Goal: Transaction & Acquisition: Book appointment/travel/reservation

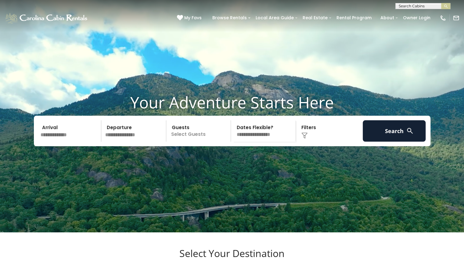
click at [72, 141] on input "text" at bounding box center [69, 130] width 63 height 21
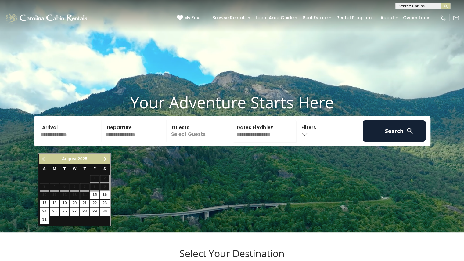
click at [106, 161] on span "Next" at bounding box center [105, 158] width 5 height 5
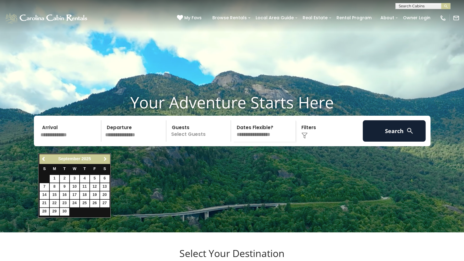
click at [106, 161] on span "Next" at bounding box center [105, 158] width 5 height 5
click at [104, 177] on link "4" at bounding box center [104, 179] width 9 height 8
type input "*******"
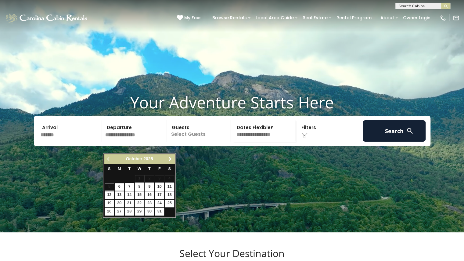
click at [123, 141] on input "text" at bounding box center [134, 130] width 63 height 21
click at [169, 186] on link "11" at bounding box center [169, 187] width 9 height 8
type input "********"
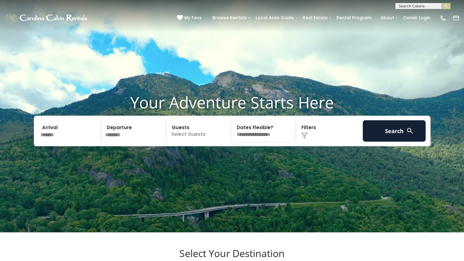
click at [200, 141] on p "Select Guests" at bounding box center [199, 130] width 63 height 21
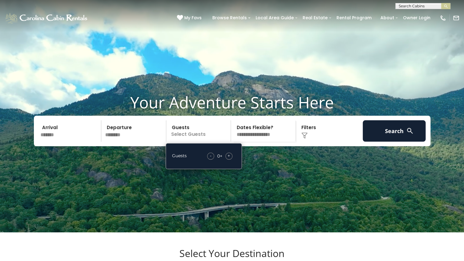
click at [228, 158] on span "+" at bounding box center [228, 155] width 2 height 6
click at [271, 141] on select "**********" at bounding box center [264, 130] width 63 height 21
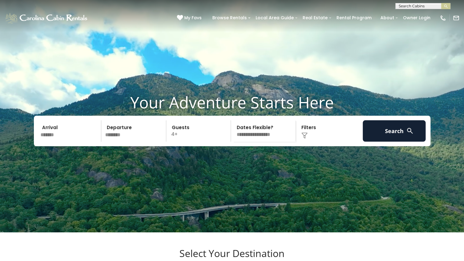
select select "*"
click at [233, 131] on select "**********" at bounding box center [264, 130] width 63 height 21
click at [307, 137] on div "Click to Choose" at bounding box center [328, 130] width 63 height 21
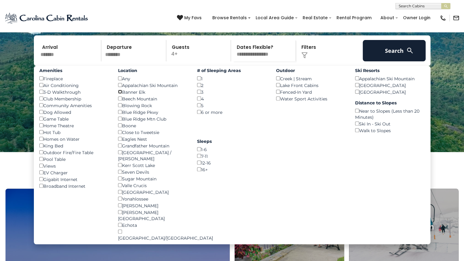
scroll to position [80, 0]
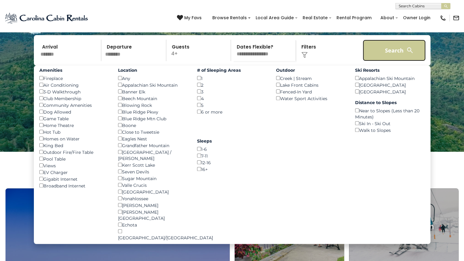
click at [383, 59] on button "Search" at bounding box center [393, 50] width 63 height 21
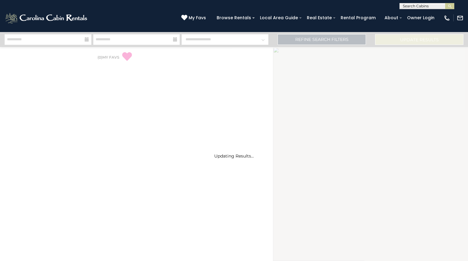
select select "*"
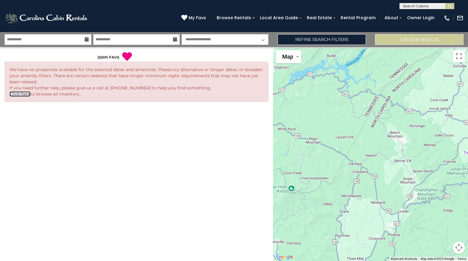
click at [21, 95] on link "Click here" at bounding box center [19, 93] width 21 height 5
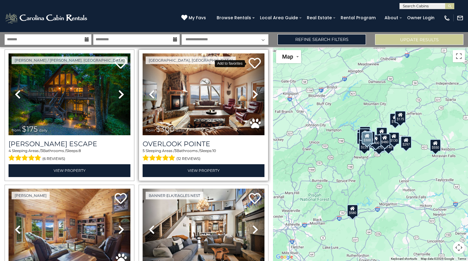
scroll to position [154, 0]
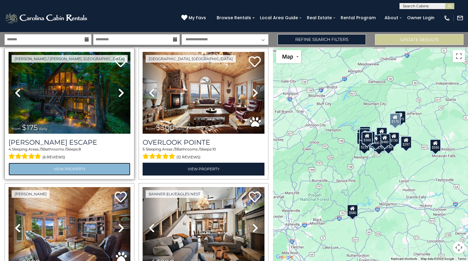
click at [77, 165] on link "View Property" at bounding box center [70, 168] width 122 height 12
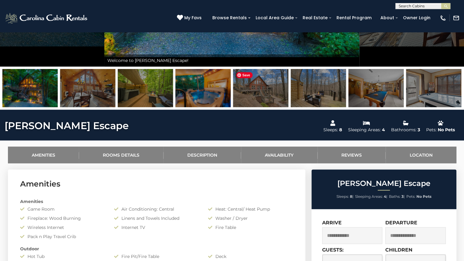
scroll to position [176, 0]
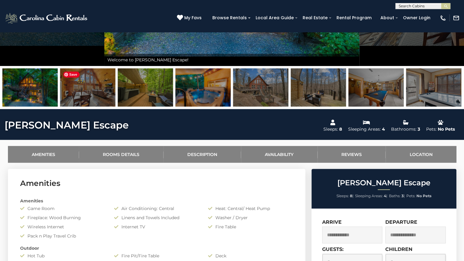
click at [91, 97] on img at bounding box center [87, 87] width 55 height 38
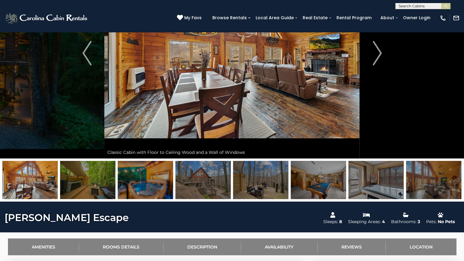
scroll to position [86, 0]
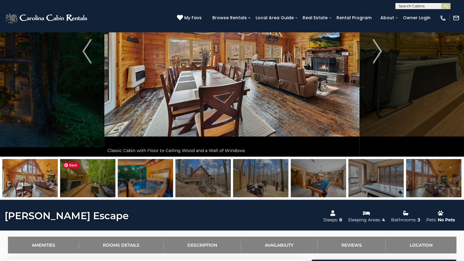
click at [93, 174] on img at bounding box center [87, 178] width 55 height 38
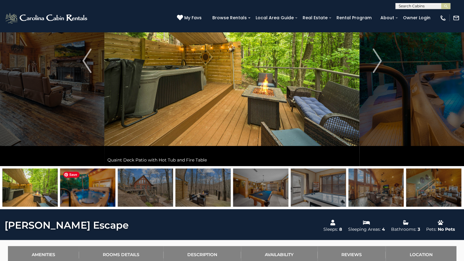
scroll to position [76, 0]
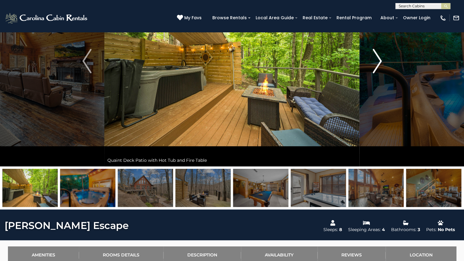
click at [379, 65] on img "Next" at bounding box center [376, 61] width 9 height 24
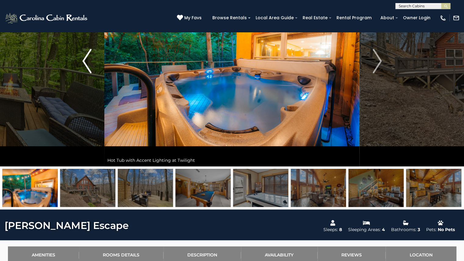
click at [84, 62] on img "Previous" at bounding box center [86, 61] width 9 height 24
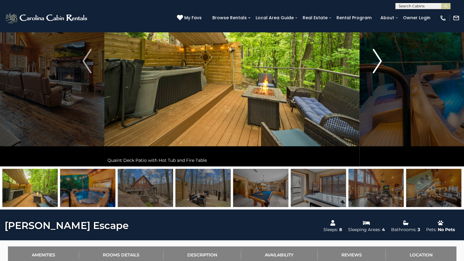
click at [375, 57] on img "Next" at bounding box center [376, 61] width 9 height 24
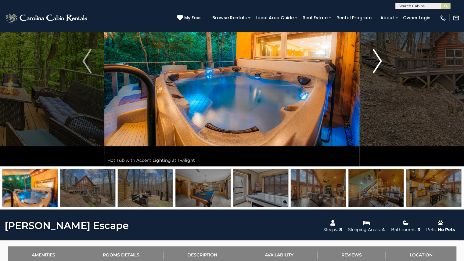
click at [375, 57] on img "Next" at bounding box center [376, 61] width 9 height 24
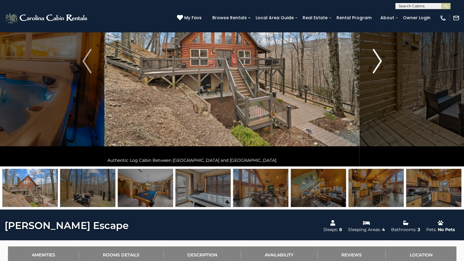
click at [375, 57] on img "Next" at bounding box center [376, 61] width 9 height 24
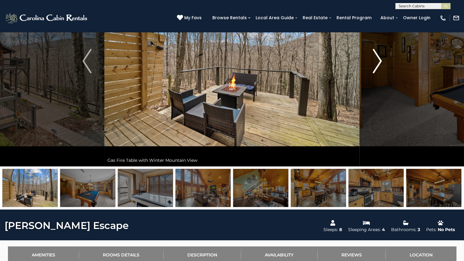
click at [375, 57] on img "Next" at bounding box center [376, 61] width 9 height 24
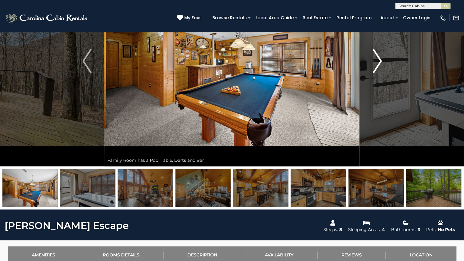
click at [375, 57] on img "Next" at bounding box center [376, 61] width 9 height 24
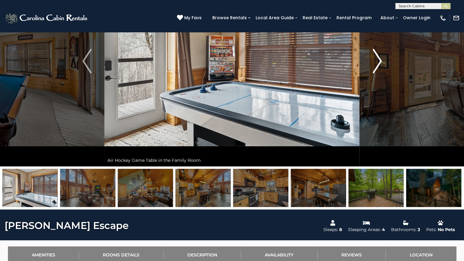
click at [375, 57] on img "Next" at bounding box center [376, 61] width 9 height 24
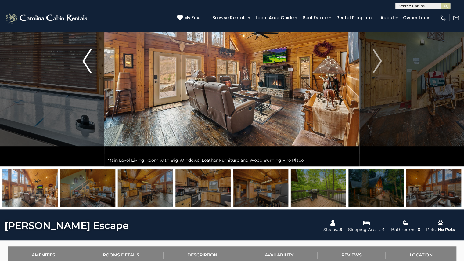
click at [80, 58] on button "Previous" at bounding box center [86, 61] width 35 height 210
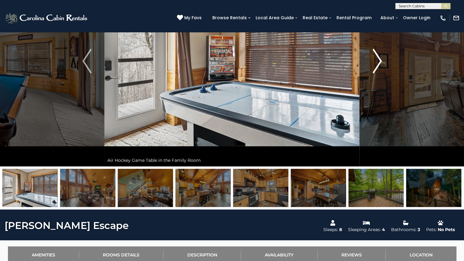
click at [377, 60] on img "Next" at bounding box center [376, 61] width 9 height 24
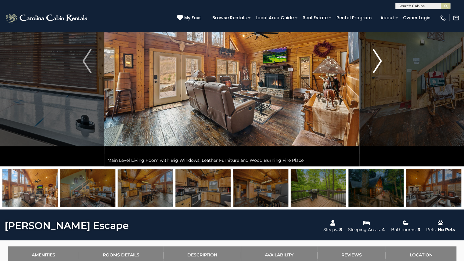
click at [377, 60] on img "Next" at bounding box center [376, 61] width 9 height 24
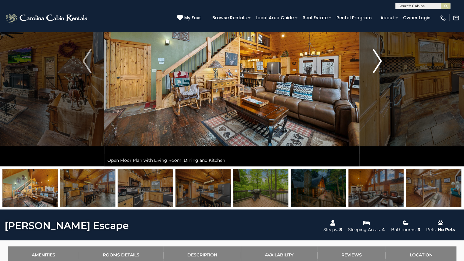
click at [377, 60] on img "Next" at bounding box center [376, 61] width 9 height 24
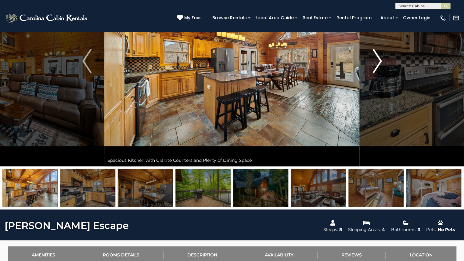
click at [377, 60] on img "Next" at bounding box center [376, 61] width 9 height 24
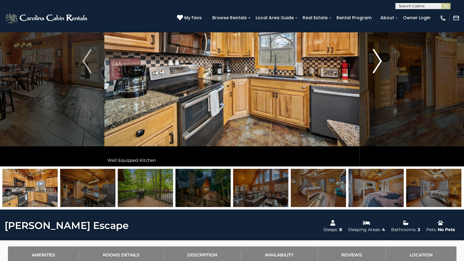
click at [377, 60] on img "Next" at bounding box center [376, 61] width 9 height 24
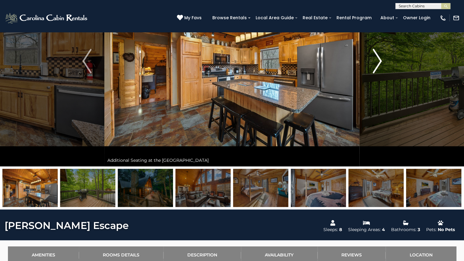
click at [377, 60] on img "Next" at bounding box center [376, 61] width 9 height 24
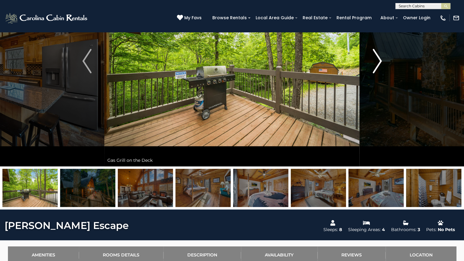
click at [377, 60] on img "Next" at bounding box center [376, 61] width 9 height 24
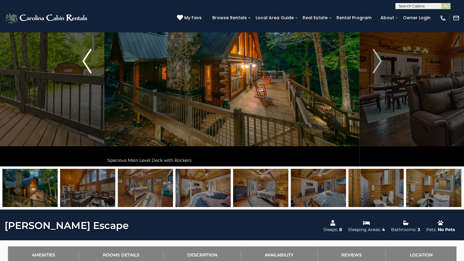
click at [87, 58] on img "Previous" at bounding box center [86, 61] width 9 height 24
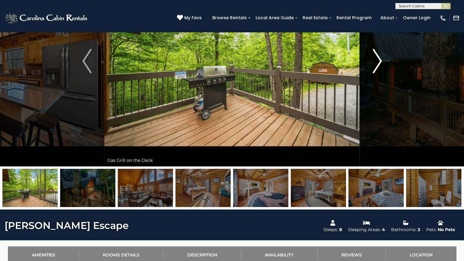
click at [380, 62] on img "Next" at bounding box center [376, 61] width 9 height 24
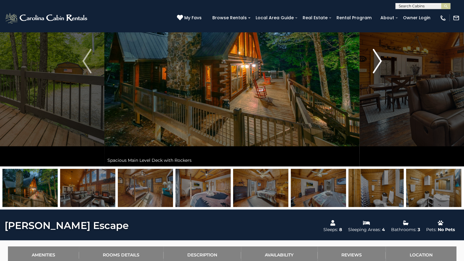
click at [380, 62] on img "Next" at bounding box center [376, 61] width 9 height 24
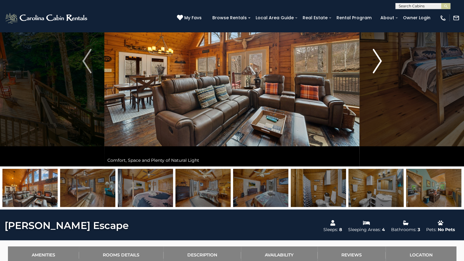
click at [380, 62] on img "Next" at bounding box center [376, 61] width 9 height 24
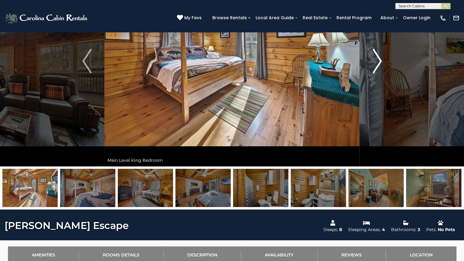
click at [380, 62] on img "Next" at bounding box center [376, 61] width 9 height 24
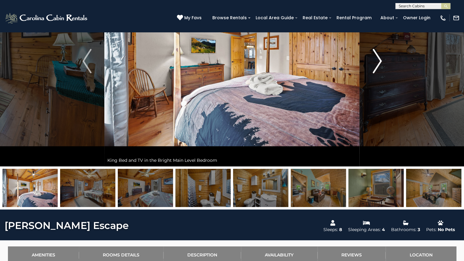
click at [380, 62] on img "Next" at bounding box center [376, 61] width 9 height 24
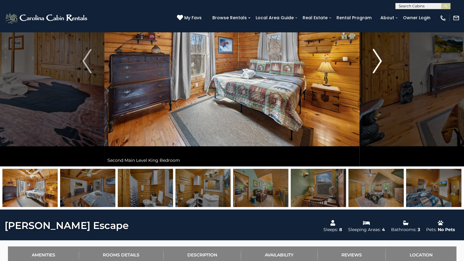
click at [380, 62] on img "Next" at bounding box center [376, 61] width 9 height 24
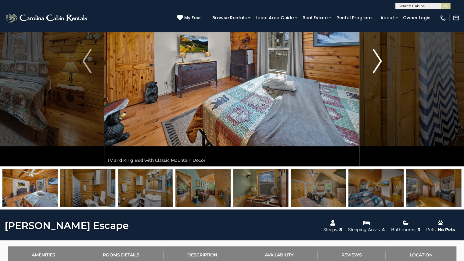
click at [380, 62] on img "Next" at bounding box center [376, 61] width 9 height 24
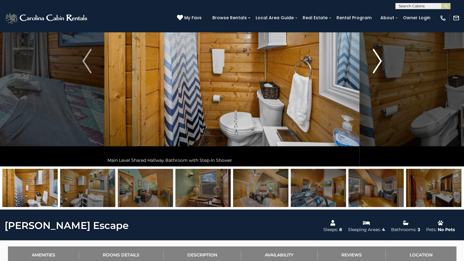
click at [380, 62] on img "Next" at bounding box center [376, 61] width 9 height 24
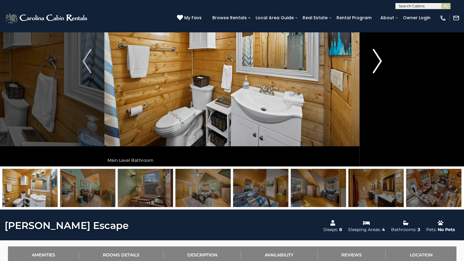
click at [380, 62] on img "Next" at bounding box center [376, 61] width 9 height 24
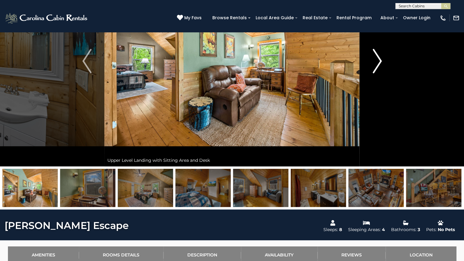
click at [380, 62] on img "Next" at bounding box center [376, 61] width 9 height 24
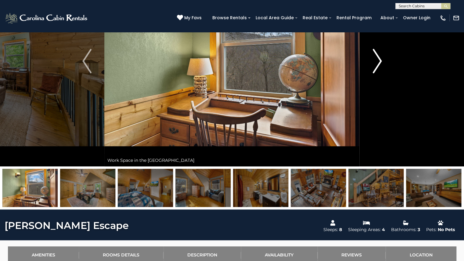
click at [380, 62] on img "Next" at bounding box center [376, 61] width 9 height 24
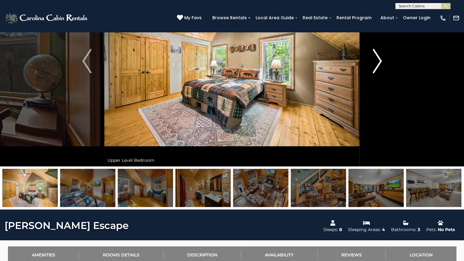
click at [380, 62] on img "Next" at bounding box center [376, 61] width 9 height 24
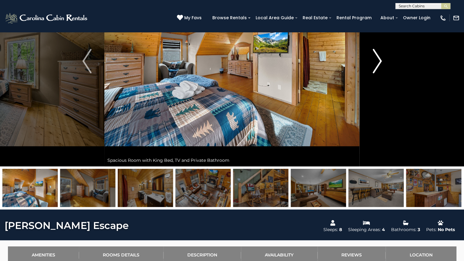
click at [380, 62] on img "Next" at bounding box center [376, 61] width 9 height 24
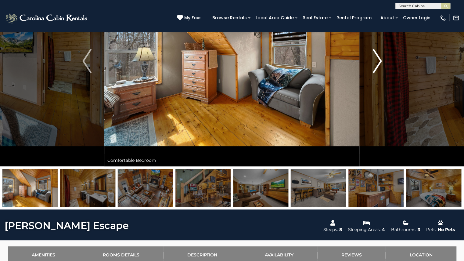
click at [380, 62] on img "Next" at bounding box center [376, 61] width 9 height 24
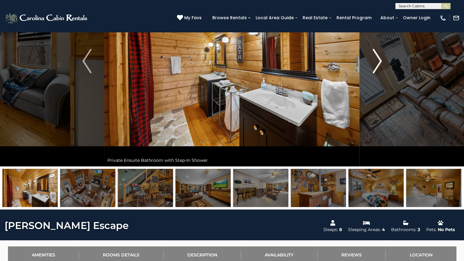
click at [380, 62] on img "Next" at bounding box center [376, 61] width 9 height 24
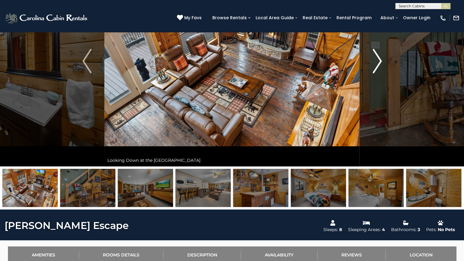
click at [380, 62] on img "Next" at bounding box center [376, 61] width 9 height 24
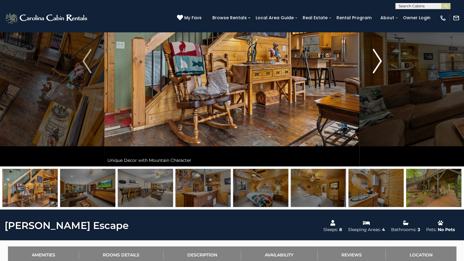
click at [380, 62] on img "Next" at bounding box center [376, 61] width 9 height 24
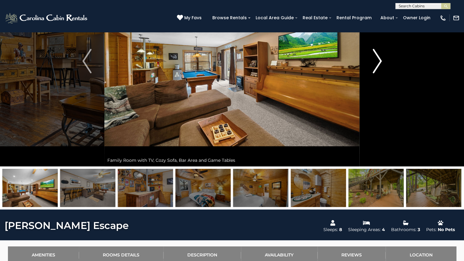
click at [380, 62] on img "Next" at bounding box center [376, 61] width 9 height 24
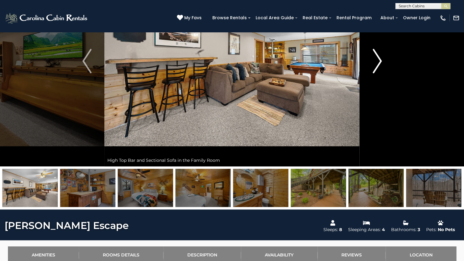
click at [380, 62] on img "Next" at bounding box center [376, 61] width 9 height 24
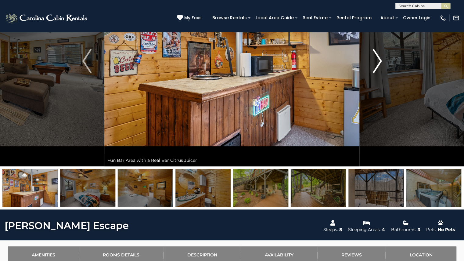
click at [380, 62] on img "Next" at bounding box center [376, 61] width 9 height 24
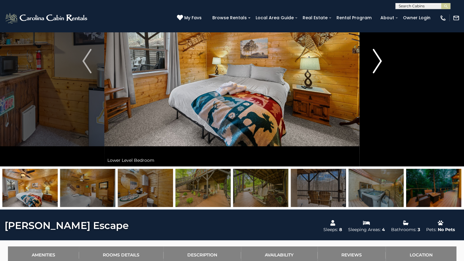
click at [380, 62] on img "Next" at bounding box center [376, 61] width 9 height 24
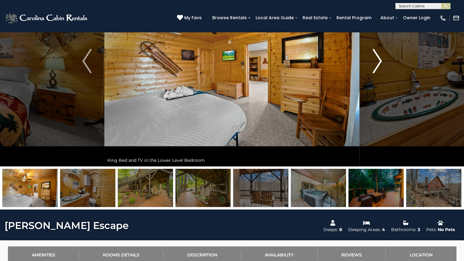
click at [380, 62] on img "Next" at bounding box center [376, 61] width 9 height 24
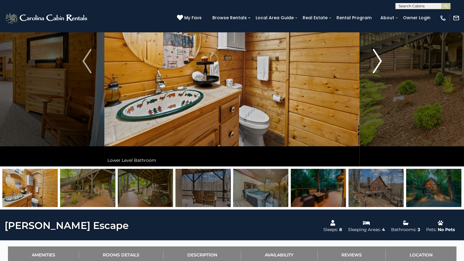
click at [380, 62] on img "Next" at bounding box center [376, 61] width 9 height 24
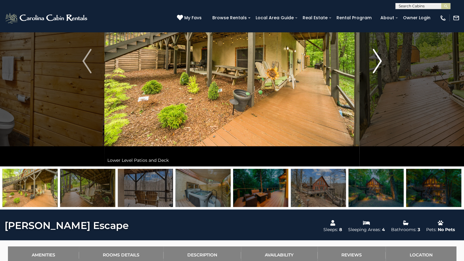
click at [377, 60] on img "Next" at bounding box center [376, 61] width 9 height 24
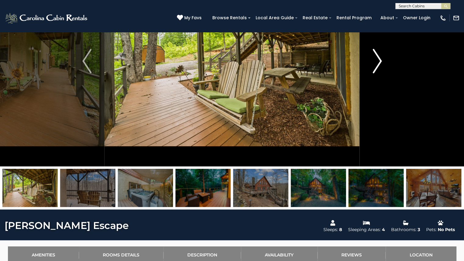
click at [377, 60] on img "Next" at bounding box center [376, 61] width 9 height 24
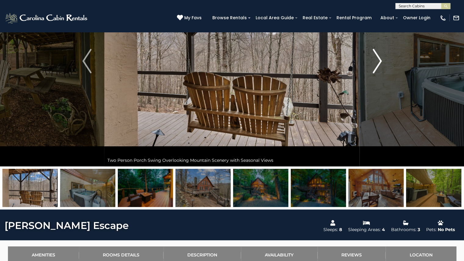
click at [377, 60] on img "Next" at bounding box center [376, 61] width 9 height 24
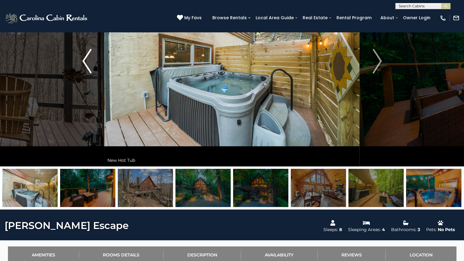
click at [88, 66] on img "Previous" at bounding box center [86, 61] width 9 height 24
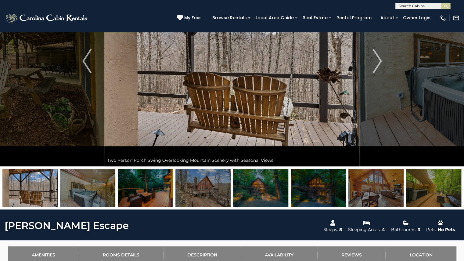
click at [213, 84] on img at bounding box center [231, 61] width 255 height 210
click at [377, 58] on img "Next" at bounding box center [376, 61] width 9 height 24
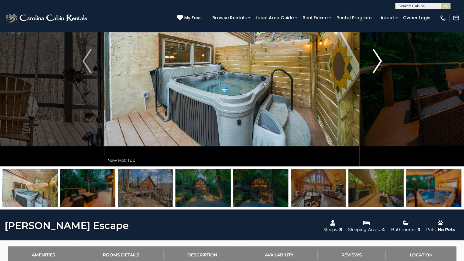
click at [377, 58] on img "Next" at bounding box center [376, 61] width 9 height 24
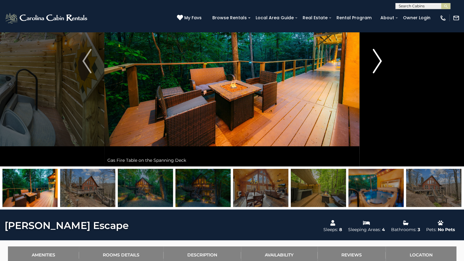
click at [377, 58] on img "Next" at bounding box center [376, 61] width 9 height 24
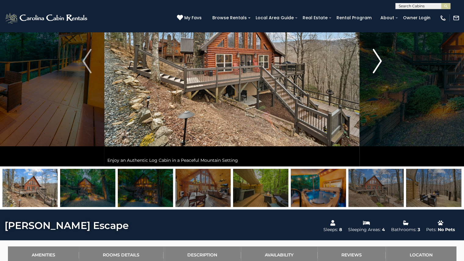
click at [377, 60] on img "Next" at bounding box center [376, 61] width 9 height 24
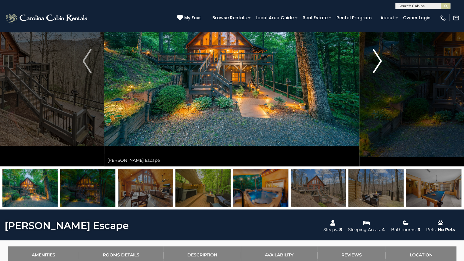
click at [376, 59] on img "Next" at bounding box center [376, 61] width 9 height 24
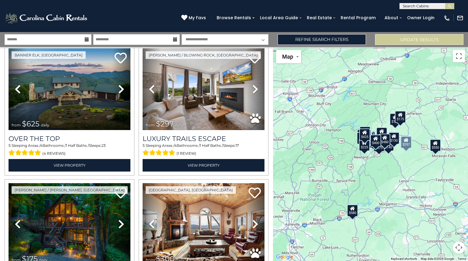
scroll to position [23, 0]
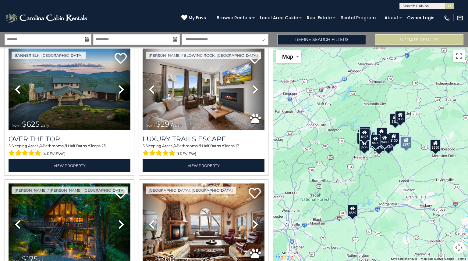
click at [152, 123] on span "from" at bounding box center [150, 125] width 9 height 5
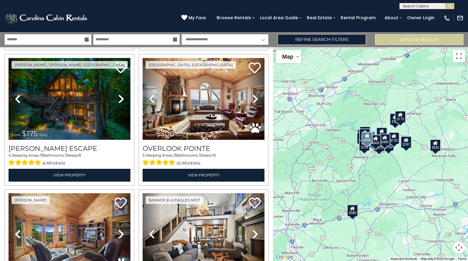
scroll to position [152, 0]
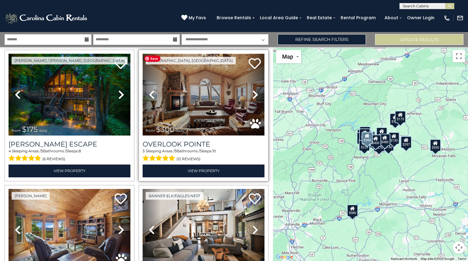
click at [183, 83] on img at bounding box center [204, 95] width 122 height 82
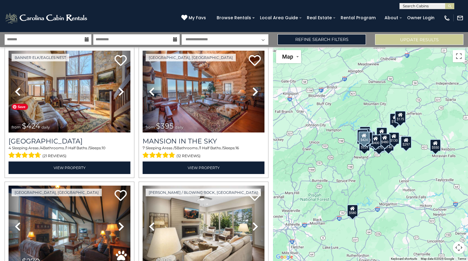
scroll to position [425, 0]
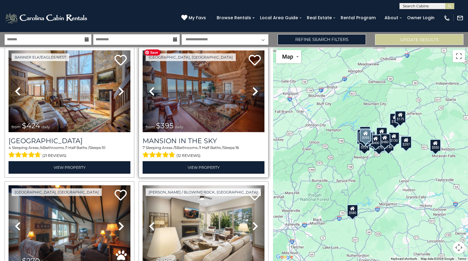
click at [199, 87] on img at bounding box center [204, 91] width 122 height 82
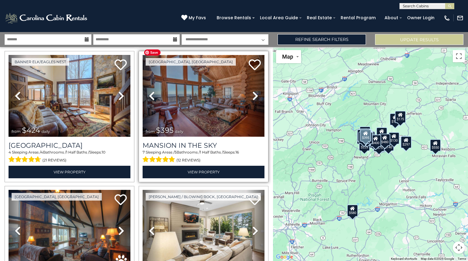
scroll to position [421, 0]
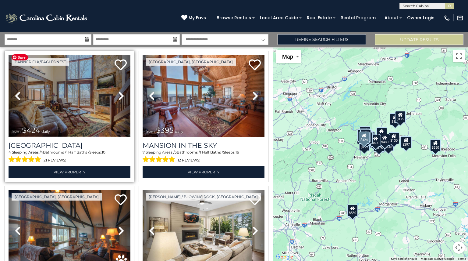
click at [70, 92] on img at bounding box center [70, 96] width 122 height 82
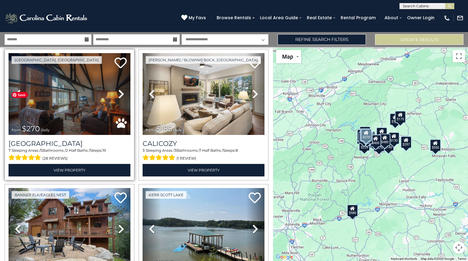
scroll to position [557, 0]
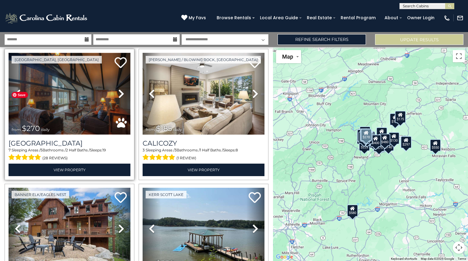
click at [80, 109] on img at bounding box center [70, 94] width 122 height 82
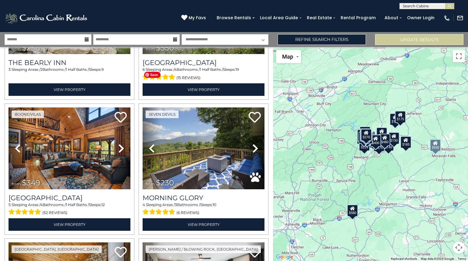
scroll to position [778, 0]
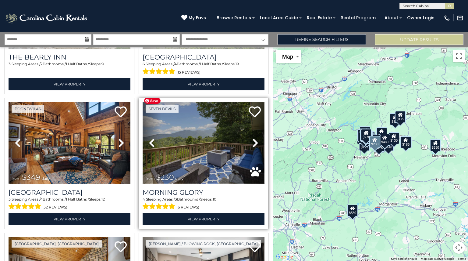
click at [170, 128] on img at bounding box center [204, 143] width 122 height 82
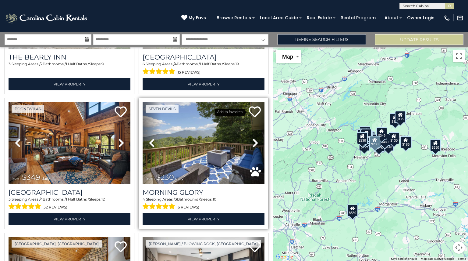
click at [252, 105] on icon at bounding box center [255, 111] width 12 height 12
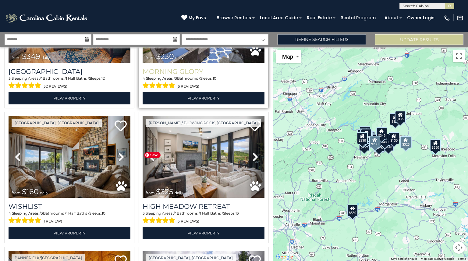
scroll to position [898, 0]
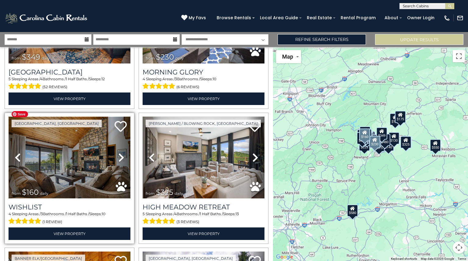
click at [88, 152] on img at bounding box center [70, 157] width 122 height 82
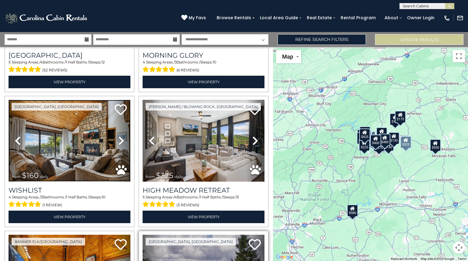
scroll to position [916, 0]
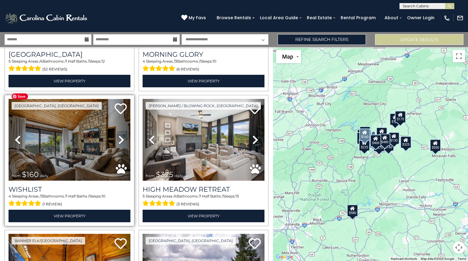
click at [52, 144] on img at bounding box center [70, 140] width 122 height 82
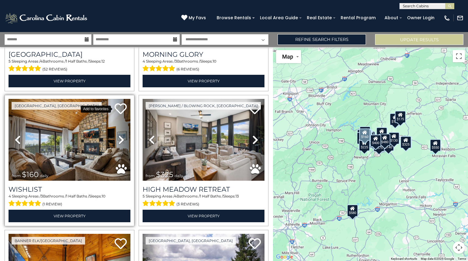
click at [119, 102] on icon at bounding box center [121, 108] width 12 height 12
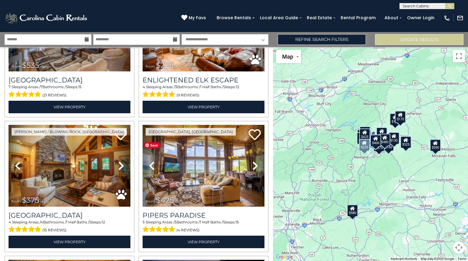
scroll to position [1699, 0]
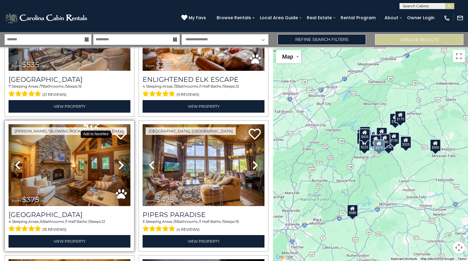
click at [116, 128] on icon at bounding box center [121, 134] width 12 height 12
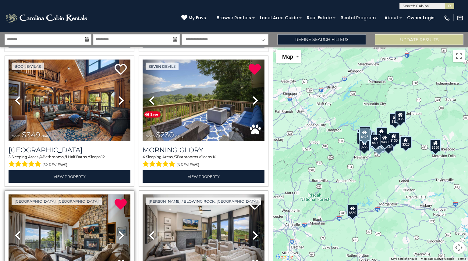
scroll to position [820, 0]
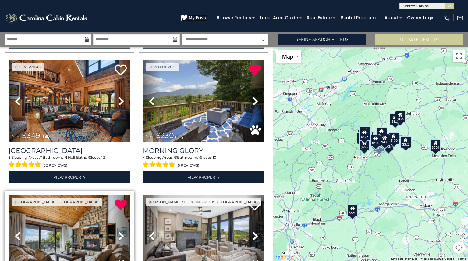
click at [202, 16] on span "My Favs" at bounding box center [197, 18] width 17 height 6
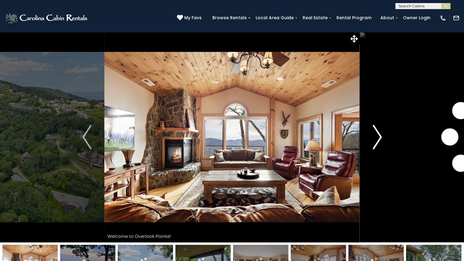
click at [377, 135] on img "Next" at bounding box center [376, 137] width 9 height 24
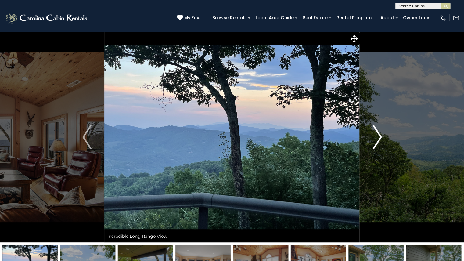
click at [377, 135] on img "Next" at bounding box center [376, 137] width 9 height 24
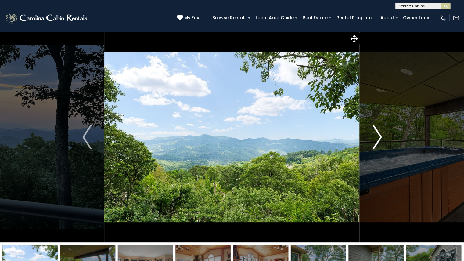
click at [377, 135] on img "Next" at bounding box center [376, 137] width 9 height 24
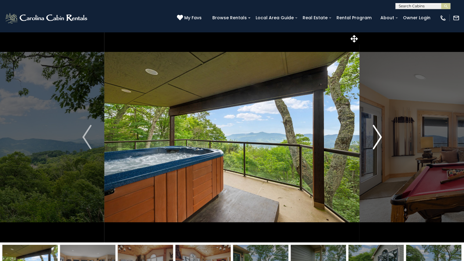
click at [377, 135] on img "Next" at bounding box center [376, 137] width 9 height 24
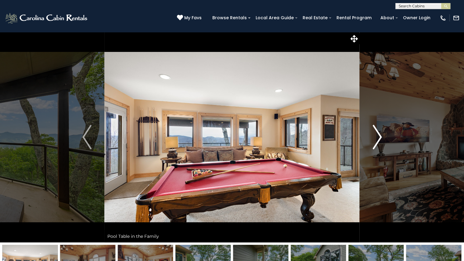
click at [377, 135] on img "Next" at bounding box center [376, 137] width 9 height 24
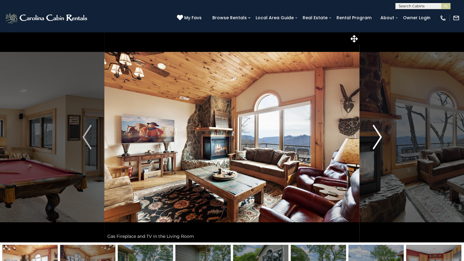
click at [377, 135] on img "Next" at bounding box center [376, 137] width 9 height 24
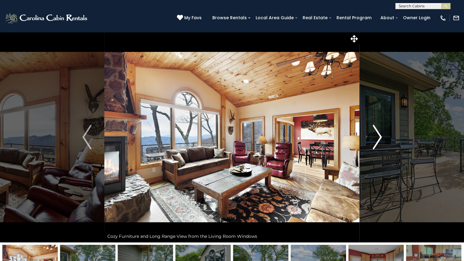
click at [377, 135] on img "Next" at bounding box center [376, 137] width 9 height 24
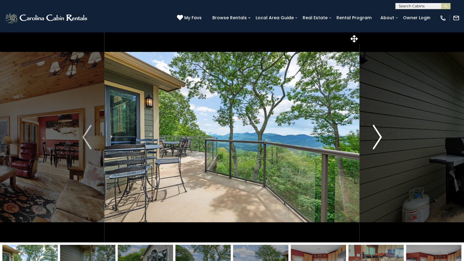
click at [377, 135] on img "Next" at bounding box center [376, 137] width 9 height 24
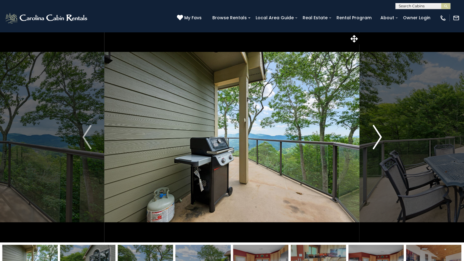
click at [377, 135] on img "Next" at bounding box center [376, 137] width 9 height 24
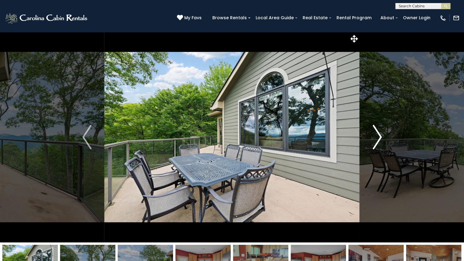
click at [377, 135] on img "Next" at bounding box center [376, 137] width 9 height 24
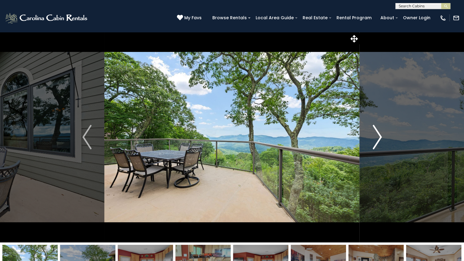
click at [377, 135] on img "Next" at bounding box center [376, 137] width 9 height 24
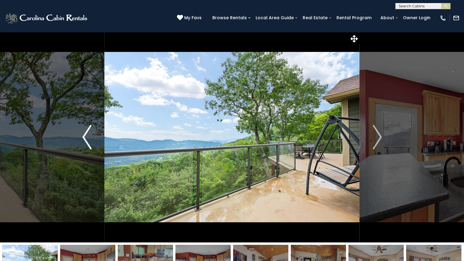
click at [91, 140] on img "Previous" at bounding box center [86, 137] width 9 height 24
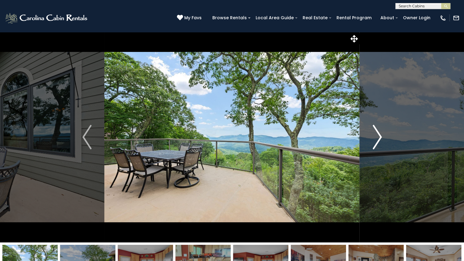
click at [378, 132] on img "Next" at bounding box center [376, 137] width 9 height 24
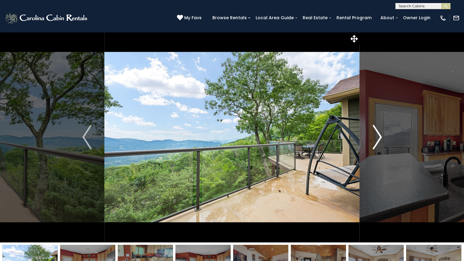
click at [378, 132] on img "Next" at bounding box center [376, 137] width 9 height 24
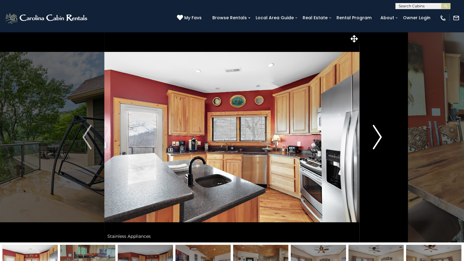
click at [378, 132] on img "Next" at bounding box center [376, 137] width 9 height 24
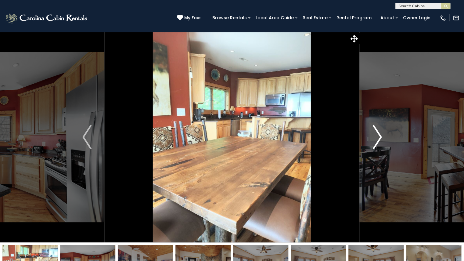
click at [378, 132] on img "Next" at bounding box center [376, 137] width 9 height 24
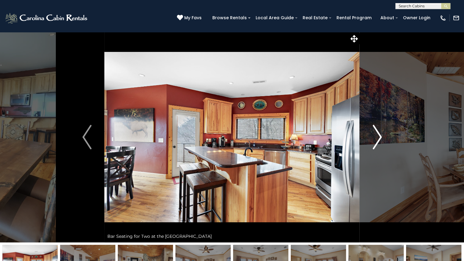
click at [378, 132] on img "Next" at bounding box center [376, 137] width 9 height 24
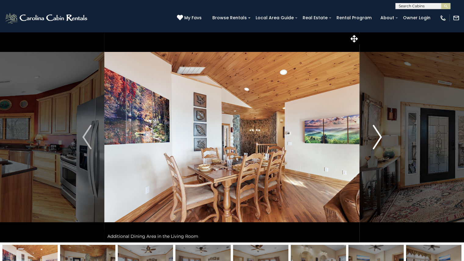
click at [378, 132] on img "Next" at bounding box center [376, 137] width 9 height 24
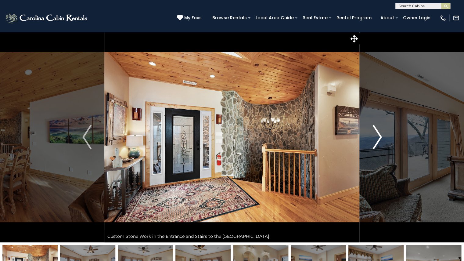
click at [378, 132] on img "Next" at bounding box center [376, 137] width 9 height 24
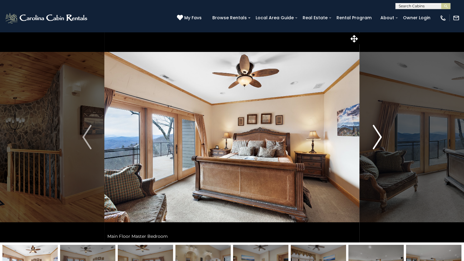
click at [378, 132] on img "Next" at bounding box center [376, 137] width 9 height 24
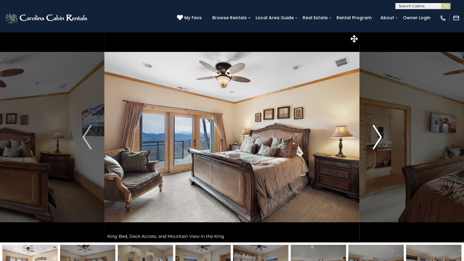
click at [378, 132] on img "Next" at bounding box center [376, 137] width 9 height 24
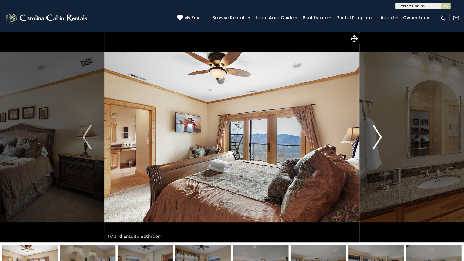
click at [378, 132] on img "Next" at bounding box center [376, 137] width 9 height 24
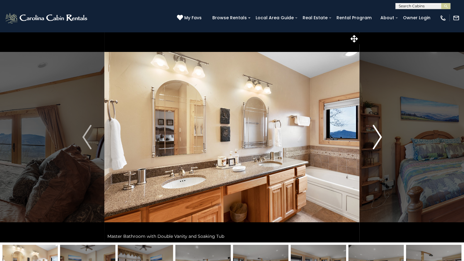
click at [378, 132] on img "Next" at bounding box center [376, 137] width 9 height 24
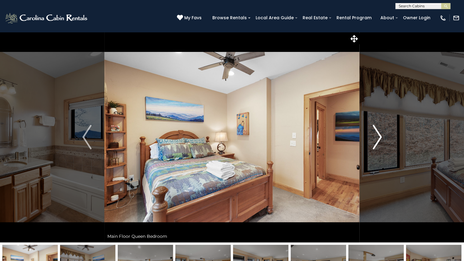
click at [378, 132] on img "Next" at bounding box center [376, 137] width 9 height 24
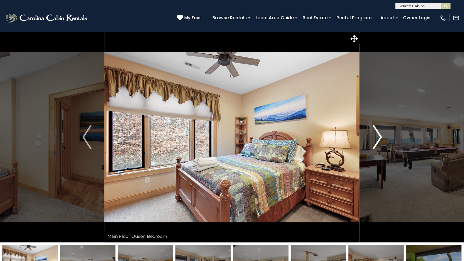
click at [378, 132] on img "Next" at bounding box center [376, 137] width 9 height 24
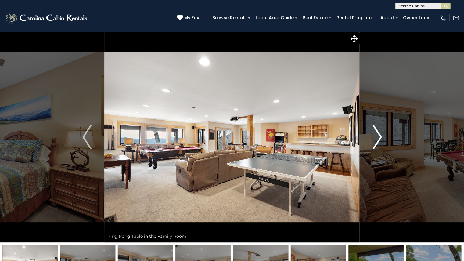
click at [378, 132] on img "Next" at bounding box center [376, 137] width 9 height 24
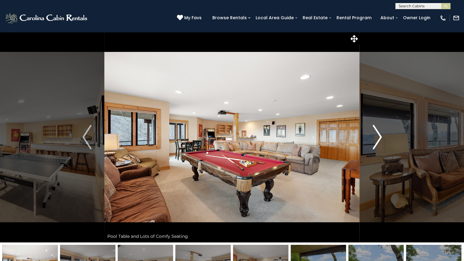
click at [378, 132] on img "Next" at bounding box center [376, 137] width 9 height 24
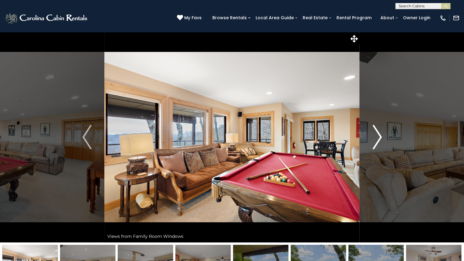
click at [378, 132] on img "Next" at bounding box center [376, 137] width 9 height 24
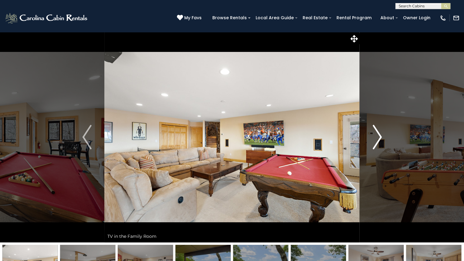
click at [378, 132] on img "Next" at bounding box center [376, 137] width 9 height 24
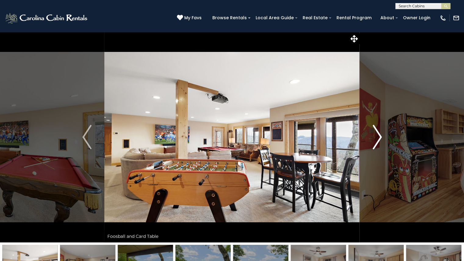
click at [378, 132] on img "Next" at bounding box center [376, 137] width 9 height 24
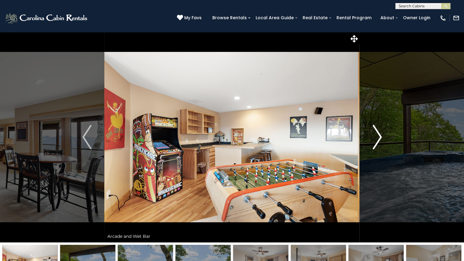
click at [378, 132] on img "Next" at bounding box center [376, 137] width 9 height 24
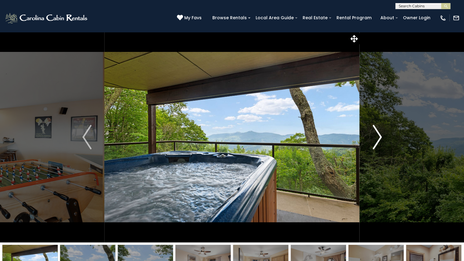
click at [378, 132] on img "Next" at bounding box center [376, 137] width 9 height 24
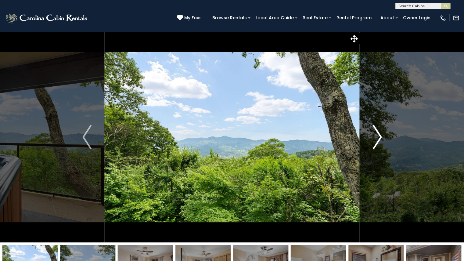
click at [378, 132] on img "Next" at bounding box center [376, 137] width 9 height 24
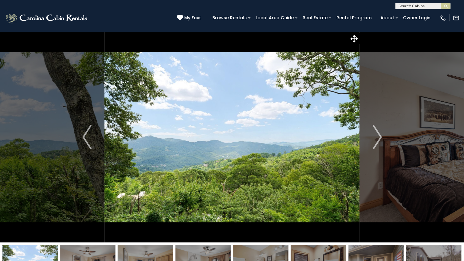
click at [147, 187] on img at bounding box center [231, 137] width 255 height 210
click at [378, 132] on img "Next" at bounding box center [376, 137] width 9 height 24
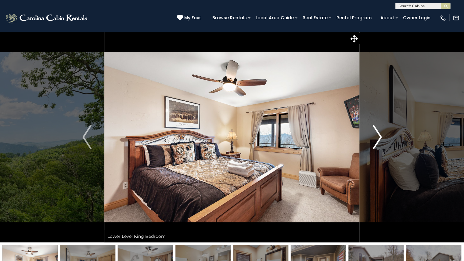
click at [378, 137] on img "Next" at bounding box center [376, 137] width 9 height 24
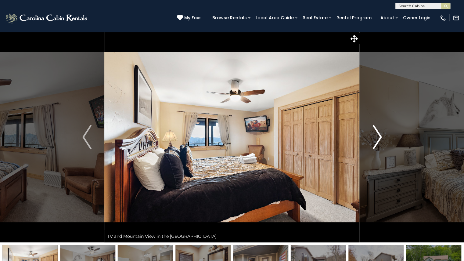
click at [378, 137] on img "Next" at bounding box center [376, 137] width 9 height 24
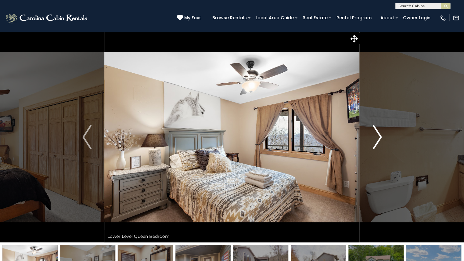
click at [378, 137] on img "Next" at bounding box center [376, 137] width 9 height 24
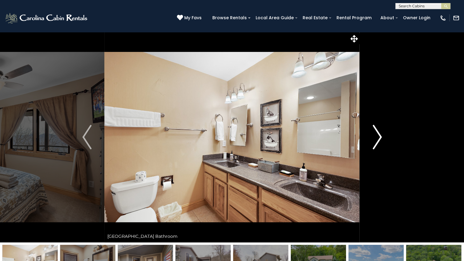
click at [378, 133] on img "Next" at bounding box center [376, 137] width 9 height 24
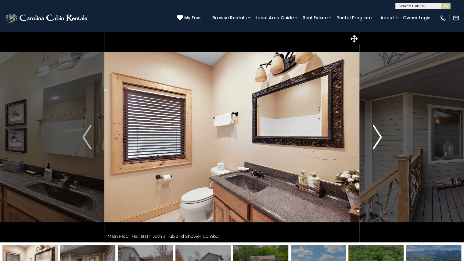
click at [378, 133] on img "Next" at bounding box center [376, 137] width 9 height 24
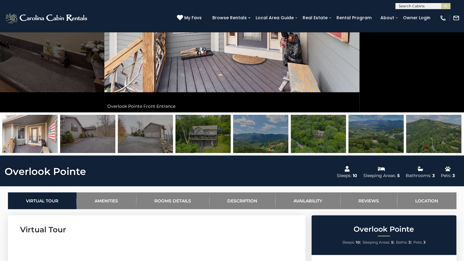
scroll to position [130, 0]
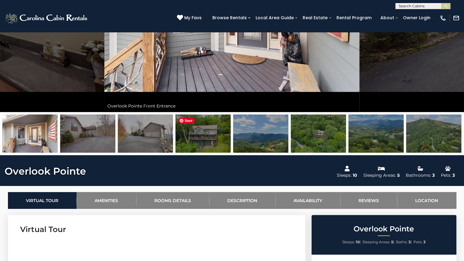
click at [205, 131] on img at bounding box center [202, 133] width 55 height 38
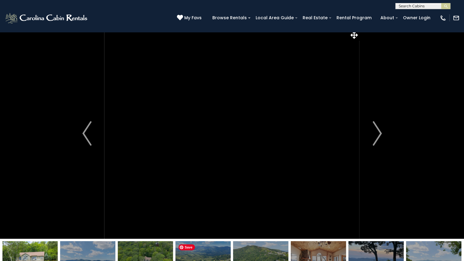
scroll to position [0, 0]
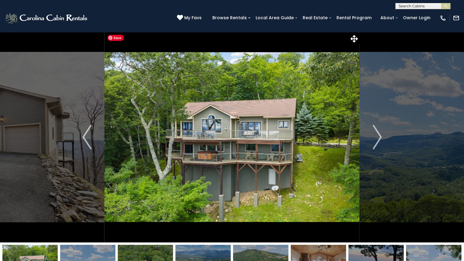
click at [301, 166] on img at bounding box center [231, 137] width 255 height 210
click at [377, 139] on img "Next" at bounding box center [376, 137] width 9 height 24
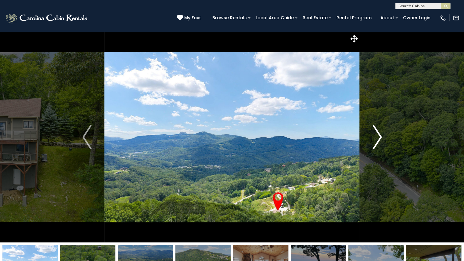
click at [378, 139] on img "Next" at bounding box center [376, 137] width 9 height 24
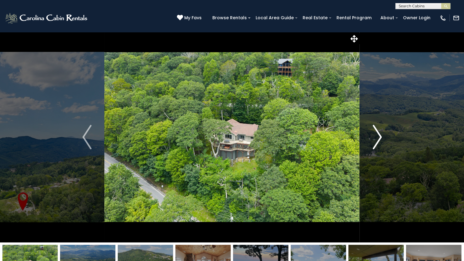
click at [378, 139] on img "Next" at bounding box center [376, 137] width 9 height 24
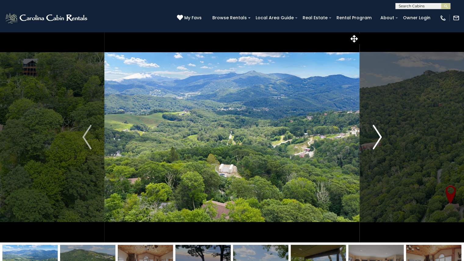
click at [378, 139] on img "Next" at bounding box center [376, 137] width 9 height 24
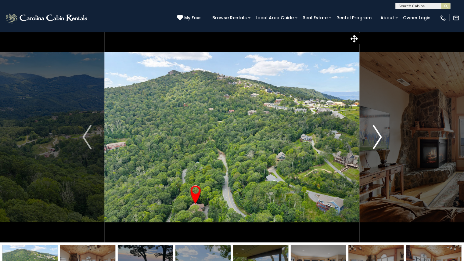
click at [378, 139] on img "Next" at bounding box center [376, 137] width 9 height 24
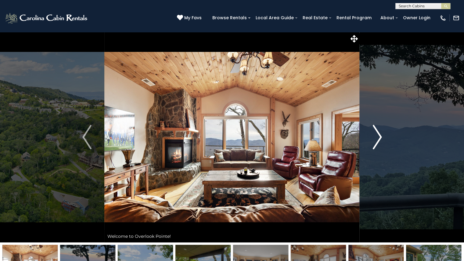
click at [378, 139] on img "Next" at bounding box center [376, 137] width 9 height 24
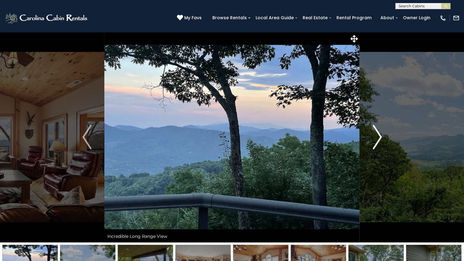
click at [378, 139] on img "Next" at bounding box center [376, 137] width 9 height 24
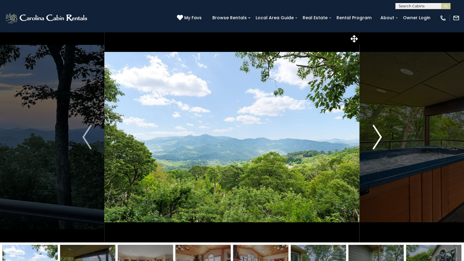
click at [378, 139] on img "Next" at bounding box center [376, 137] width 9 height 24
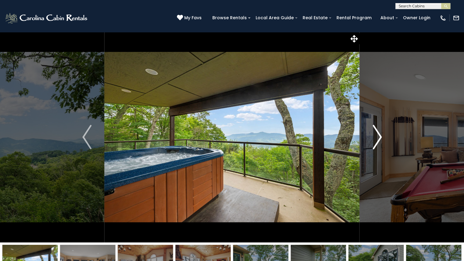
click at [378, 139] on img "Next" at bounding box center [376, 137] width 9 height 24
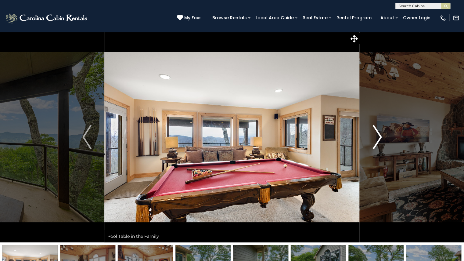
click at [378, 139] on img "Next" at bounding box center [376, 137] width 9 height 24
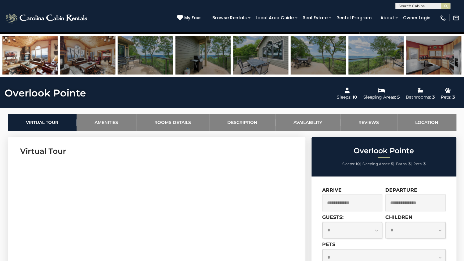
scroll to position [205, 0]
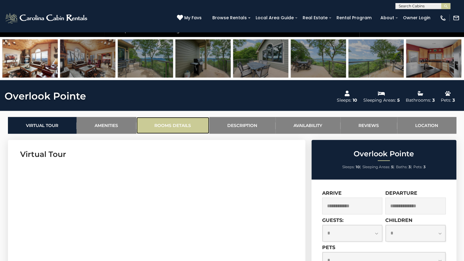
click at [179, 125] on link "Rooms Details" at bounding box center [172, 125] width 73 height 17
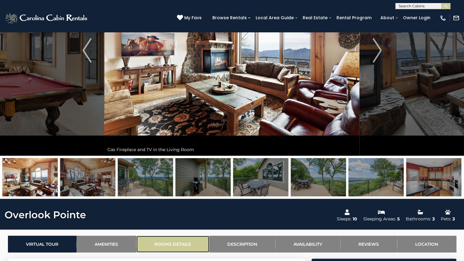
scroll to position [87, 0]
click at [22, 167] on img at bounding box center [29, 177] width 55 height 38
click at [79, 182] on img at bounding box center [87, 177] width 55 height 38
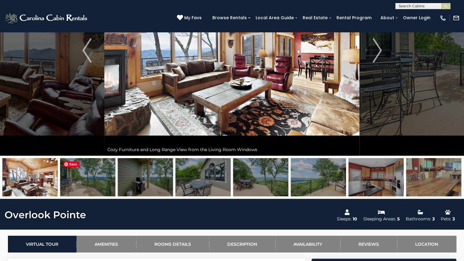
click at [79, 182] on img at bounding box center [87, 177] width 55 height 38
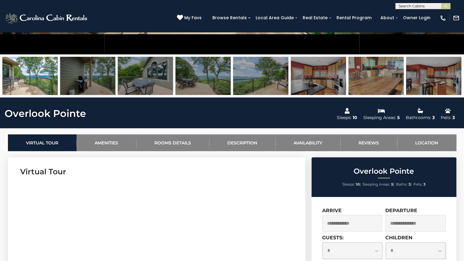
scroll to position [0, 0]
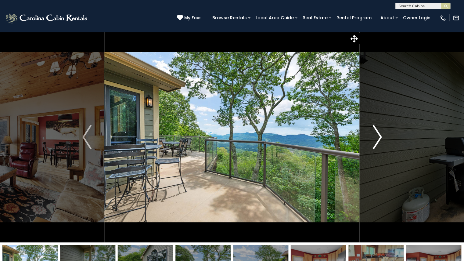
click at [372, 136] on img "Next" at bounding box center [376, 137] width 9 height 24
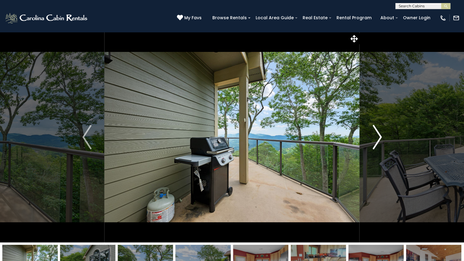
click at [372, 136] on img "Next" at bounding box center [376, 137] width 9 height 24
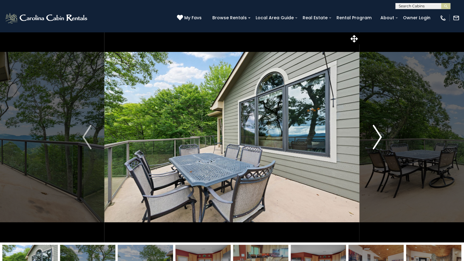
click at [372, 136] on img "Next" at bounding box center [376, 137] width 9 height 24
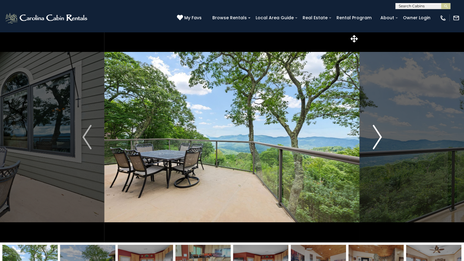
click at [372, 136] on img "Next" at bounding box center [376, 137] width 9 height 24
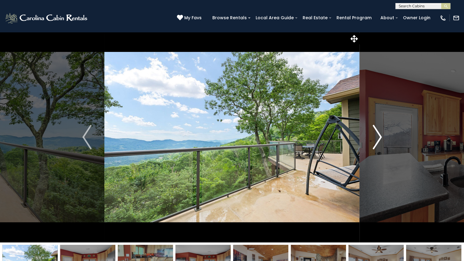
click at [372, 136] on img "Next" at bounding box center [376, 137] width 9 height 24
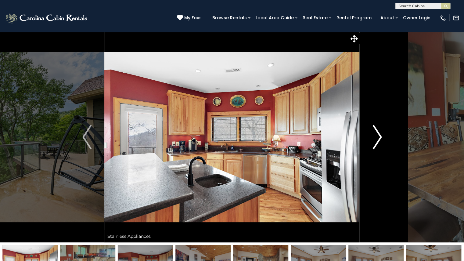
click at [372, 136] on img "Next" at bounding box center [376, 137] width 9 height 24
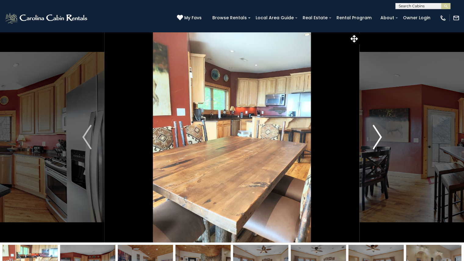
click at [372, 136] on img "Next" at bounding box center [376, 137] width 9 height 24
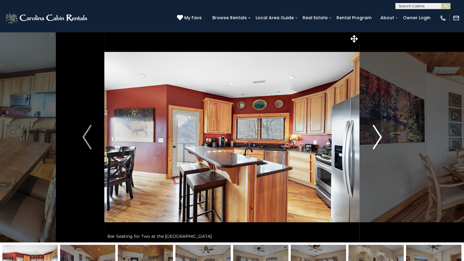
click at [372, 136] on img "Next" at bounding box center [376, 137] width 9 height 24
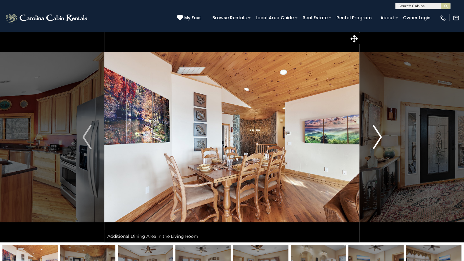
click at [372, 136] on img "Next" at bounding box center [376, 137] width 9 height 24
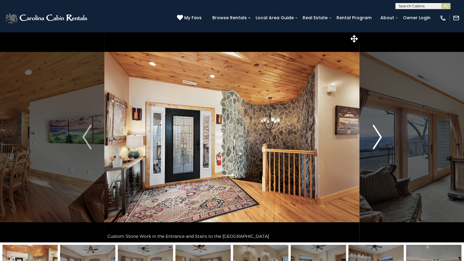
click at [372, 136] on img "Next" at bounding box center [376, 137] width 9 height 24
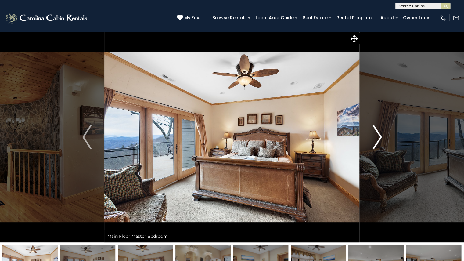
click at [372, 134] on img "Next" at bounding box center [376, 137] width 9 height 24
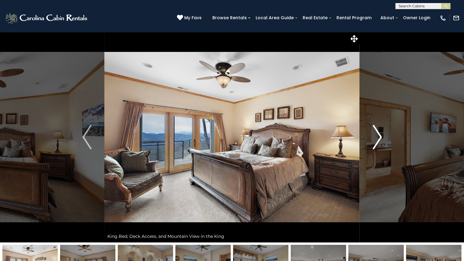
click at [372, 134] on img "Next" at bounding box center [376, 137] width 9 height 24
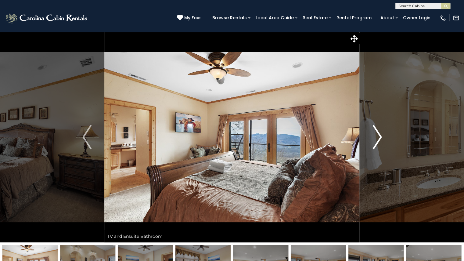
click at [372, 134] on img "Next" at bounding box center [376, 137] width 9 height 24
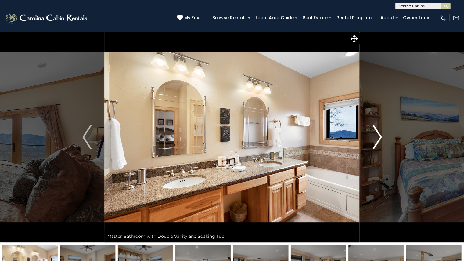
click at [372, 134] on img "Next" at bounding box center [376, 137] width 9 height 24
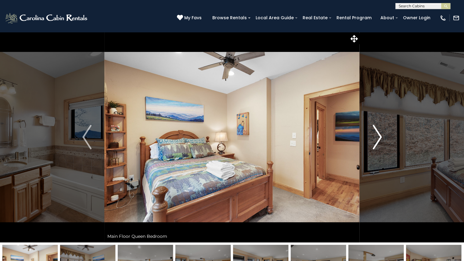
click at [372, 134] on img "Next" at bounding box center [376, 137] width 9 height 24
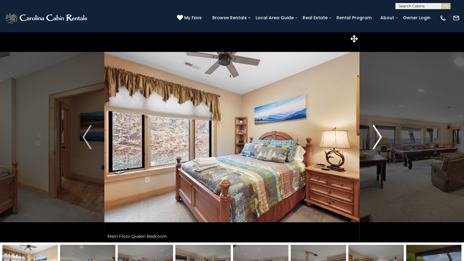
click at [372, 134] on img "Next" at bounding box center [376, 137] width 9 height 24
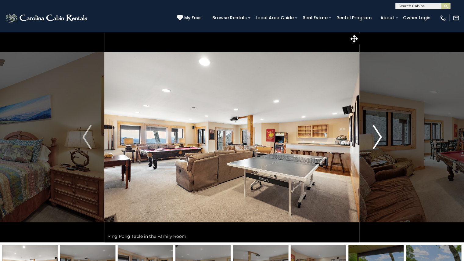
click at [372, 134] on img "Next" at bounding box center [376, 137] width 9 height 24
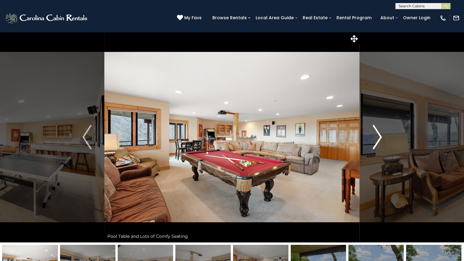
click at [372, 134] on img "Next" at bounding box center [376, 137] width 9 height 24
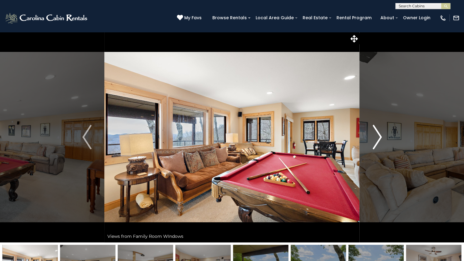
click at [372, 134] on img "Next" at bounding box center [376, 137] width 9 height 24
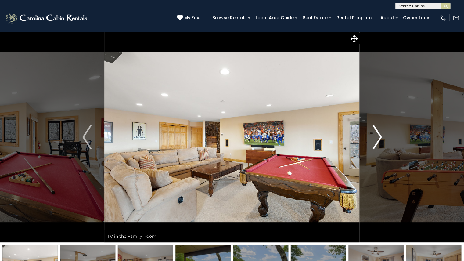
click at [372, 134] on img "Next" at bounding box center [376, 137] width 9 height 24
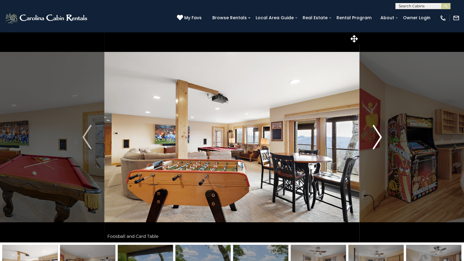
click at [372, 134] on img "Next" at bounding box center [376, 137] width 9 height 24
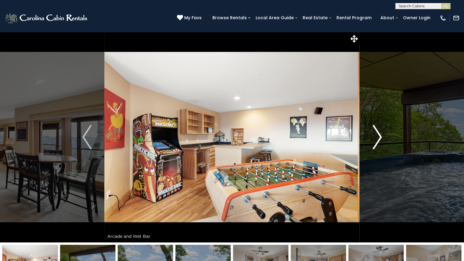
click at [372, 134] on img "Next" at bounding box center [376, 137] width 9 height 24
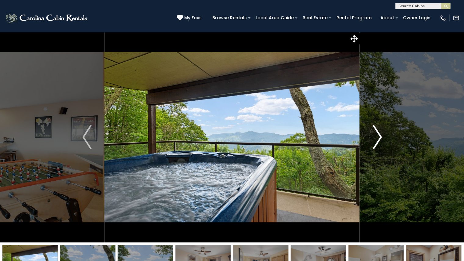
click at [372, 134] on img "Next" at bounding box center [376, 137] width 9 height 24
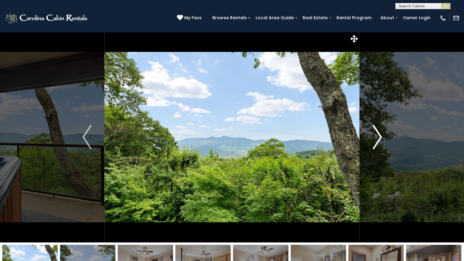
click at [372, 134] on img "Next" at bounding box center [376, 137] width 9 height 24
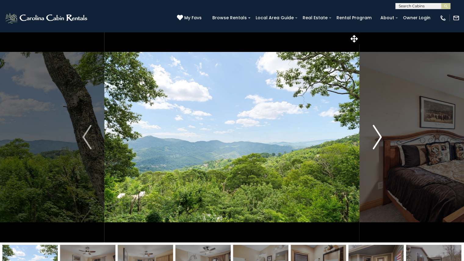
click at [372, 134] on img "Next" at bounding box center [376, 137] width 9 height 24
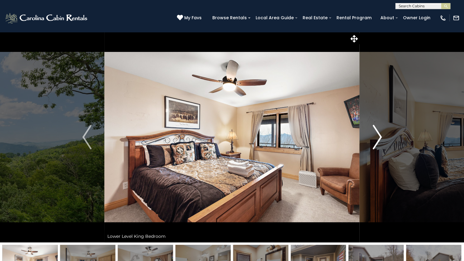
click at [372, 134] on img "Next" at bounding box center [376, 137] width 9 height 24
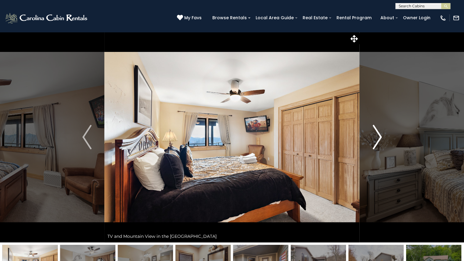
click at [372, 134] on img "Next" at bounding box center [376, 137] width 9 height 24
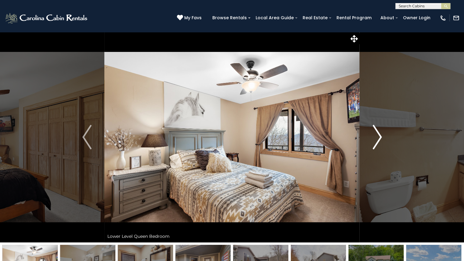
click at [372, 134] on img "Next" at bounding box center [376, 137] width 9 height 24
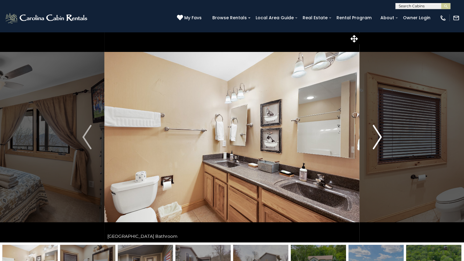
click at [372, 134] on img "Next" at bounding box center [376, 137] width 9 height 24
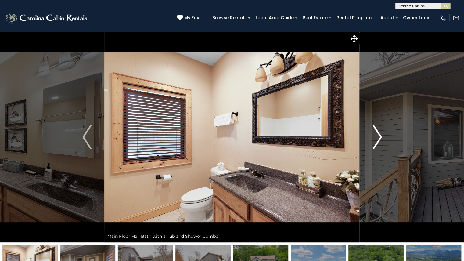
click at [372, 134] on img "Next" at bounding box center [376, 137] width 9 height 24
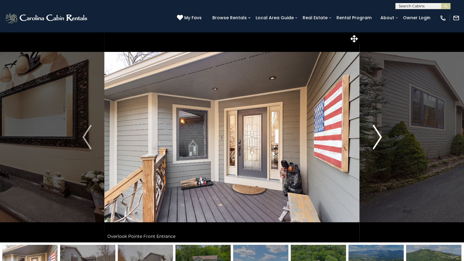
click at [372, 134] on img "Next" at bounding box center [376, 137] width 9 height 24
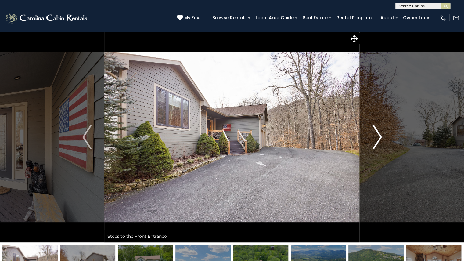
click at [377, 133] on img "Next" at bounding box center [376, 137] width 9 height 24
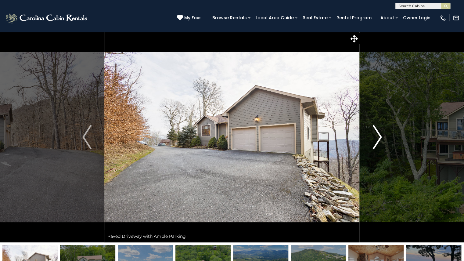
click at [377, 133] on img "Next" at bounding box center [376, 137] width 9 height 24
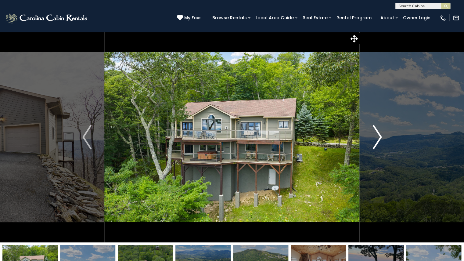
click at [377, 133] on img "Next" at bounding box center [376, 137] width 9 height 24
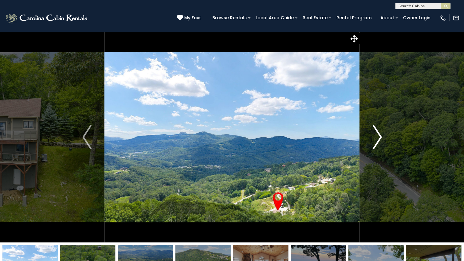
click at [377, 133] on img "Next" at bounding box center [376, 137] width 9 height 24
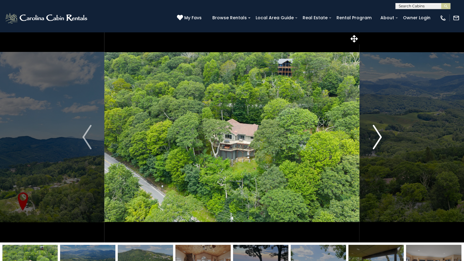
click at [372, 136] on button "Next" at bounding box center [376, 137] width 35 height 210
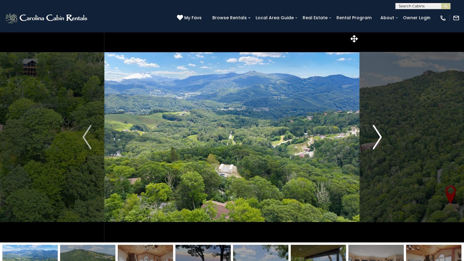
click at [372, 136] on button "Next" at bounding box center [376, 137] width 35 height 210
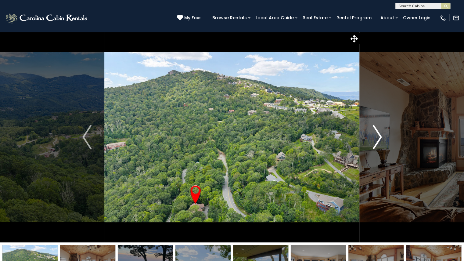
click at [370, 136] on button "Next" at bounding box center [376, 137] width 35 height 210
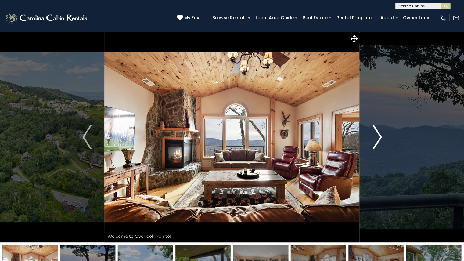
click at [370, 136] on button "Next" at bounding box center [376, 137] width 35 height 210
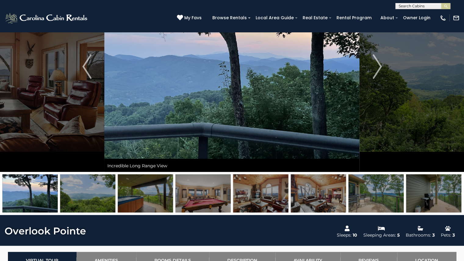
scroll to position [75, 0]
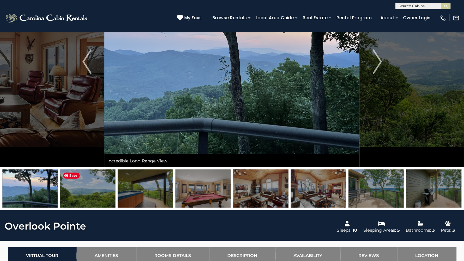
click at [104, 187] on img at bounding box center [87, 188] width 55 height 38
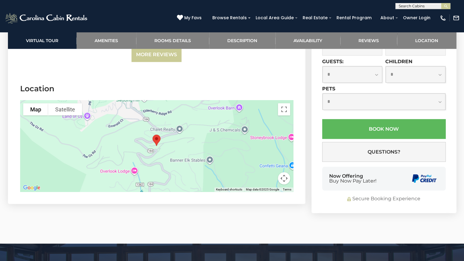
scroll to position [1551, 0]
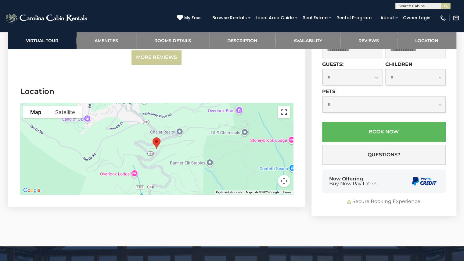
click at [284, 106] on button "Toggle fullscreen view" at bounding box center [284, 112] width 12 height 12
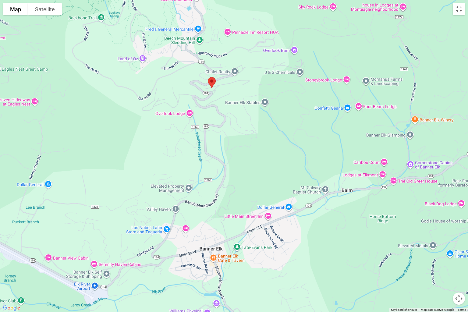
drag, startPoint x: 310, startPoint y: 176, endPoint x: 285, endPoint y: 113, distance: 68.0
click at [285, 113] on div at bounding box center [234, 156] width 468 height 312
click at [92, 118] on div at bounding box center [234, 156] width 468 height 312
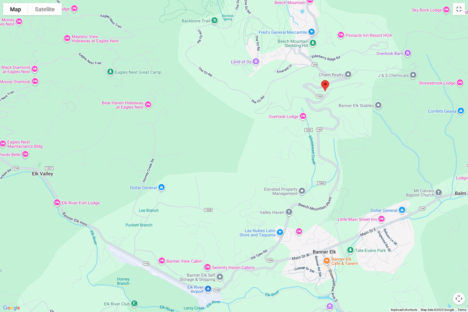
drag, startPoint x: 92, startPoint y: 118, endPoint x: 206, endPoint y: 121, distance: 114.6
click at [206, 121] on div at bounding box center [234, 156] width 468 height 312
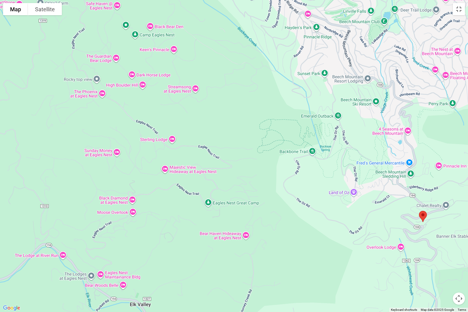
drag, startPoint x: 94, startPoint y: 134, endPoint x: 194, endPoint y: 264, distance: 164.0
click at [194, 260] on div at bounding box center [234, 156] width 468 height 312
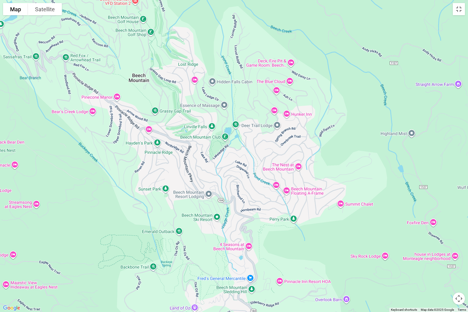
drag, startPoint x: 270, startPoint y: 113, endPoint x: 106, endPoint y: 234, distance: 203.2
click at [106, 234] on div at bounding box center [234, 156] width 468 height 312
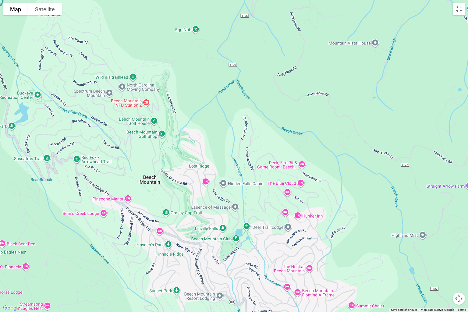
drag, startPoint x: 347, startPoint y: 76, endPoint x: 358, endPoint y: 185, distance: 109.1
click at [358, 185] on div at bounding box center [234, 156] width 468 height 312
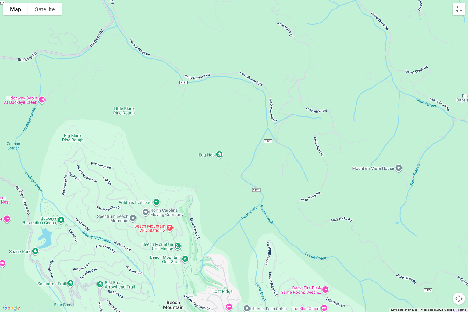
drag, startPoint x: 358, startPoint y: 185, endPoint x: 382, endPoint y: 312, distance: 129.3
click at [382, 260] on div at bounding box center [234, 156] width 468 height 312
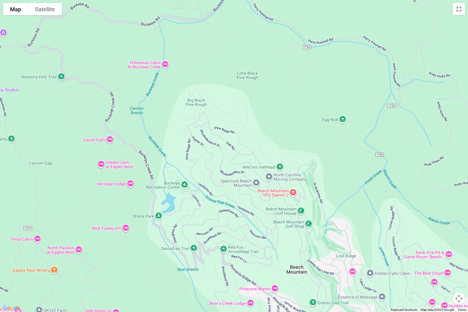
drag, startPoint x: 142, startPoint y: 151, endPoint x: 268, endPoint y: 115, distance: 131.7
click at [268, 115] on div at bounding box center [234, 156] width 468 height 312
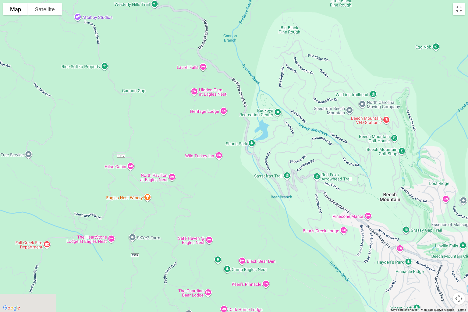
drag, startPoint x: 55, startPoint y: 123, endPoint x: 110, endPoint y: 13, distance: 122.7
click at [110, 13] on div at bounding box center [234, 156] width 468 height 312
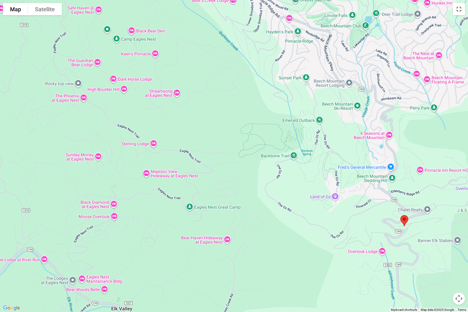
drag, startPoint x: 232, startPoint y: 208, endPoint x: 165, endPoint y: 11, distance: 208.4
click at [165, 11] on div at bounding box center [234, 156] width 468 height 312
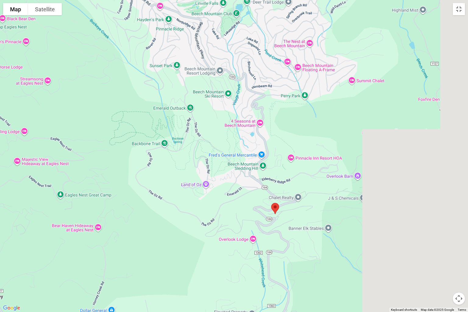
drag, startPoint x: 165, startPoint y: 11, endPoint x: 0, endPoint y: 0, distance: 165.2
click at [0, 0] on div at bounding box center [234, 156] width 468 height 312
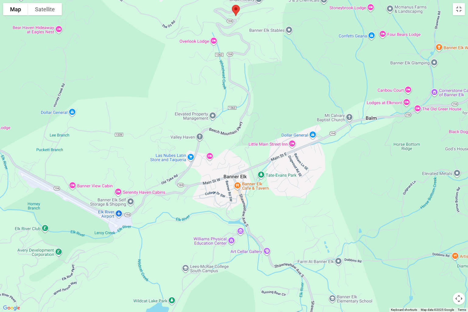
drag, startPoint x: 328, startPoint y: 222, endPoint x: 325, endPoint y: 18, distance: 203.6
click at [325, 18] on div at bounding box center [234, 156] width 468 height 312
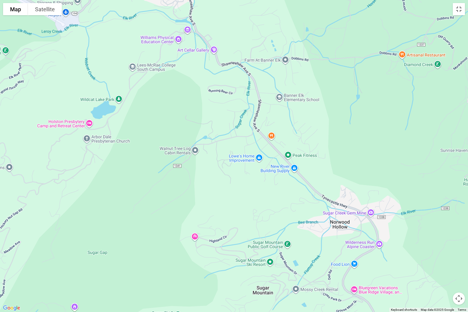
drag, startPoint x: 300, startPoint y: 212, endPoint x: 249, endPoint y: 0, distance: 217.9
click at [249, 0] on div at bounding box center [234, 156] width 468 height 312
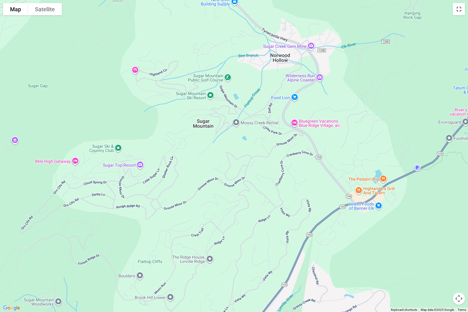
drag, startPoint x: 225, startPoint y: 228, endPoint x: 165, endPoint y: 58, distance: 180.5
click at [165, 58] on div at bounding box center [234, 156] width 468 height 312
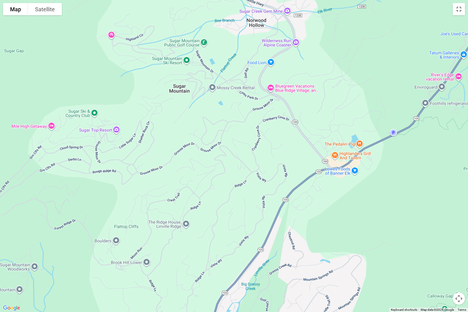
drag, startPoint x: 217, startPoint y: 218, endPoint x: 194, endPoint y: 182, distance: 42.9
click at [194, 182] on div at bounding box center [234, 156] width 468 height 312
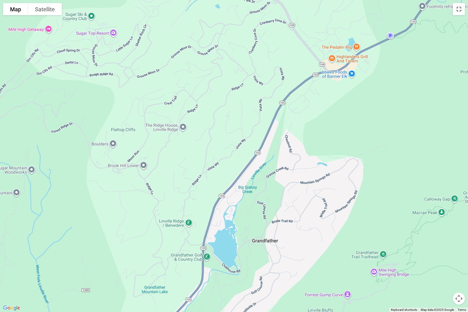
drag, startPoint x: 232, startPoint y: 203, endPoint x: 227, endPoint y: 104, distance: 98.9
click at [227, 104] on div at bounding box center [234, 156] width 468 height 312
click at [458, 260] on button "Map camera controls" at bounding box center [459, 299] width 12 height 12
click at [443, 260] on button "Zoom out" at bounding box center [444, 299] width 12 height 12
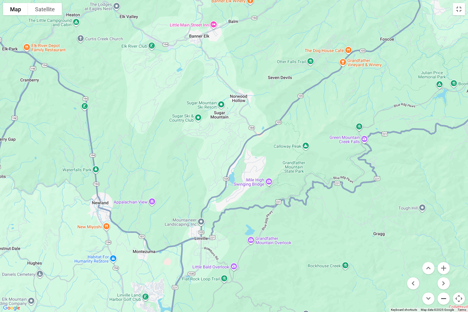
click at [443, 260] on button "Zoom out" at bounding box center [444, 299] width 12 height 12
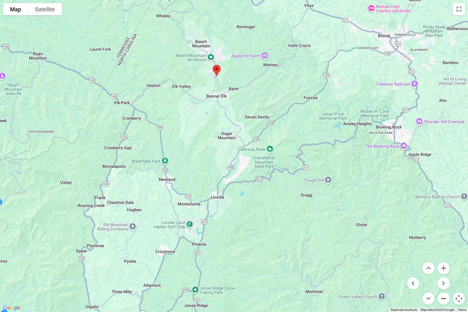
click at [443, 260] on button "Zoom out" at bounding box center [444, 299] width 12 height 12
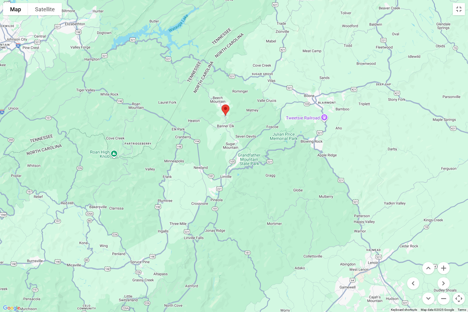
click at [313, 146] on div at bounding box center [234, 156] width 468 height 312
click at [441, 260] on button "Zoom in" at bounding box center [444, 268] width 12 height 12
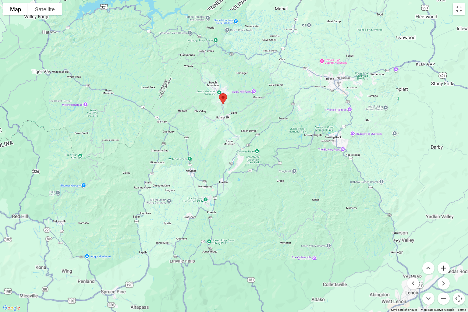
click at [441, 260] on button "Zoom in" at bounding box center [444, 268] width 12 height 12
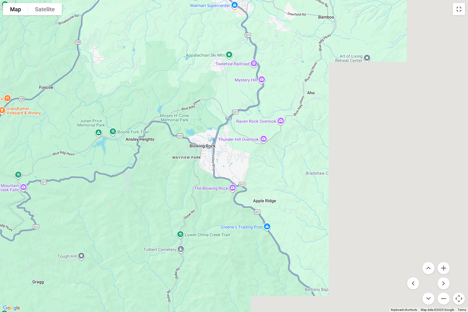
drag, startPoint x: 399, startPoint y: 148, endPoint x: 45, endPoint y: 194, distance: 356.5
click at [45, 194] on div at bounding box center [234, 156] width 468 height 312
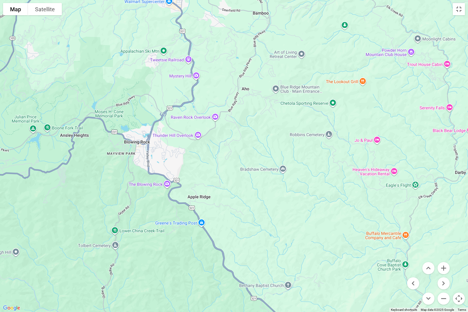
drag, startPoint x: 128, startPoint y: 157, endPoint x: 205, endPoint y: 149, distance: 77.2
click at [205, 149] on div at bounding box center [234, 156] width 468 height 312
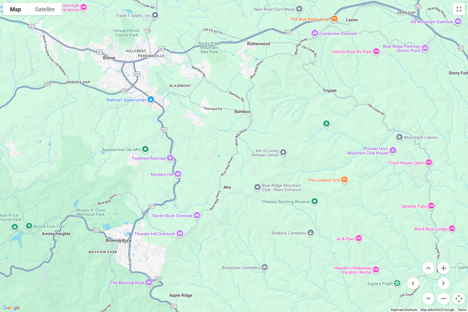
drag, startPoint x: 120, startPoint y: 66, endPoint x: 93, endPoint y: 165, distance: 103.0
click at [93, 165] on div at bounding box center [234, 156] width 468 height 312
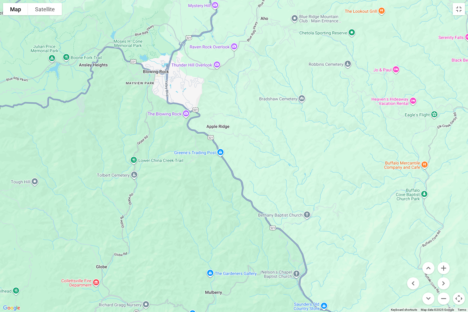
drag, startPoint x: 219, startPoint y: 171, endPoint x: 256, endPoint y: 0, distance: 174.7
click at [256, 0] on div at bounding box center [234, 156] width 468 height 312
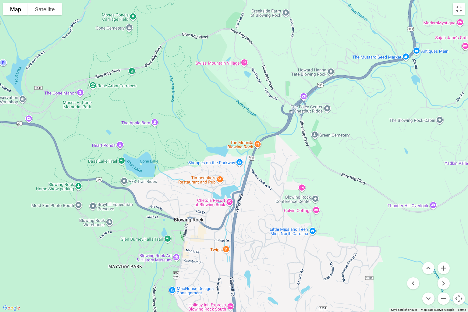
drag, startPoint x: 208, startPoint y: 71, endPoint x: 222, endPoint y: 115, distance: 46.1
click at [222, 115] on div at bounding box center [234, 156] width 468 height 312
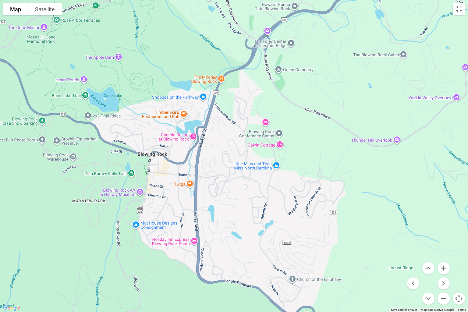
drag, startPoint x: 305, startPoint y: 171, endPoint x: 268, endPoint y: 104, distance: 76.2
click at [268, 104] on div at bounding box center [234, 156] width 468 height 312
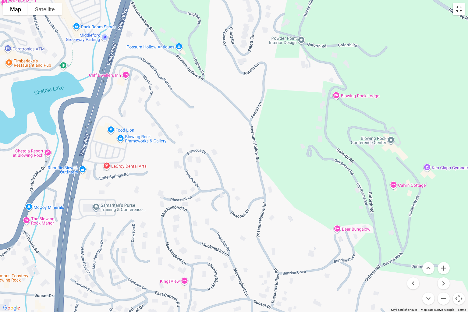
click at [456, 9] on button "Toggle fullscreen view" at bounding box center [459, 9] width 12 height 12
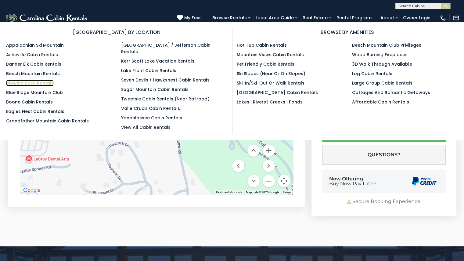
click at [28, 82] on link "Blowing Rock Rentals" at bounding box center [30, 83] width 48 height 6
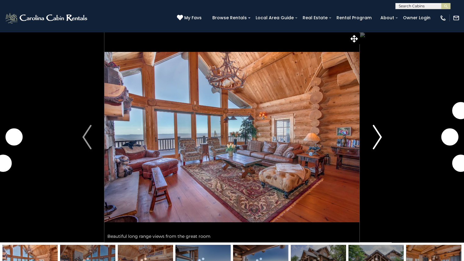
click at [379, 136] on img "Next" at bounding box center [376, 137] width 9 height 24
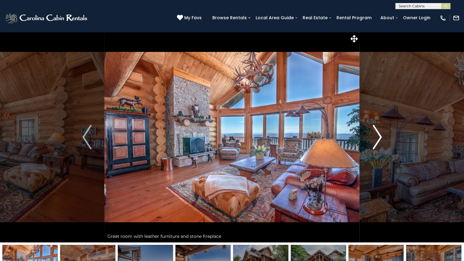
click at [379, 136] on img "Next" at bounding box center [376, 137] width 9 height 24
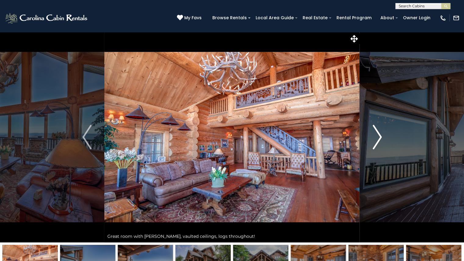
click at [379, 136] on img "Next" at bounding box center [376, 137] width 9 height 24
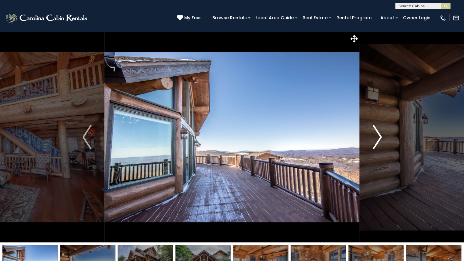
click at [374, 142] on img "Next" at bounding box center [376, 137] width 9 height 24
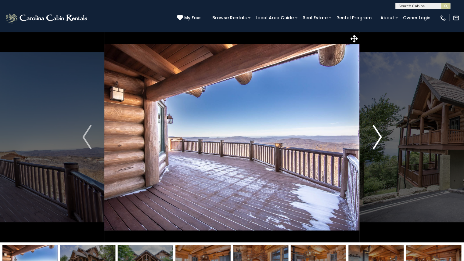
click at [374, 142] on img "Next" at bounding box center [376, 137] width 9 height 24
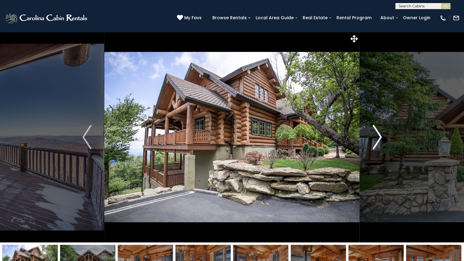
click at [374, 142] on img "Next" at bounding box center [376, 137] width 9 height 24
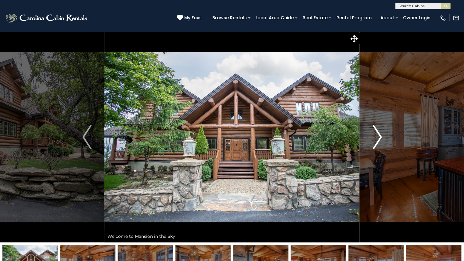
click at [374, 142] on img "Next" at bounding box center [376, 137] width 9 height 24
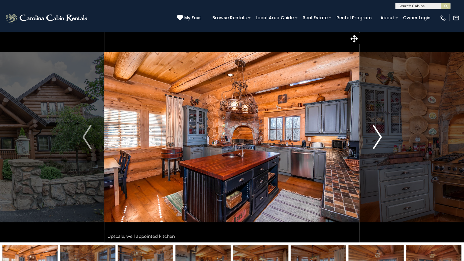
click at [374, 142] on img "Next" at bounding box center [376, 137] width 9 height 24
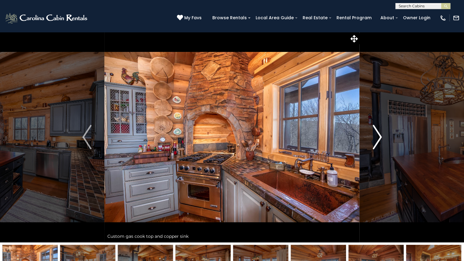
click at [374, 142] on img "Next" at bounding box center [376, 137] width 9 height 24
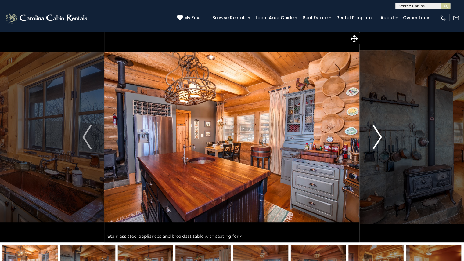
click at [374, 142] on img "Next" at bounding box center [376, 137] width 9 height 24
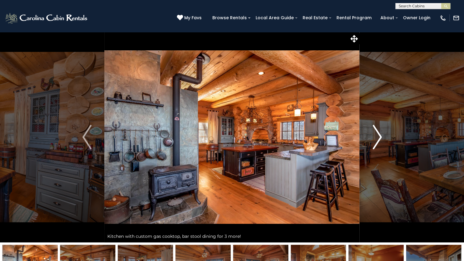
click at [374, 142] on img "Next" at bounding box center [376, 137] width 9 height 24
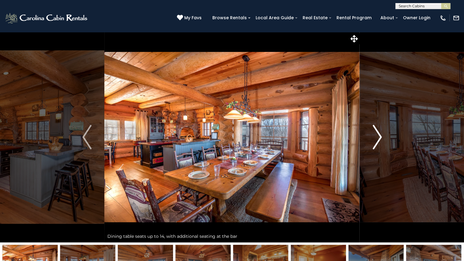
click at [374, 142] on img "Next" at bounding box center [376, 137] width 9 height 24
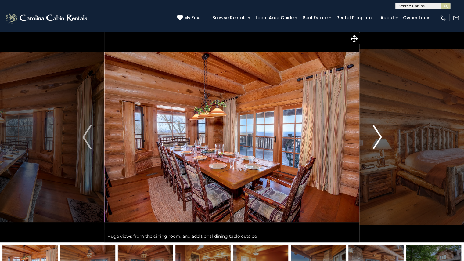
click at [374, 142] on img "Next" at bounding box center [376, 137] width 9 height 24
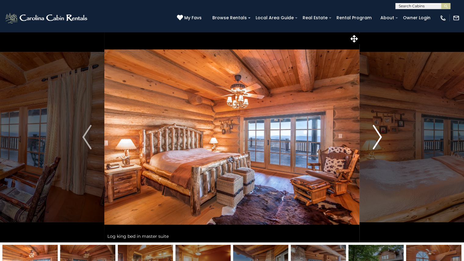
click at [374, 142] on img "Next" at bounding box center [376, 137] width 9 height 24
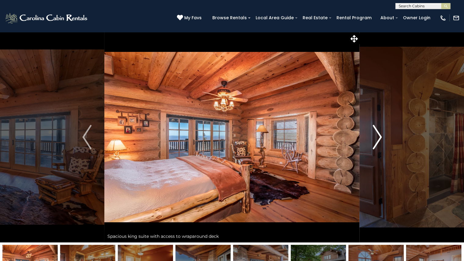
click at [374, 142] on img "Next" at bounding box center [376, 137] width 9 height 24
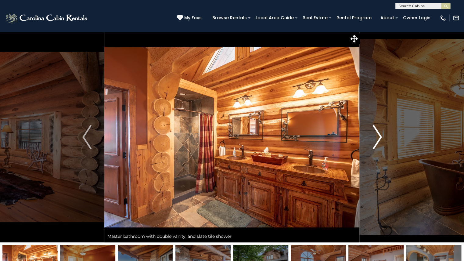
click at [374, 142] on img "Next" at bounding box center [376, 137] width 9 height 24
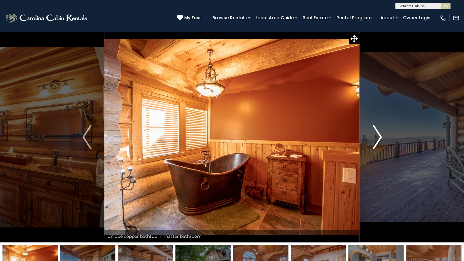
click at [374, 142] on img "Next" at bounding box center [376, 137] width 9 height 24
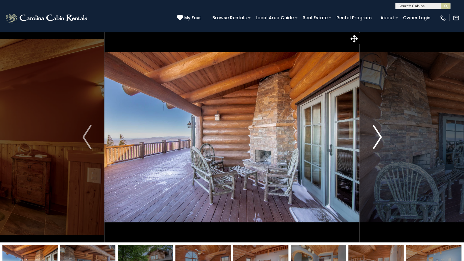
click at [374, 142] on img "Next" at bounding box center [376, 137] width 9 height 24
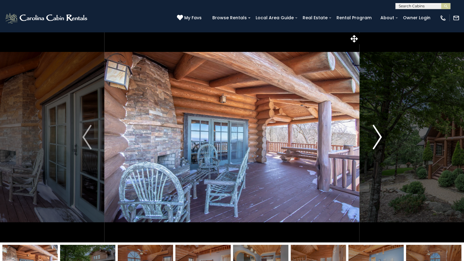
click at [374, 142] on img "Next" at bounding box center [376, 137] width 9 height 24
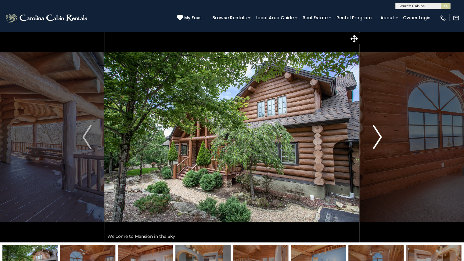
click at [377, 136] on img "Next" at bounding box center [376, 137] width 9 height 24
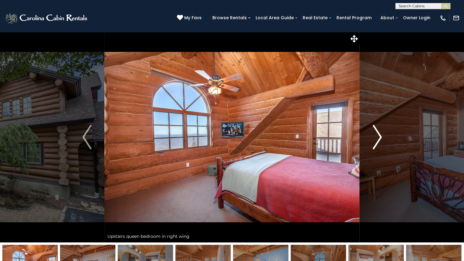
click at [377, 136] on img "Next" at bounding box center [376, 137] width 9 height 24
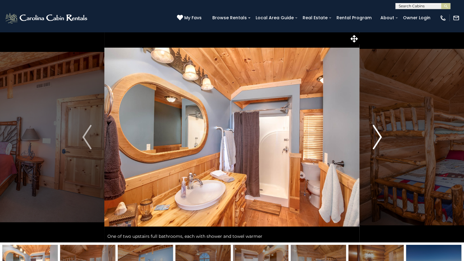
click at [377, 136] on img "Next" at bounding box center [376, 137] width 9 height 24
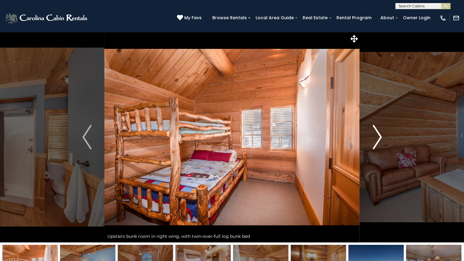
click at [377, 136] on img "Next" at bounding box center [376, 137] width 9 height 24
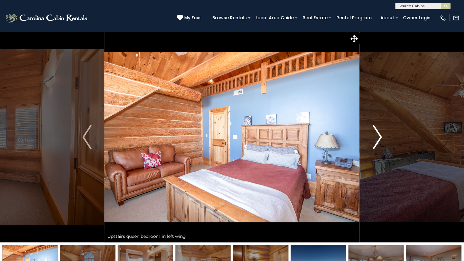
click at [377, 136] on img "Next" at bounding box center [376, 137] width 9 height 24
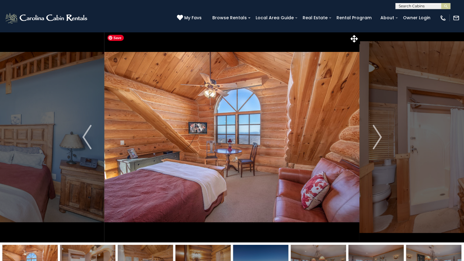
click at [252, 124] on img at bounding box center [231, 137] width 255 height 210
click at [379, 136] on img "Next" at bounding box center [376, 137] width 9 height 24
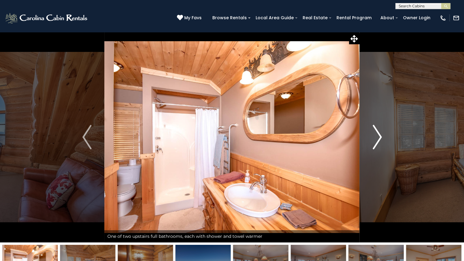
click at [379, 136] on img "Next" at bounding box center [376, 137] width 9 height 24
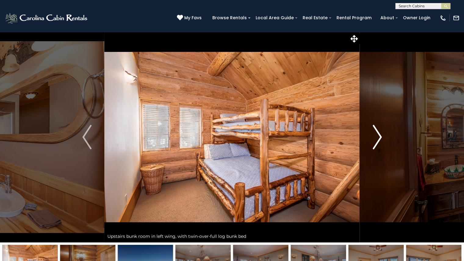
click at [379, 136] on img "Next" at bounding box center [376, 137] width 9 height 24
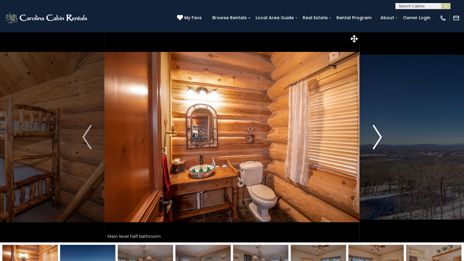
click at [379, 136] on img "Next" at bounding box center [376, 137] width 9 height 24
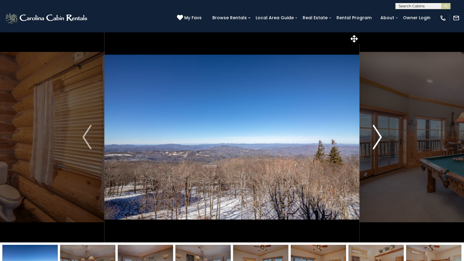
click at [379, 136] on img "Next" at bounding box center [376, 137] width 9 height 24
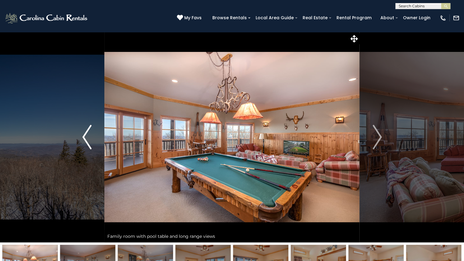
click at [83, 132] on img "Previous" at bounding box center [86, 137] width 9 height 24
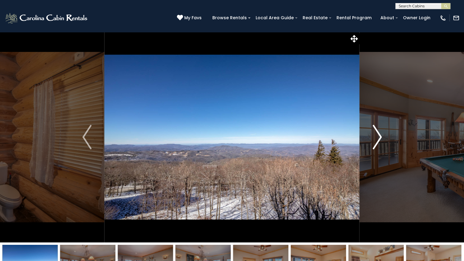
click at [378, 136] on img "Next" at bounding box center [376, 137] width 9 height 24
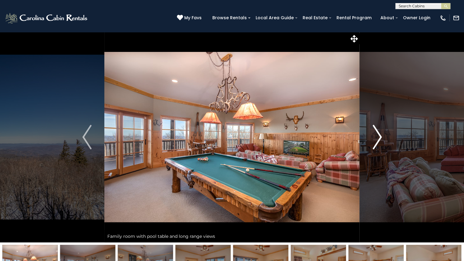
click at [378, 136] on img "Next" at bounding box center [376, 137] width 9 height 24
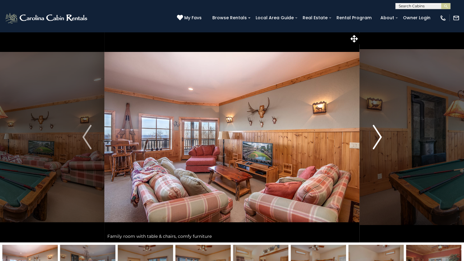
click at [378, 136] on img "Next" at bounding box center [376, 137] width 9 height 24
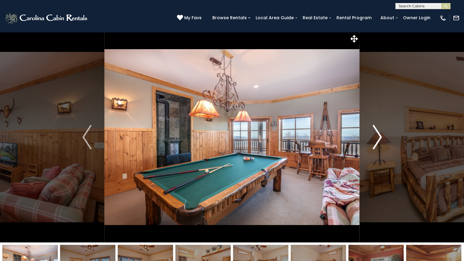
click at [378, 136] on img "Next" at bounding box center [376, 137] width 9 height 24
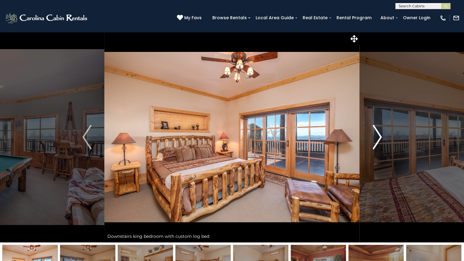
click at [378, 136] on img "Next" at bounding box center [376, 137] width 9 height 24
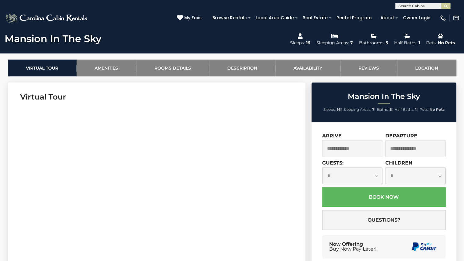
scroll to position [262, 0]
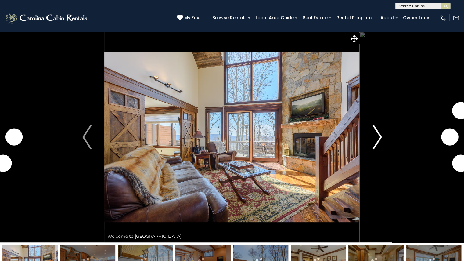
click at [378, 137] on img "Next" at bounding box center [376, 137] width 9 height 24
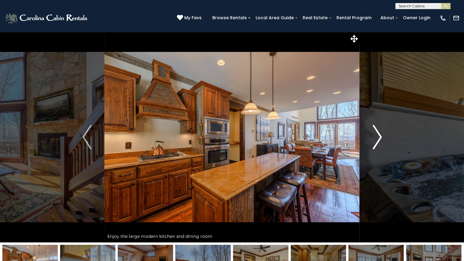
click at [378, 137] on img "Next" at bounding box center [376, 137] width 9 height 24
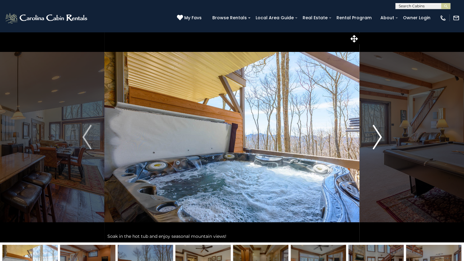
click at [378, 137] on img "Next" at bounding box center [376, 137] width 9 height 24
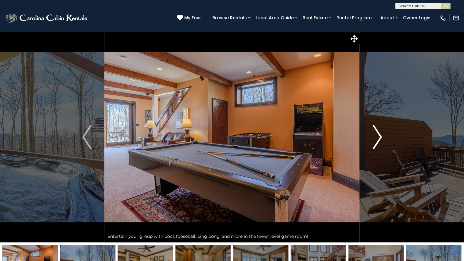
click at [378, 137] on img "Next" at bounding box center [376, 137] width 9 height 24
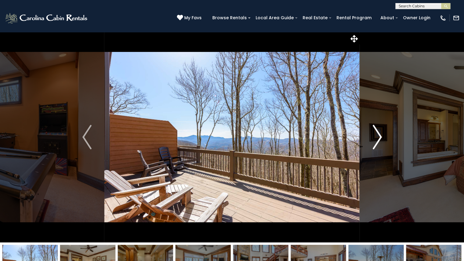
click at [378, 137] on img "Next" at bounding box center [376, 137] width 9 height 24
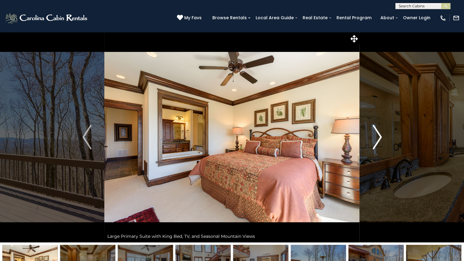
click at [379, 138] on img "Next" at bounding box center [376, 137] width 9 height 24
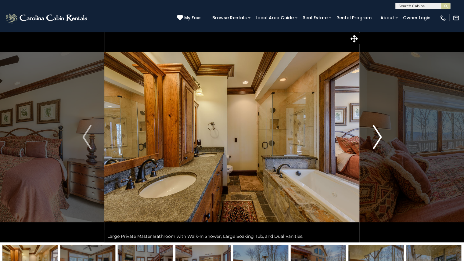
click at [379, 138] on img "Next" at bounding box center [376, 137] width 9 height 24
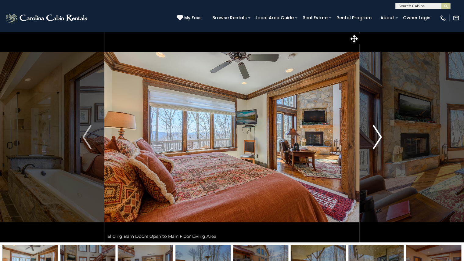
click at [379, 138] on img "Next" at bounding box center [376, 137] width 9 height 24
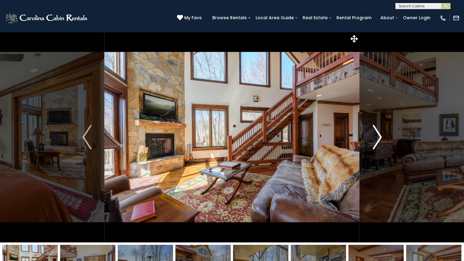
click at [379, 138] on img "Next" at bounding box center [376, 137] width 9 height 24
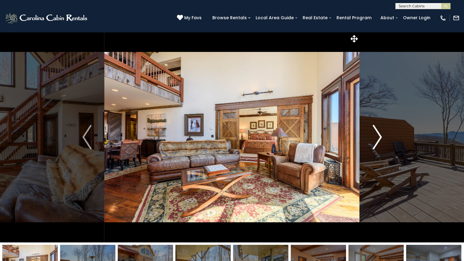
click at [379, 138] on img "Next" at bounding box center [376, 137] width 9 height 24
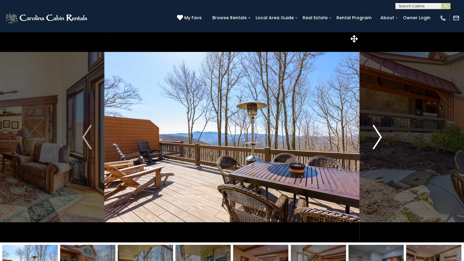
click at [379, 138] on img "Next" at bounding box center [376, 137] width 9 height 24
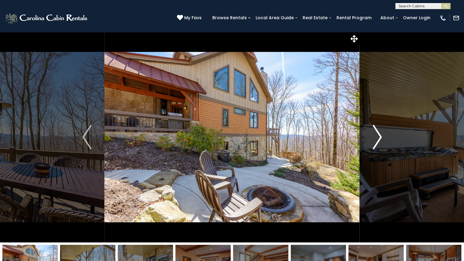
click at [379, 138] on img "Next" at bounding box center [376, 137] width 9 height 24
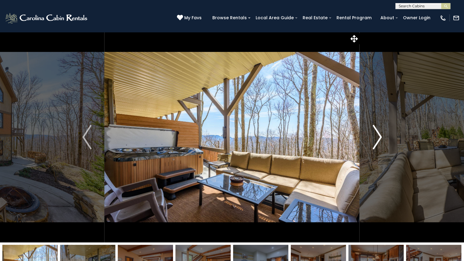
click at [379, 138] on img "Next" at bounding box center [376, 137] width 9 height 24
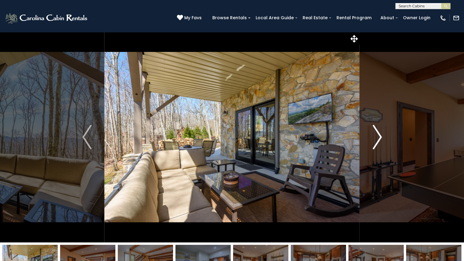
click at [379, 138] on img "Next" at bounding box center [376, 137] width 9 height 24
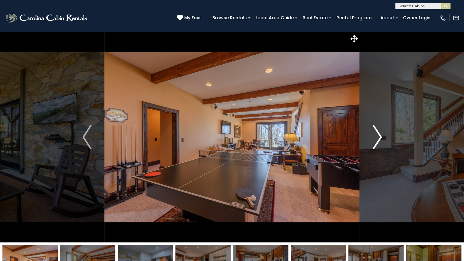
click at [379, 138] on img "Next" at bounding box center [376, 137] width 9 height 24
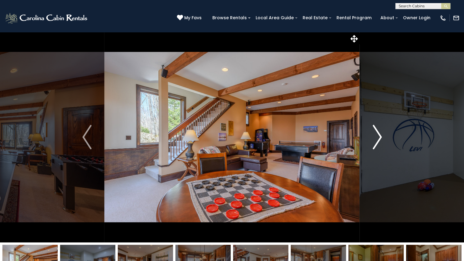
click at [379, 138] on img "Next" at bounding box center [376, 137] width 9 height 24
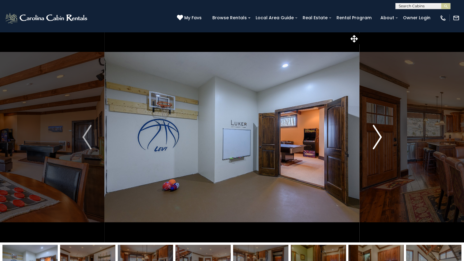
click at [379, 138] on img "Next" at bounding box center [376, 137] width 9 height 24
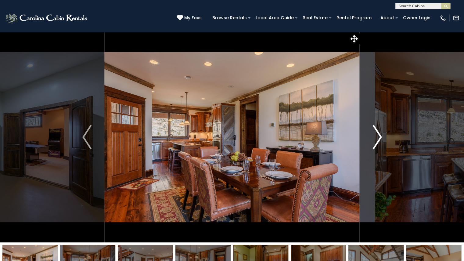
click at [379, 138] on img "Next" at bounding box center [376, 137] width 9 height 24
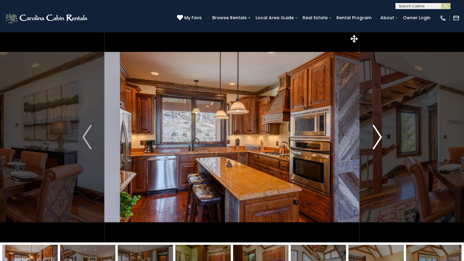
click at [379, 138] on img "Next" at bounding box center [376, 137] width 9 height 24
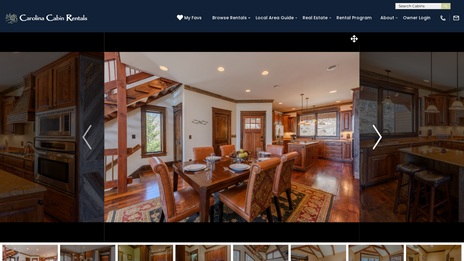
click at [379, 138] on img "Next" at bounding box center [376, 137] width 9 height 24
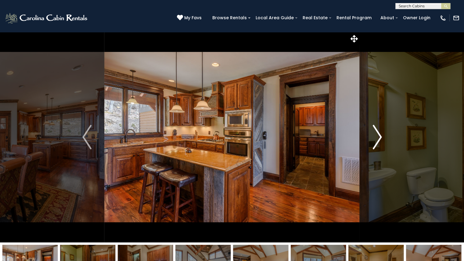
click at [379, 138] on img "Next" at bounding box center [376, 137] width 9 height 24
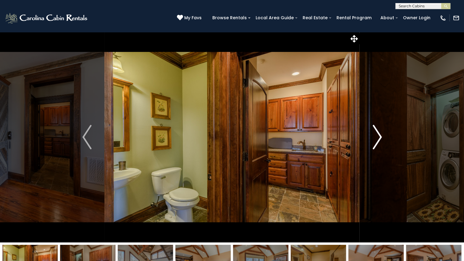
click at [379, 138] on img "Next" at bounding box center [376, 137] width 9 height 24
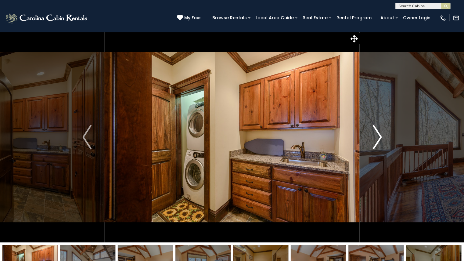
click at [379, 138] on img "Next" at bounding box center [376, 137] width 9 height 24
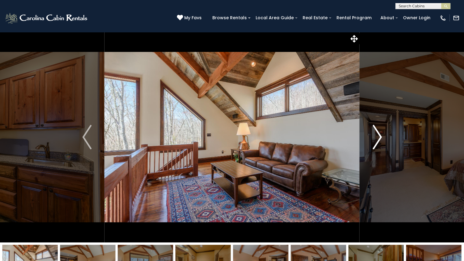
click at [379, 138] on img "Next" at bounding box center [376, 137] width 9 height 24
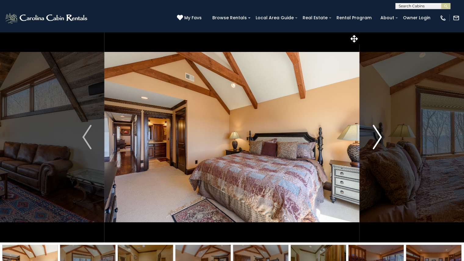
click at [379, 138] on img "Next" at bounding box center [376, 137] width 9 height 24
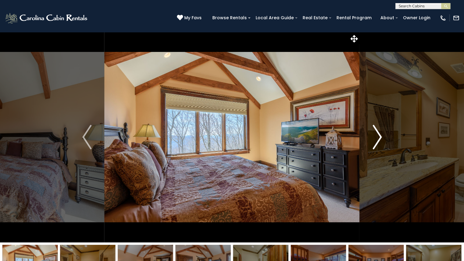
click at [379, 138] on img "Next" at bounding box center [376, 137] width 9 height 24
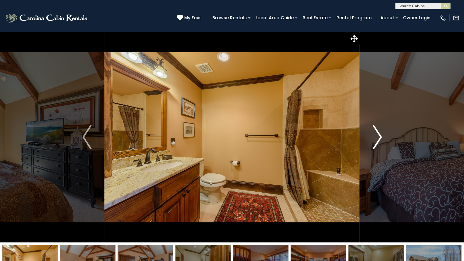
click at [379, 138] on img "Next" at bounding box center [376, 137] width 9 height 24
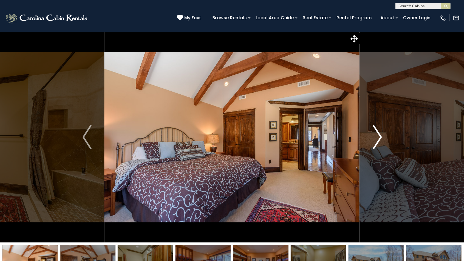
click at [379, 138] on img "Next" at bounding box center [376, 137] width 9 height 24
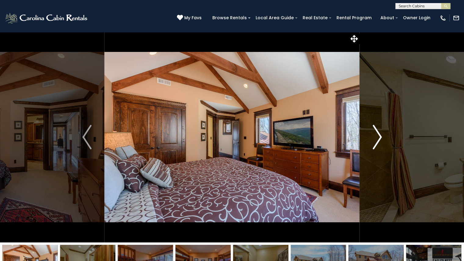
click at [379, 138] on img "Next" at bounding box center [376, 137] width 9 height 24
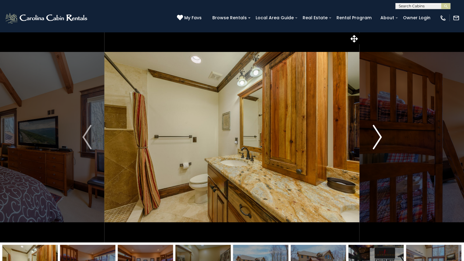
click at [379, 138] on img "Next" at bounding box center [376, 137] width 9 height 24
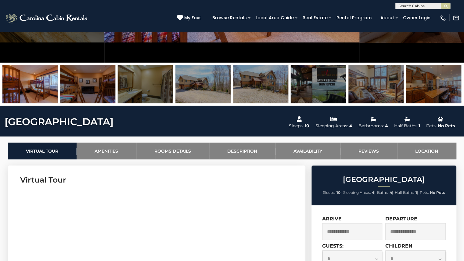
scroll to position [179, 0]
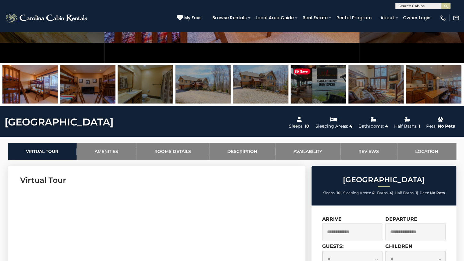
click at [306, 81] on img at bounding box center [317, 84] width 55 height 38
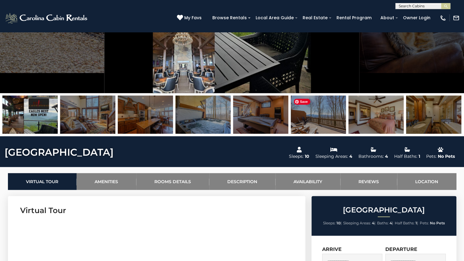
scroll to position [147, 0]
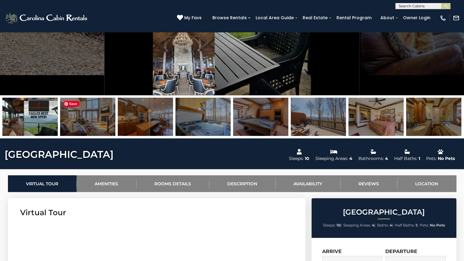
click at [97, 127] on img at bounding box center [87, 117] width 55 height 38
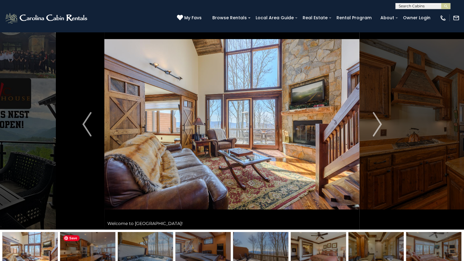
scroll to position [0, 0]
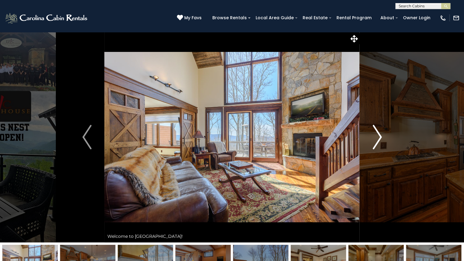
click at [377, 139] on img "Next" at bounding box center [376, 137] width 9 height 24
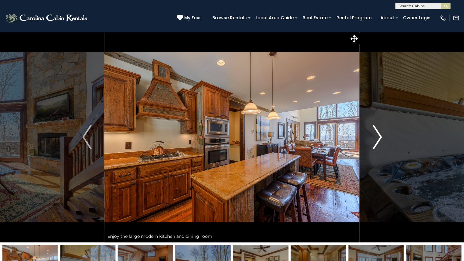
click at [377, 139] on img "Next" at bounding box center [376, 137] width 9 height 24
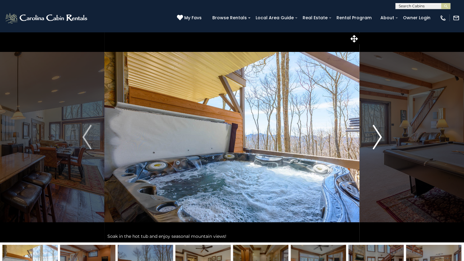
click at [377, 139] on img "Next" at bounding box center [376, 137] width 9 height 24
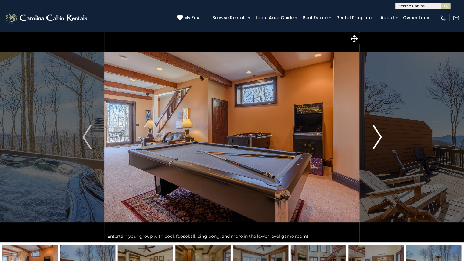
click at [377, 139] on img "Next" at bounding box center [376, 137] width 9 height 24
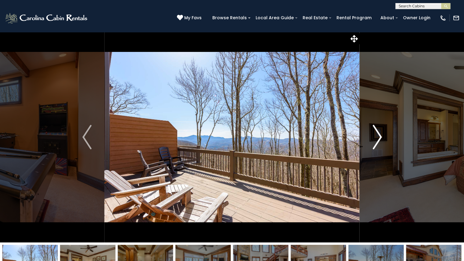
click at [376, 135] on img "Next" at bounding box center [376, 137] width 9 height 24
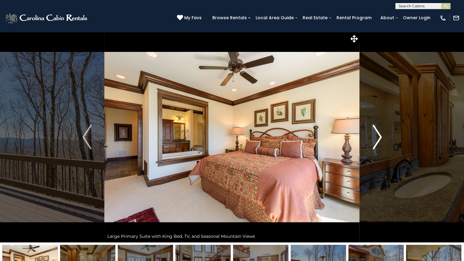
click at [376, 135] on img "Next" at bounding box center [376, 137] width 9 height 24
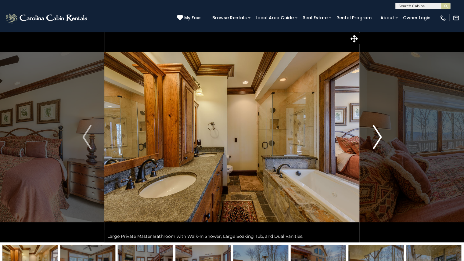
click at [376, 135] on img "Next" at bounding box center [376, 137] width 9 height 24
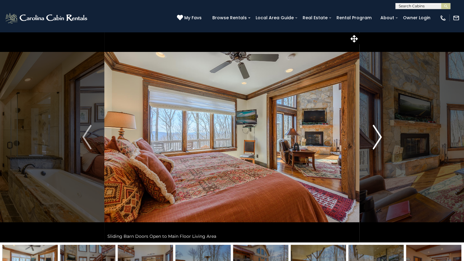
click at [376, 135] on img "Next" at bounding box center [376, 137] width 9 height 24
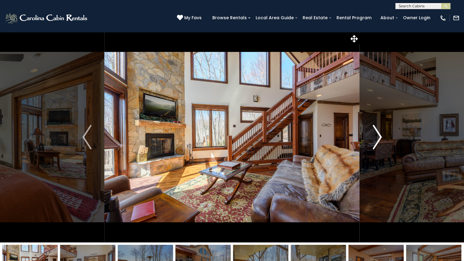
click at [376, 135] on img "Next" at bounding box center [376, 137] width 9 height 24
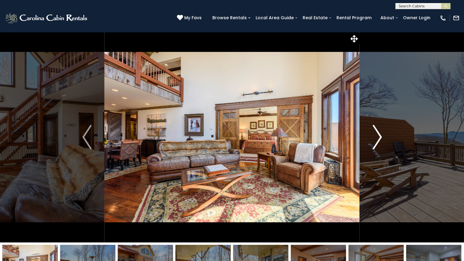
click at [376, 135] on img "Next" at bounding box center [376, 137] width 9 height 24
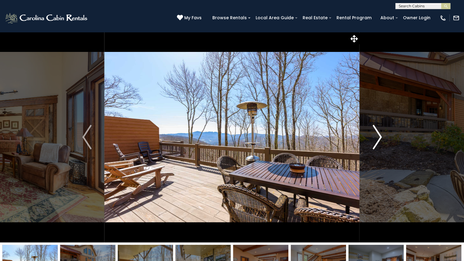
click at [376, 135] on img "Next" at bounding box center [376, 137] width 9 height 24
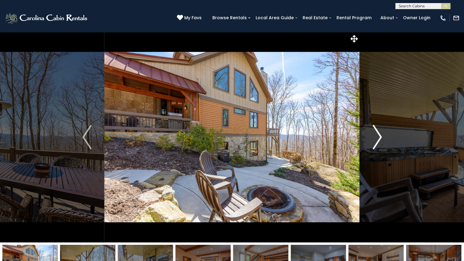
click at [376, 135] on img "Next" at bounding box center [376, 137] width 9 height 24
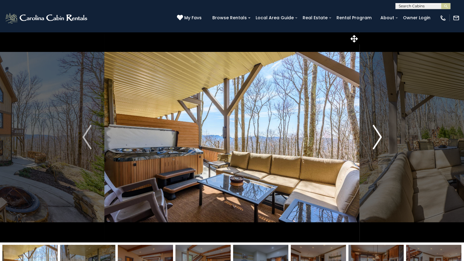
click at [376, 135] on img "Next" at bounding box center [376, 137] width 9 height 24
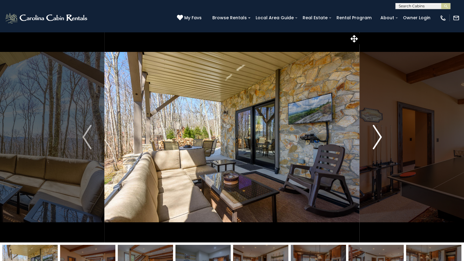
click at [376, 135] on img "Next" at bounding box center [376, 137] width 9 height 24
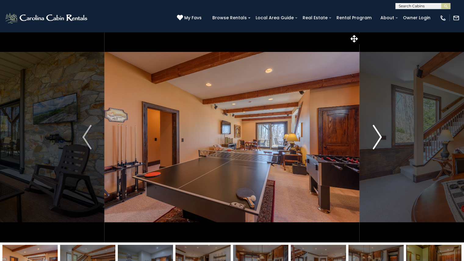
click at [376, 135] on img "Next" at bounding box center [376, 137] width 9 height 24
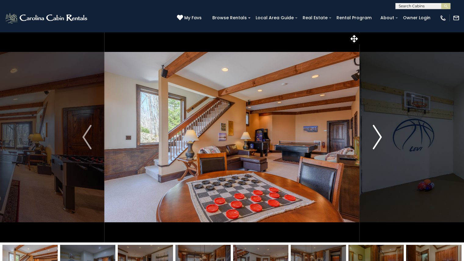
click at [376, 135] on img "Next" at bounding box center [376, 137] width 9 height 24
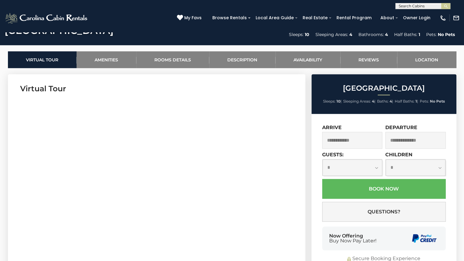
scroll to position [271, 0]
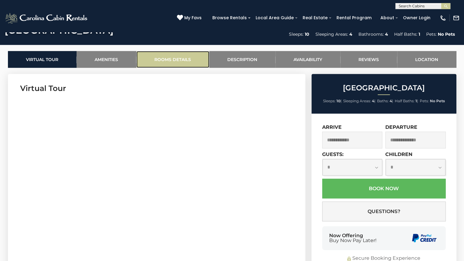
click at [169, 55] on link "Rooms Details" at bounding box center [172, 59] width 73 height 17
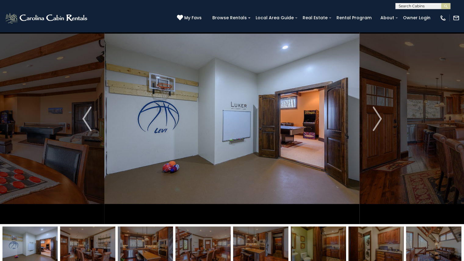
scroll to position [10, 0]
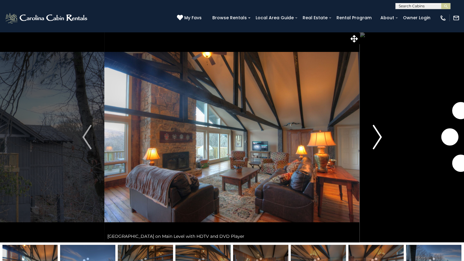
click at [377, 137] on img "Next" at bounding box center [376, 137] width 9 height 24
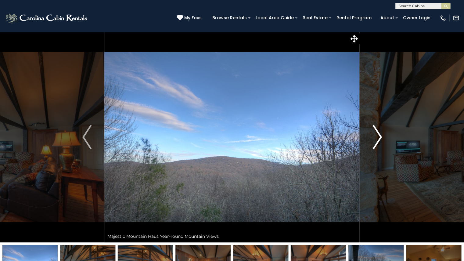
click at [377, 137] on img "Next" at bounding box center [376, 137] width 9 height 24
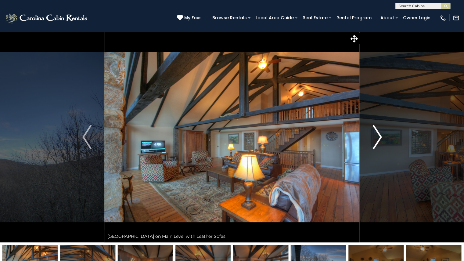
click at [377, 137] on img "Next" at bounding box center [376, 137] width 9 height 24
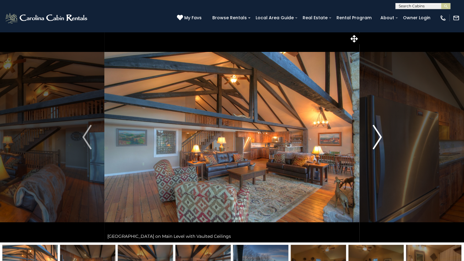
click at [377, 137] on img "Next" at bounding box center [376, 137] width 9 height 24
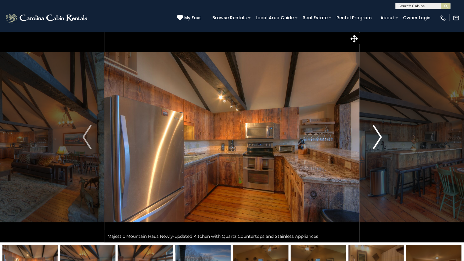
click at [377, 137] on img "Next" at bounding box center [376, 137] width 9 height 24
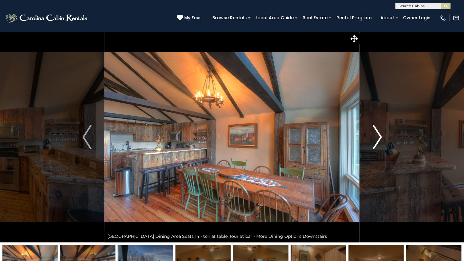
click at [377, 137] on img "Next" at bounding box center [376, 137] width 9 height 24
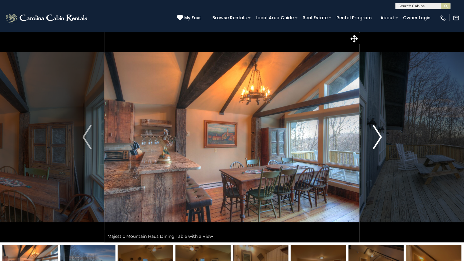
click at [377, 137] on img "Next" at bounding box center [376, 137] width 9 height 24
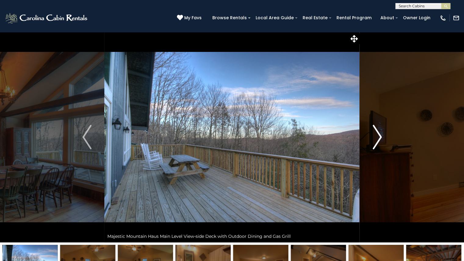
click at [377, 137] on img "Next" at bounding box center [376, 137] width 9 height 24
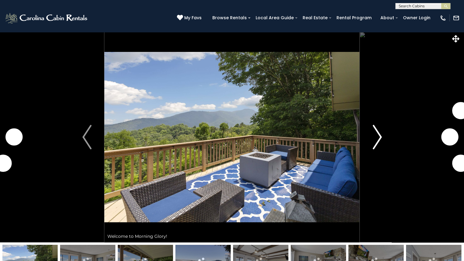
click at [377, 137] on img "Next" at bounding box center [376, 137] width 9 height 24
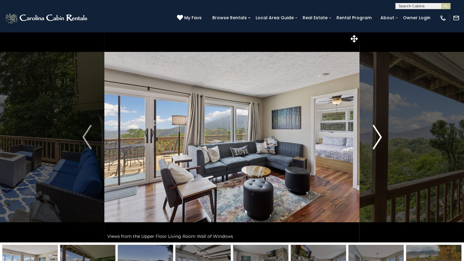
click at [380, 134] on img "Next" at bounding box center [376, 137] width 9 height 24
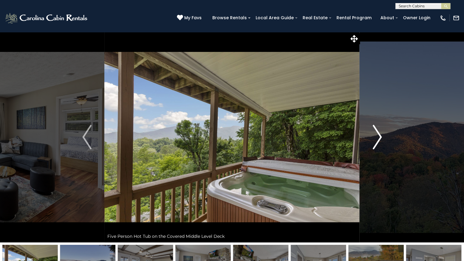
click at [380, 134] on img "Next" at bounding box center [376, 137] width 9 height 24
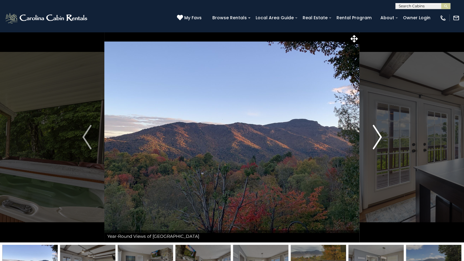
click at [380, 134] on img "Next" at bounding box center [376, 137] width 9 height 24
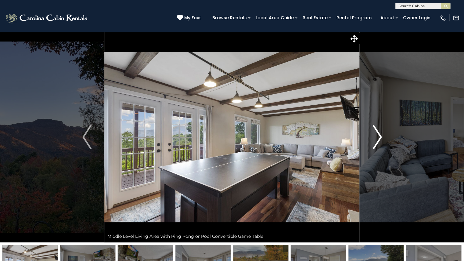
click at [380, 134] on img "Next" at bounding box center [376, 137] width 9 height 24
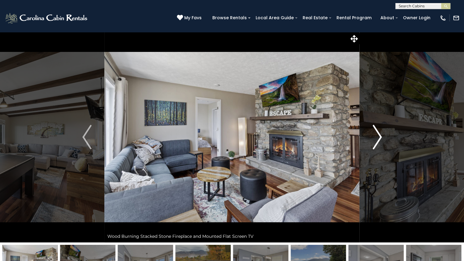
click at [380, 134] on img "Next" at bounding box center [376, 137] width 9 height 24
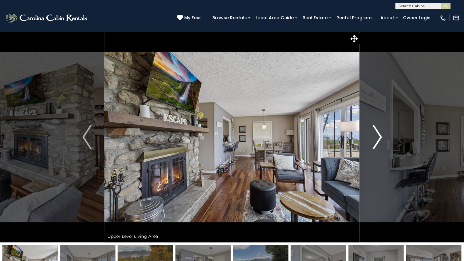
click at [380, 134] on img "Next" at bounding box center [376, 137] width 9 height 24
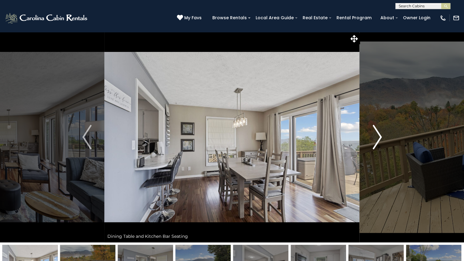
click at [375, 133] on img "Next" at bounding box center [376, 137] width 9 height 24
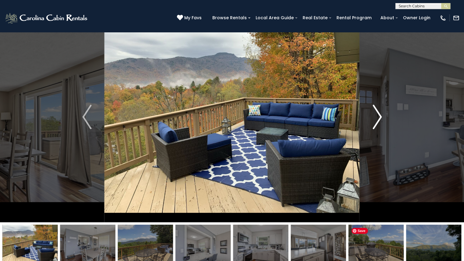
scroll to position [20, 0]
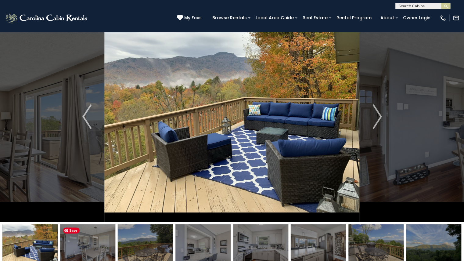
click at [95, 253] on img at bounding box center [87, 243] width 55 height 38
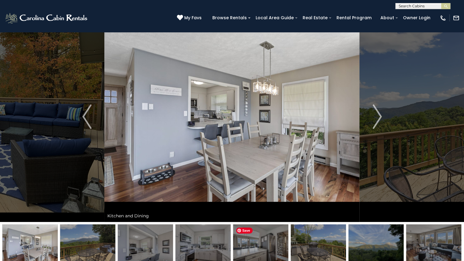
click at [260, 246] on img at bounding box center [260, 243] width 55 height 38
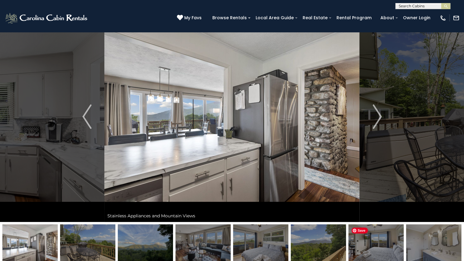
click at [375, 246] on img at bounding box center [375, 243] width 55 height 38
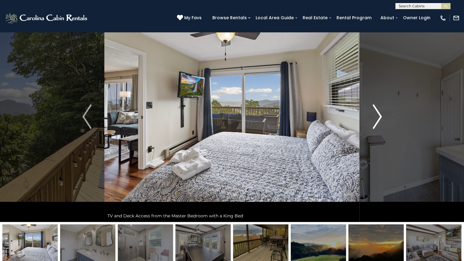
click at [377, 118] on img "Next" at bounding box center [376, 116] width 9 height 24
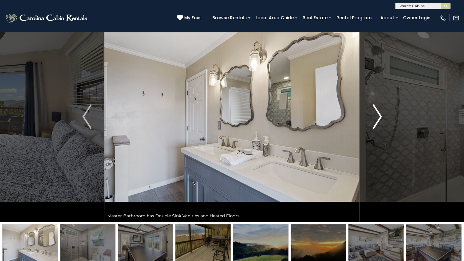
click at [377, 118] on img "Next" at bounding box center [376, 116] width 9 height 24
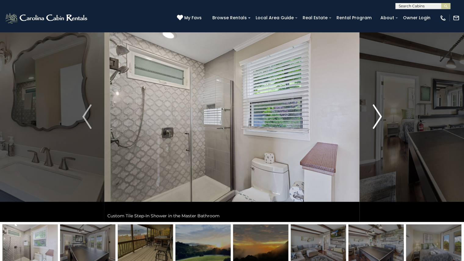
click at [377, 118] on img "Next" at bounding box center [376, 116] width 9 height 24
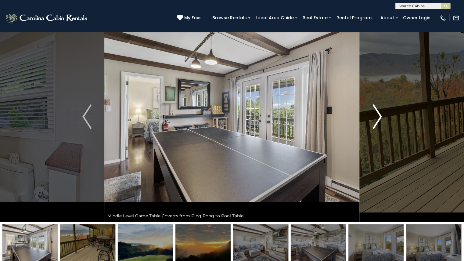
click at [377, 118] on img "Next" at bounding box center [376, 116] width 9 height 24
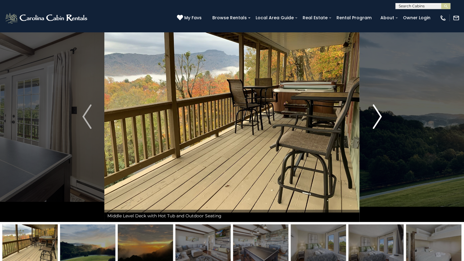
click at [377, 118] on img "Next" at bounding box center [376, 116] width 9 height 24
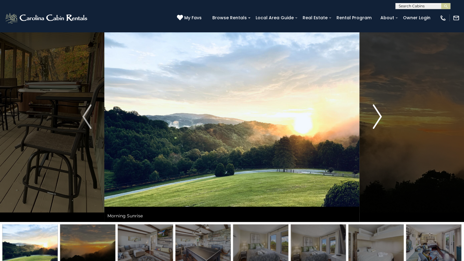
click at [377, 118] on img "Next" at bounding box center [376, 116] width 9 height 24
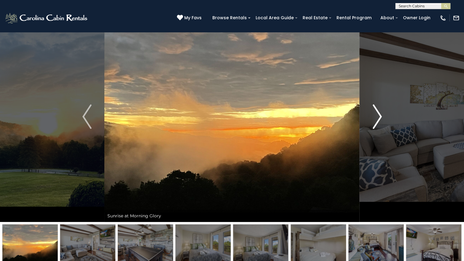
click at [377, 118] on img "Next" at bounding box center [376, 116] width 9 height 24
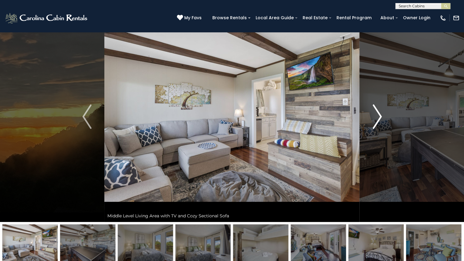
click at [377, 118] on img "Next" at bounding box center [376, 116] width 9 height 24
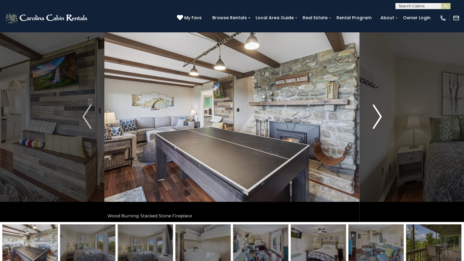
click at [377, 118] on img "Next" at bounding box center [376, 116] width 9 height 24
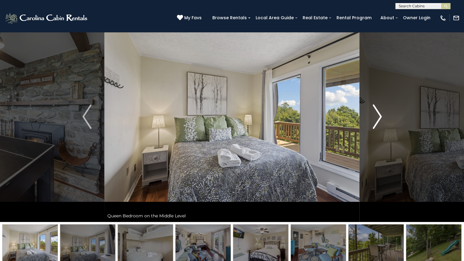
click at [376, 121] on img "Next" at bounding box center [376, 116] width 9 height 24
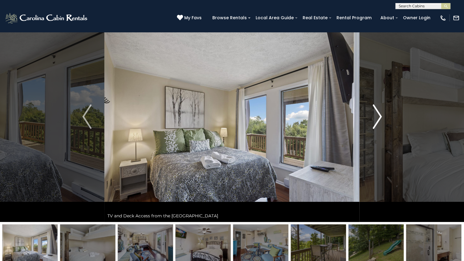
click at [376, 121] on img "Next" at bounding box center [376, 116] width 9 height 24
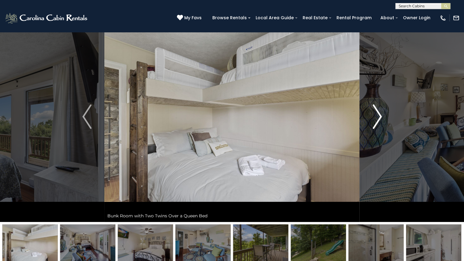
click at [376, 121] on img "Next" at bounding box center [376, 116] width 9 height 24
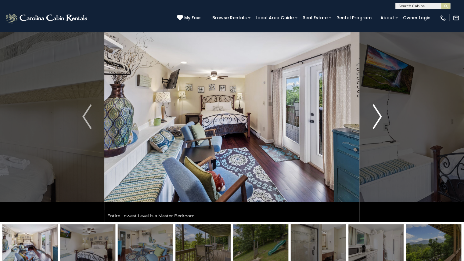
click at [376, 121] on img "Next" at bounding box center [376, 116] width 9 height 24
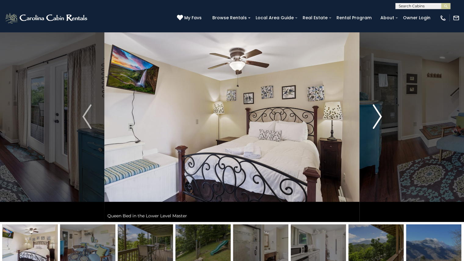
click at [376, 121] on img "Next" at bounding box center [376, 116] width 9 height 24
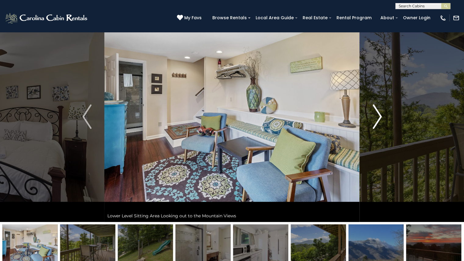
click at [376, 121] on img "Next" at bounding box center [376, 116] width 9 height 24
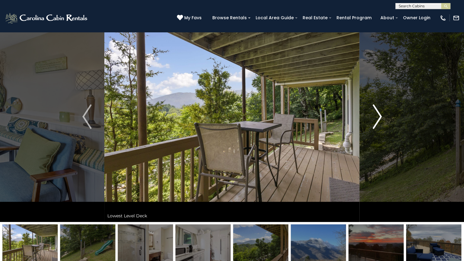
click at [376, 121] on img "Next" at bounding box center [376, 116] width 9 height 24
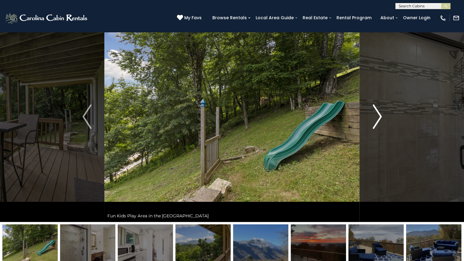
click at [376, 121] on img "Next" at bounding box center [376, 116] width 9 height 24
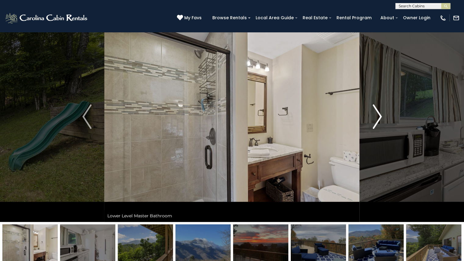
click at [376, 121] on img "Next" at bounding box center [376, 116] width 9 height 24
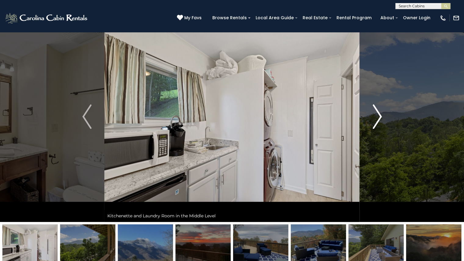
click at [376, 121] on img "Next" at bounding box center [376, 116] width 9 height 24
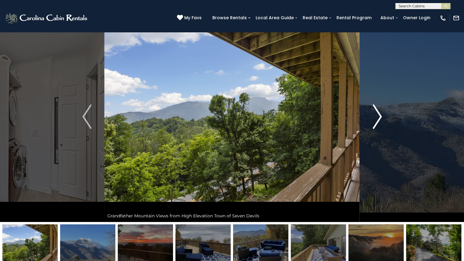
click at [375, 122] on img "Next" at bounding box center [376, 116] width 9 height 24
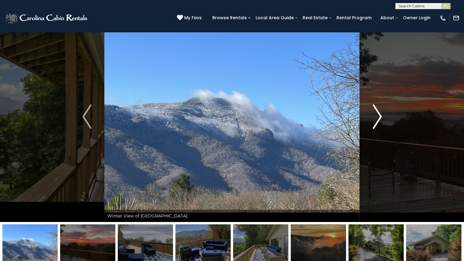
click at [375, 122] on img "Next" at bounding box center [376, 116] width 9 height 24
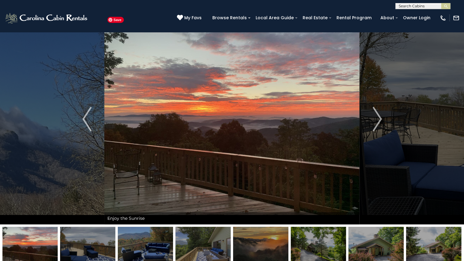
scroll to position [0, 0]
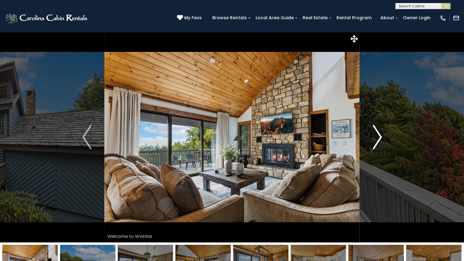
click at [377, 136] on img "Next" at bounding box center [376, 137] width 9 height 24
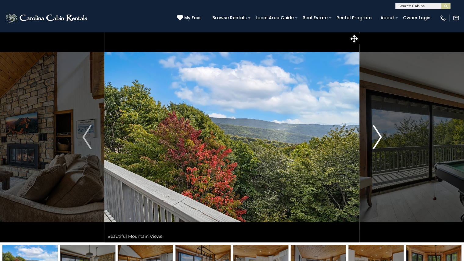
click at [377, 136] on img "Next" at bounding box center [376, 137] width 9 height 24
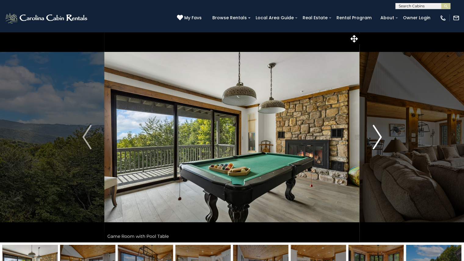
click at [377, 136] on img "Next" at bounding box center [376, 137] width 9 height 24
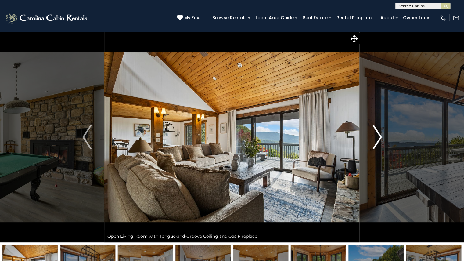
click at [377, 136] on img "Next" at bounding box center [376, 137] width 9 height 24
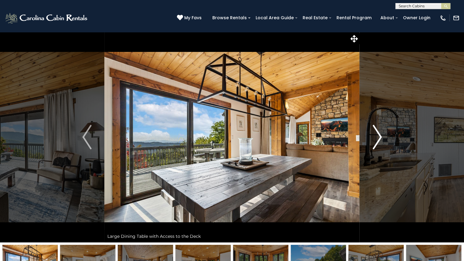
click at [377, 136] on img "Next" at bounding box center [376, 137] width 9 height 24
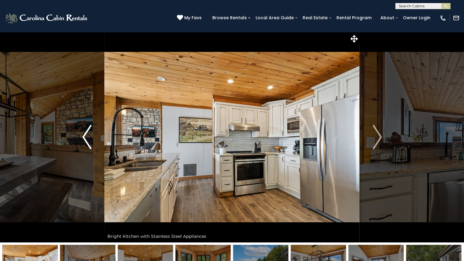
click at [89, 131] on img "Previous" at bounding box center [86, 137] width 9 height 24
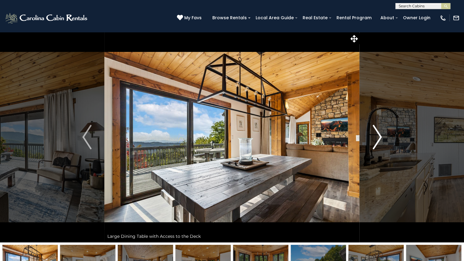
click at [376, 130] on img "Next" at bounding box center [376, 137] width 9 height 24
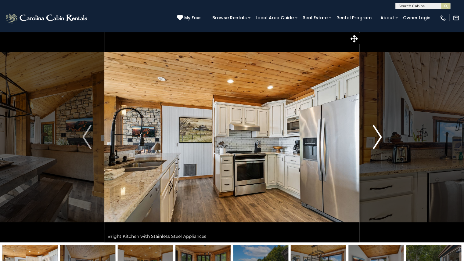
click at [376, 130] on img "Next" at bounding box center [376, 137] width 9 height 24
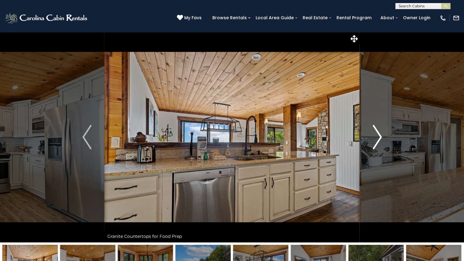
click at [376, 130] on img "Next" at bounding box center [376, 137] width 9 height 24
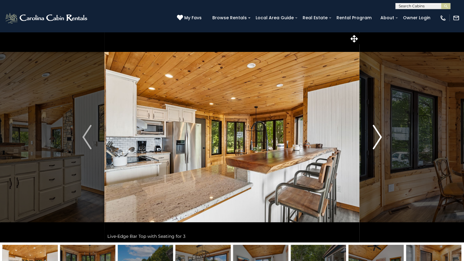
click at [376, 130] on img "Next" at bounding box center [376, 137] width 9 height 24
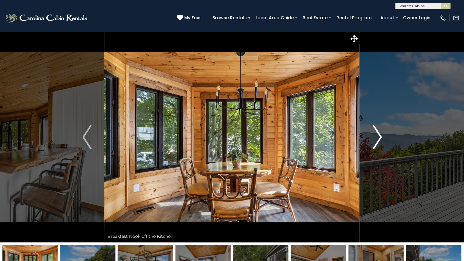
click at [376, 130] on img "Next" at bounding box center [376, 137] width 9 height 24
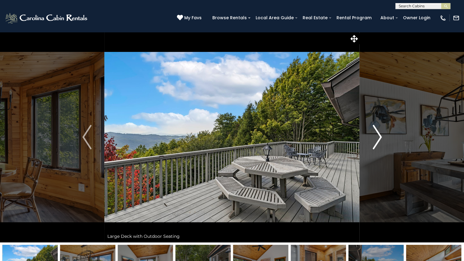
click at [376, 130] on img "Next" at bounding box center [376, 137] width 9 height 24
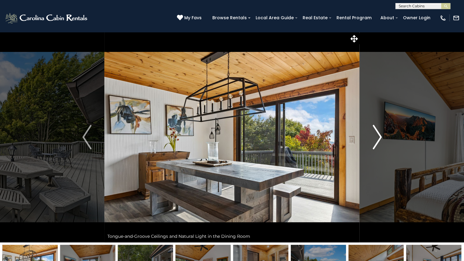
click at [376, 130] on img "Next" at bounding box center [376, 137] width 9 height 24
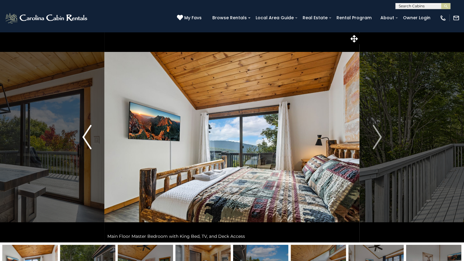
click at [86, 131] on img "Previous" at bounding box center [86, 137] width 9 height 24
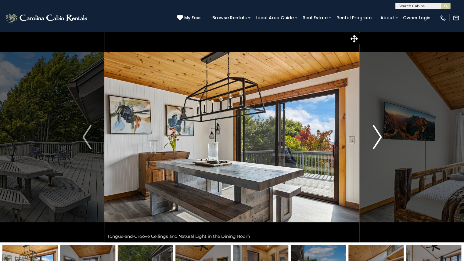
click at [377, 138] on img "Next" at bounding box center [376, 137] width 9 height 24
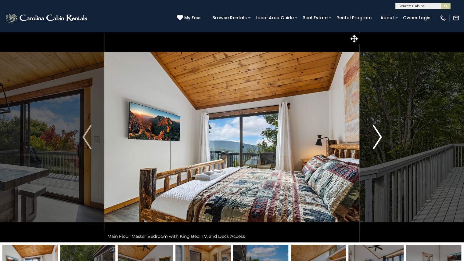
click at [377, 138] on img "Next" at bounding box center [376, 137] width 9 height 24
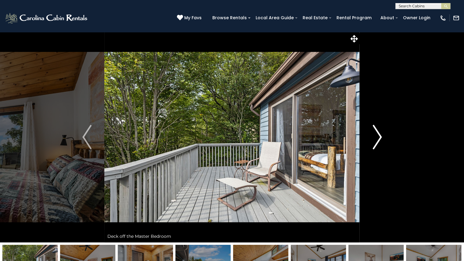
click at [377, 138] on img "Next" at bounding box center [376, 137] width 9 height 24
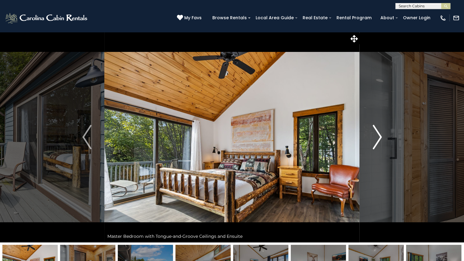
click at [377, 138] on img "Next" at bounding box center [376, 137] width 9 height 24
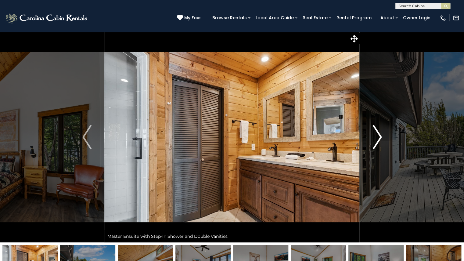
click at [377, 138] on img "Next" at bounding box center [376, 137] width 9 height 24
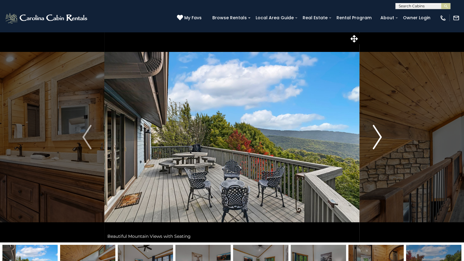
click at [377, 138] on img "Next" at bounding box center [376, 137] width 9 height 24
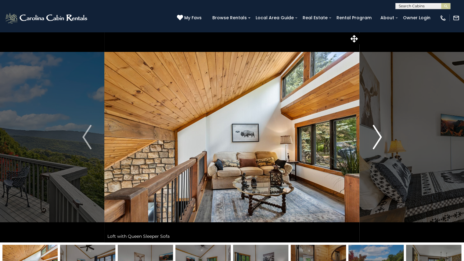
click at [377, 138] on img "Next" at bounding box center [376, 137] width 9 height 24
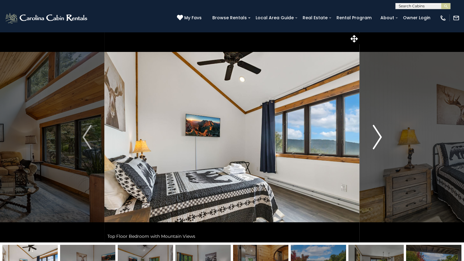
click at [377, 138] on img "Next" at bounding box center [376, 137] width 9 height 24
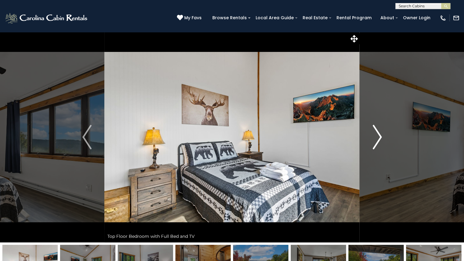
click at [377, 138] on img "Next" at bounding box center [376, 137] width 9 height 24
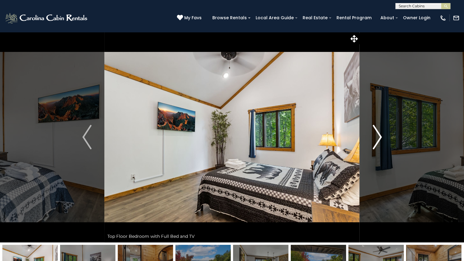
click at [377, 138] on img "Next" at bounding box center [376, 137] width 9 height 24
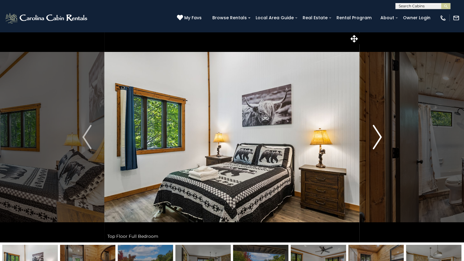
click at [377, 138] on img "Next" at bounding box center [376, 137] width 9 height 24
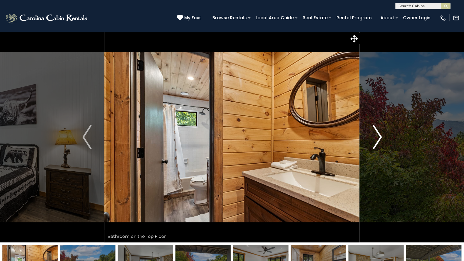
click at [377, 138] on img "Next" at bounding box center [376, 137] width 9 height 24
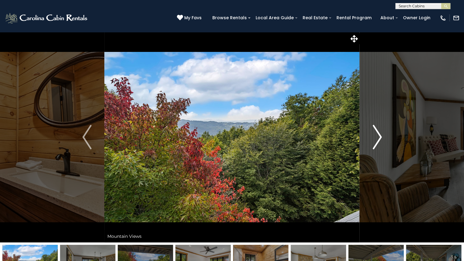
click at [377, 138] on img "Next" at bounding box center [376, 137] width 9 height 24
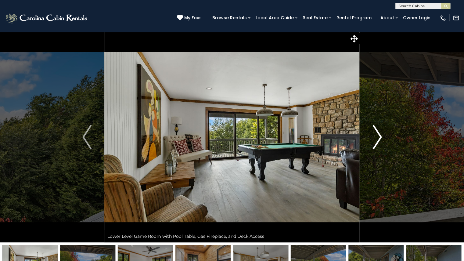
click at [377, 138] on img "Next" at bounding box center [376, 137] width 9 height 24
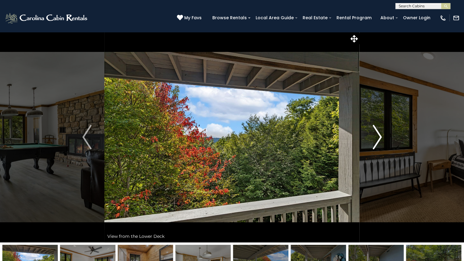
click at [377, 138] on img "Next" at bounding box center [376, 137] width 9 height 24
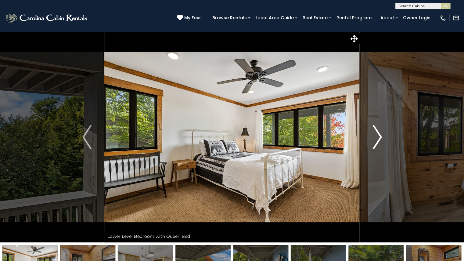
click at [376, 133] on img "Next" at bounding box center [376, 137] width 9 height 24
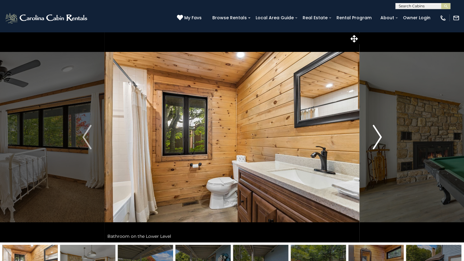
click at [376, 133] on img "Next" at bounding box center [376, 137] width 9 height 24
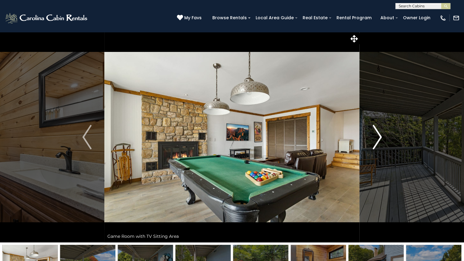
click at [376, 133] on img "Next" at bounding box center [376, 137] width 9 height 24
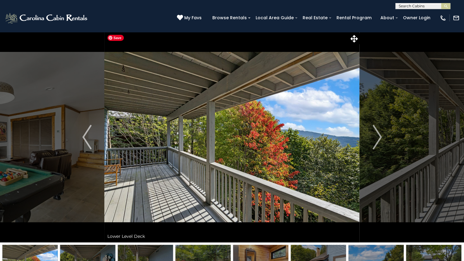
click at [162, 137] on img at bounding box center [231, 137] width 255 height 210
click at [376, 136] on img "Next" at bounding box center [376, 137] width 9 height 24
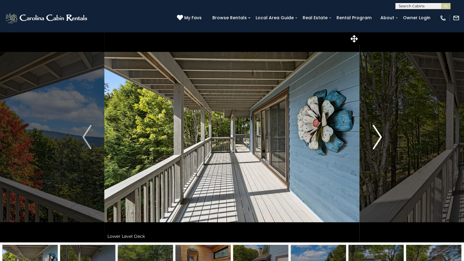
click at [376, 136] on img "Next" at bounding box center [376, 137] width 9 height 24
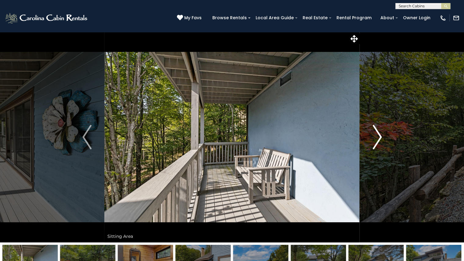
click at [376, 136] on img "Next" at bounding box center [376, 137] width 9 height 24
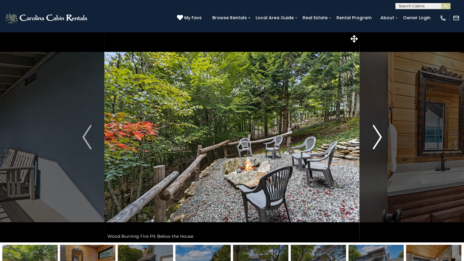
click at [376, 136] on img "Next" at bounding box center [376, 137] width 9 height 24
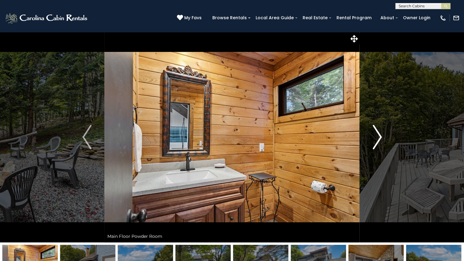
click at [376, 136] on img "Next" at bounding box center [376, 137] width 9 height 24
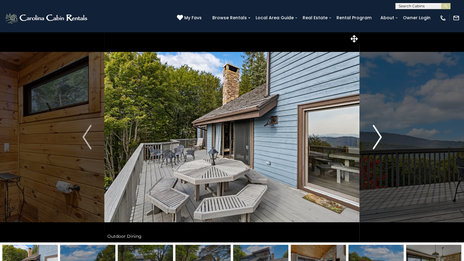
click at [376, 136] on img "Next" at bounding box center [376, 137] width 9 height 24
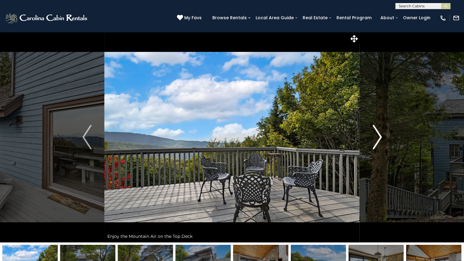
click at [376, 136] on img "Next" at bounding box center [376, 137] width 9 height 24
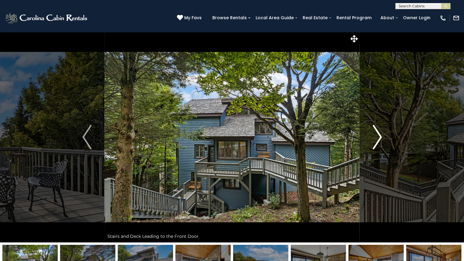
click at [376, 136] on img "Next" at bounding box center [376, 137] width 9 height 24
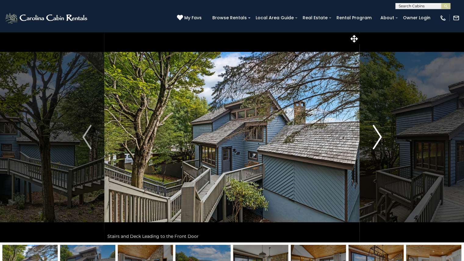
click at [376, 136] on img "Next" at bounding box center [376, 137] width 9 height 24
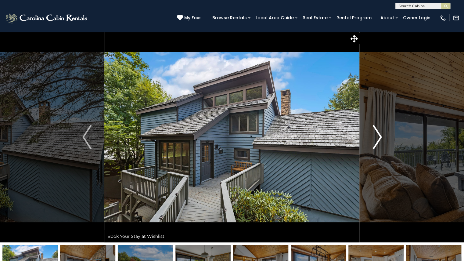
click at [376, 136] on img "Next" at bounding box center [376, 137] width 9 height 24
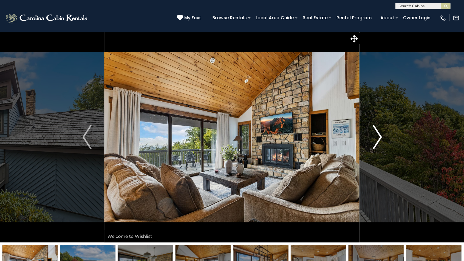
click at [376, 136] on img "Next" at bounding box center [376, 137] width 9 height 24
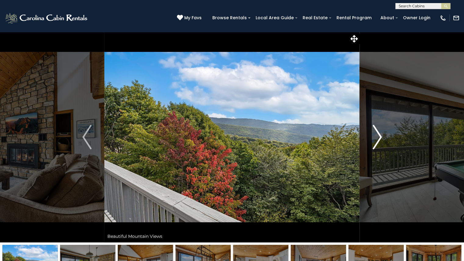
click at [376, 136] on img "Next" at bounding box center [376, 137] width 9 height 24
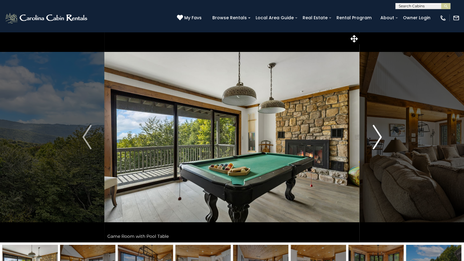
click at [376, 136] on img "Next" at bounding box center [376, 137] width 9 height 24
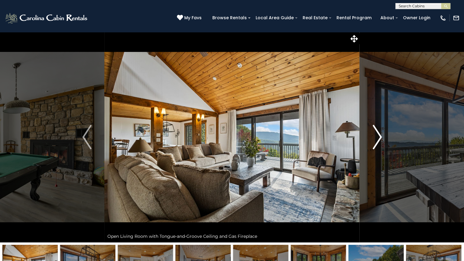
click at [376, 136] on img "Next" at bounding box center [376, 137] width 9 height 24
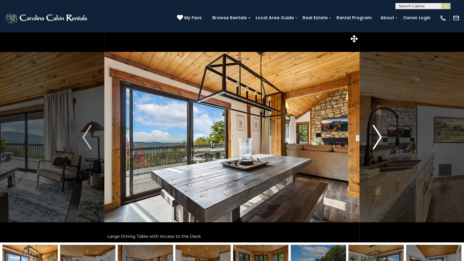
click at [376, 136] on img "Next" at bounding box center [376, 137] width 9 height 24
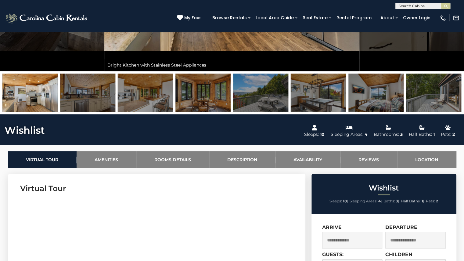
scroll to position [171, 0]
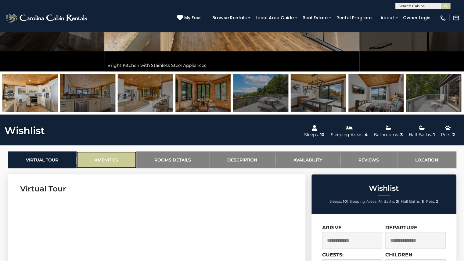
click at [111, 157] on link "Amenities" at bounding box center [106, 159] width 60 height 17
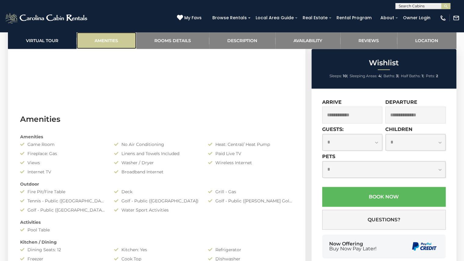
scroll to position [485, 0]
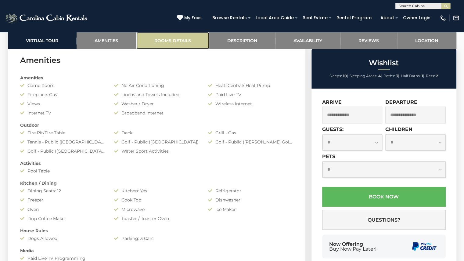
click at [171, 45] on link "Rooms Details" at bounding box center [172, 40] width 73 height 17
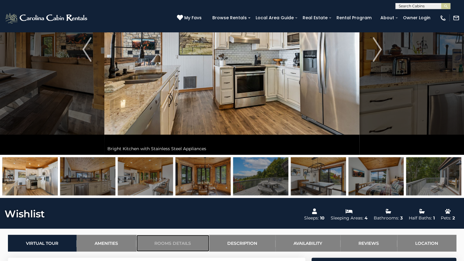
scroll to position [0, 0]
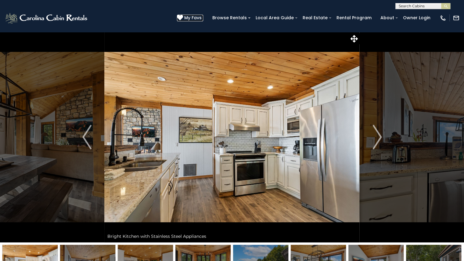
click at [194, 16] on span "My Favs" at bounding box center [192, 18] width 17 height 6
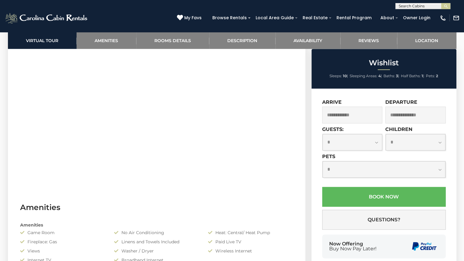
scroll to position [319, 0]
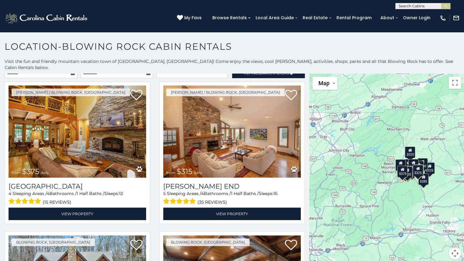
scroll to position [1, 0]
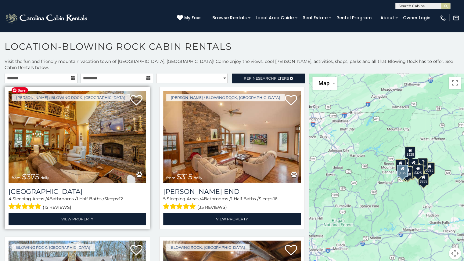
click at [85, 137] on img at bounding box center [77, 137] width 137 height 92
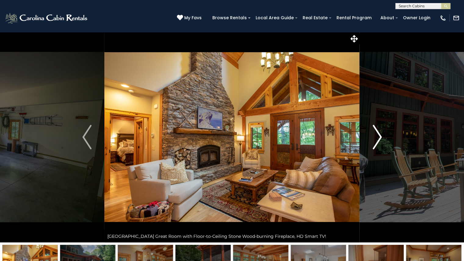
click at [379, 135] on img "Next" at bounding box center [376, 137] width 9 height 24
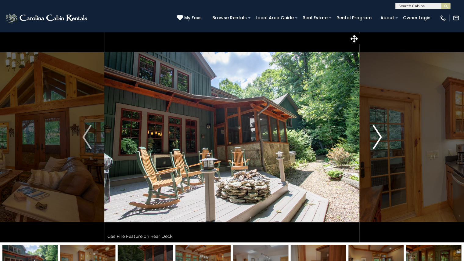
click at [379, 135] on img "Next" at bounding box center [376, 137] width 9 height 24
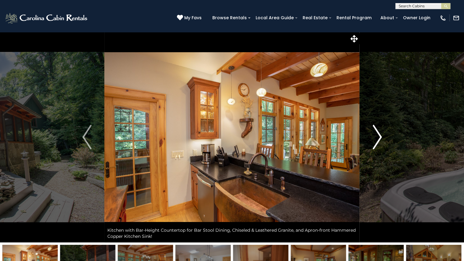
click at [379, 135] on img "Next" at bounding box center [376, 137] width 9 height 24
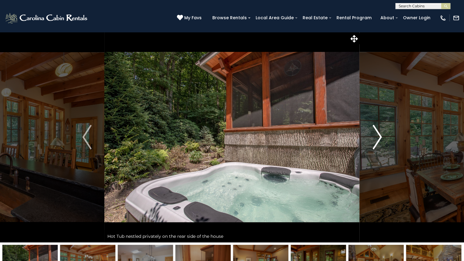
click at [379, 135] on img "Next" at bounding box center [376, 137] width 9 height 24
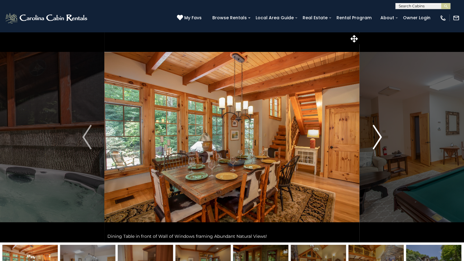
click at [379, 135] on img "Next" at bounding box center [376, 137] width 9 height 24
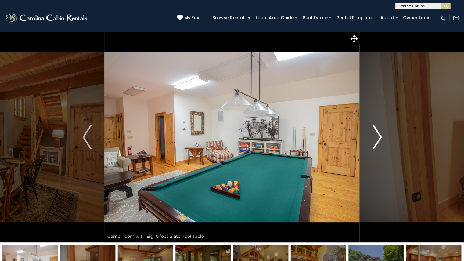
click at [379, 135] on img "Next" at bounding box center [376, 137] width 9 height 24
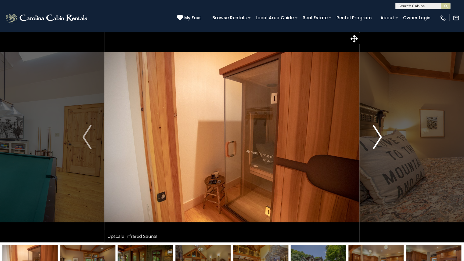
click at [379, 135] on img "Next" at bounding box center [376, 137] width 9 height 24
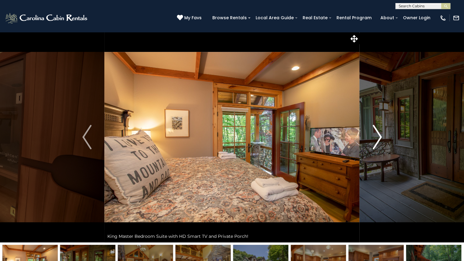
click at [379, 135] on img "Next" at bounding box center [376, 137] width 9 height 24
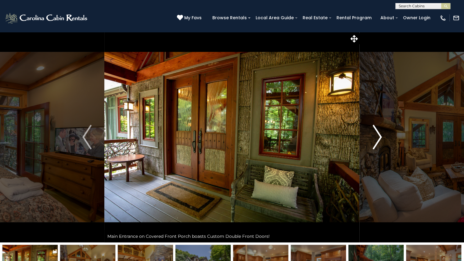
click at [379, 135] on img "Next" at bounding box center [376, 137] width 9 height 24
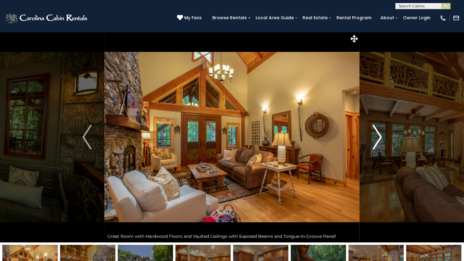
click at [379, 135] on img "Next" at bounding box center [376, 137] width 9 height 24
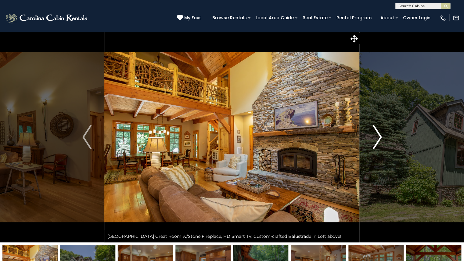
click at [379, 135] on img "Next" at bounding box center [376, 137] width 9 height 24
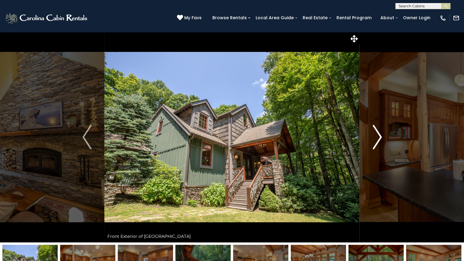
click at [379, 135] on img "Next" at bounding box center [376, 137] width 9 height 24
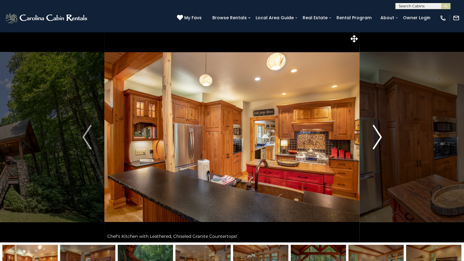
click at [379, 135] on img "Next" at bounding box center [376, 137] width 9 height 24
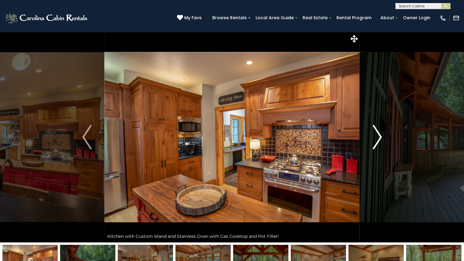
click at [379, 135] on img "Next" at bounding box center [376, 137] width 9 height 24
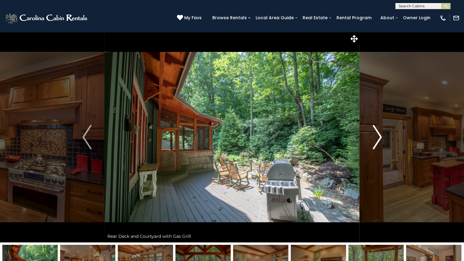
click at [379, 135] on img "Next" at bounding box center [376, 137] width 9 height 24
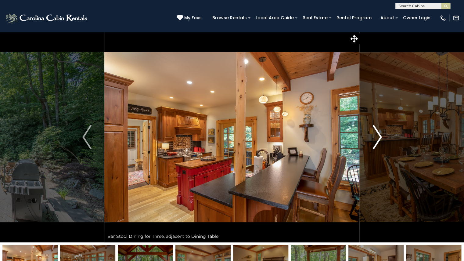
click at [379, 135] on img "Next" at bounding box center [376, 137] width 9 height 24
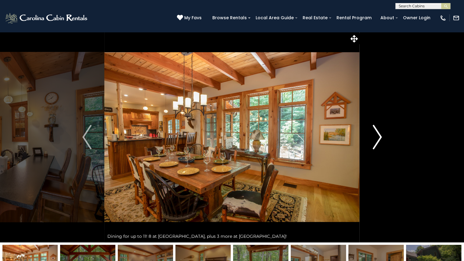
click at [379, 135] on img "Next" at bounding box center [376, 137] width 9 height 24
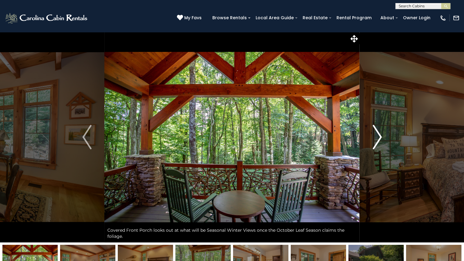
click at [378, 136] on img "Next" at bounding box center [376, 137] width 9 height 24
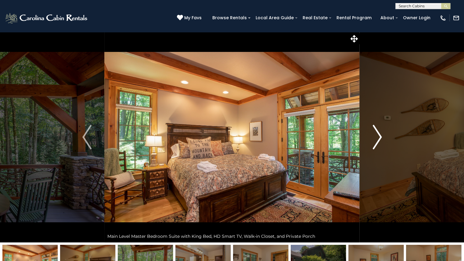
click at [378, 136] on img "Next" at bounding box center [376, 137] width 9 height 24
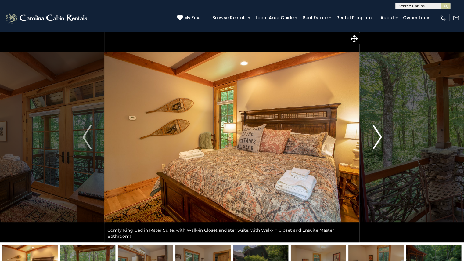
click at [378, 136] on img "Next" at bounding box center [376, 137] width 9 height 24
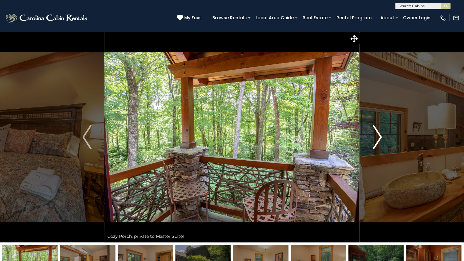
click at [378, 136] on img "Next" at bounding box center [376, 137] width 9 height 24
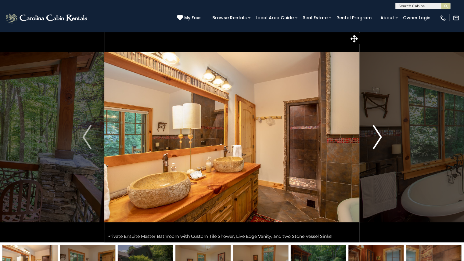
click at [378, 136] on img "Next" at bounding box center [376, 137] width 9 height 24
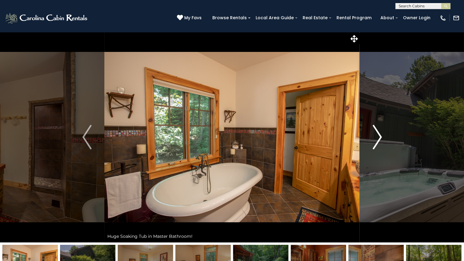
click at [378, 136] on img "Next" at bounding box center [376, 137] width 9 height 24
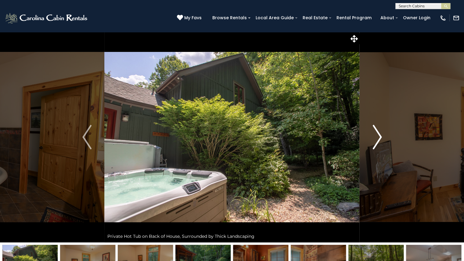
click at [378, 136] on img "Next" at bounding box center [376, 137] width 9 height 24
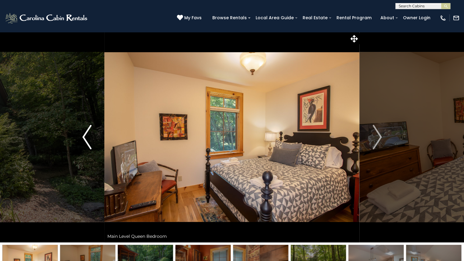
click at [86, 134] on img "Previous" at bounding box center [86, 137] width 9 height 24
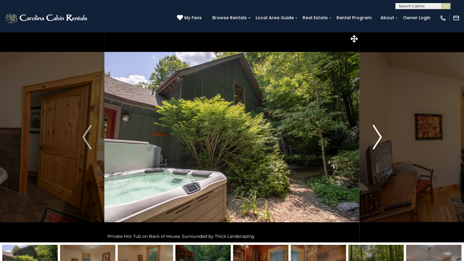
click at [380, 136] on img "Next" at bounding box center [376, 137] width 9 height 24
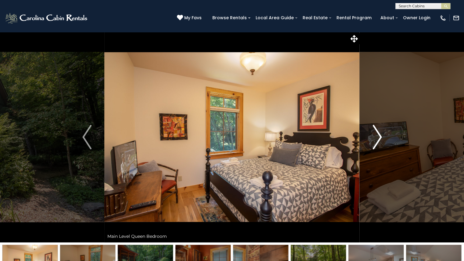
click at [380, 136] on img "Next" at bounding box center [376, 137] width 9 height 24
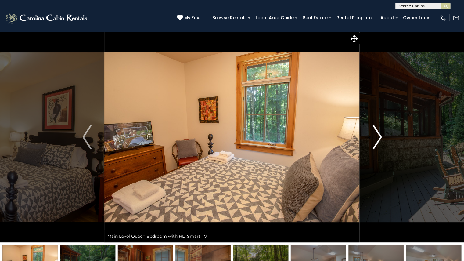
click at [380, 136] on img "Next" at bounding box center [376, 137] width 9 height 24
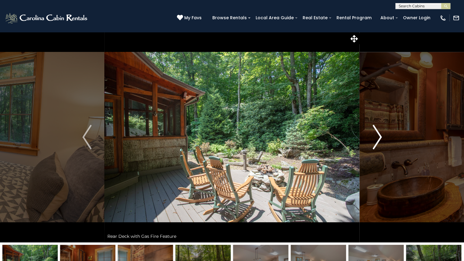
click at [378, 137] on img "Next" at bounding box center [376, 137] width 9 height 24
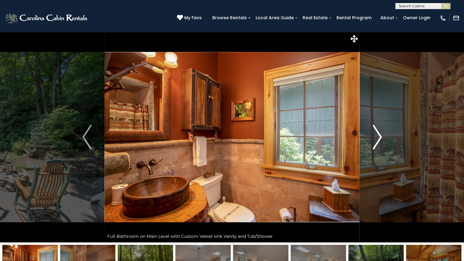
click at [381, 135] on img "Next" at bounding box center [376, 137] width 9 height 24
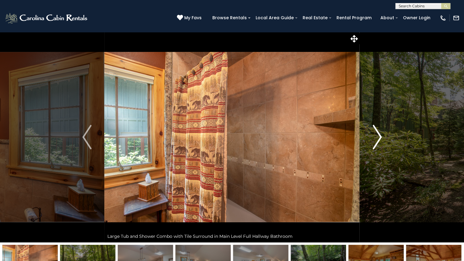
click at [377, 136] on img "Next" at bounding box center [376, 137] width 9 height 24
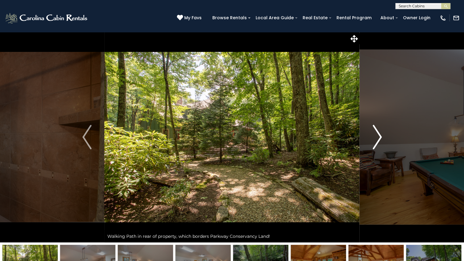
click at [377, 136] on img "Next" at bounding box center [376, 137] width 9 height 24
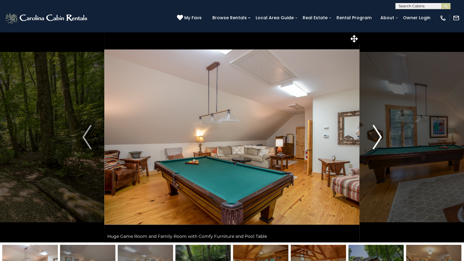
click at [377, 136] on img "Next" at bounding box center [376, 137] width 9 height 24
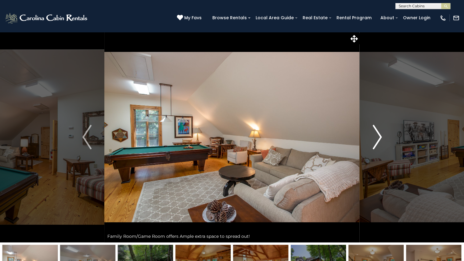
click at [377, 136] on img "Next" at bounding box center [376, 137] width 9 height 24
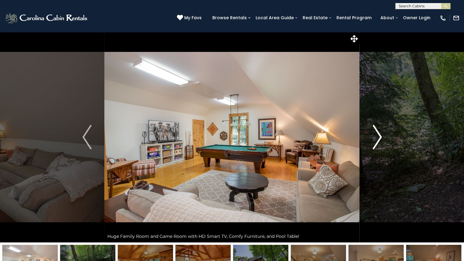
click at [377, 136] on img "Next" at bounding box center [376, 137] width 9 height 24
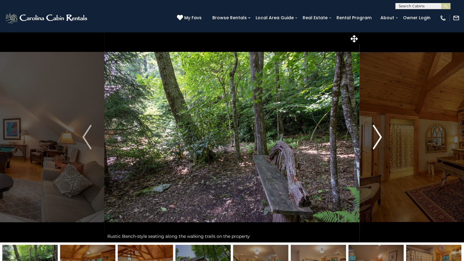
click at [377, 136] on img "Next" at bounding box center [376, 137] width 9 height 24
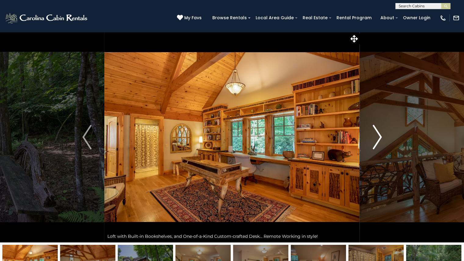
click at [377, 136] on img "Next" at bounding box center [376, 137] width 9 height 24
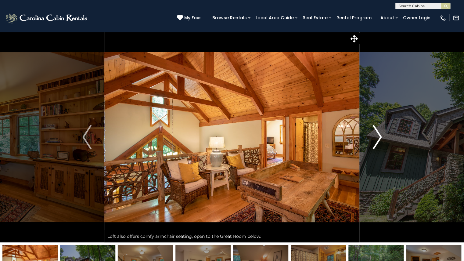
click at [377, 136] on img "Next" at bounding box center [376, 137] width 9 height 24
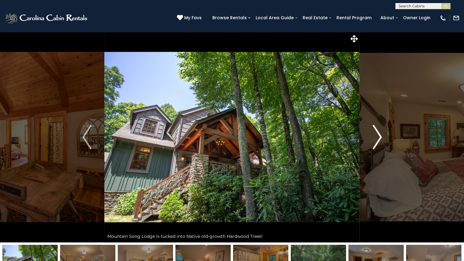
click at [377, 136] on img "Next" at bounding box center [376, 137] width 9 height 24
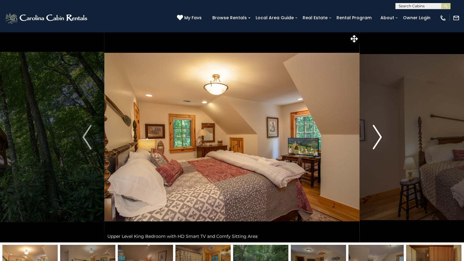
click at [377, 136] on img "Next" at bounding box center [376, 137] width 9 height 24
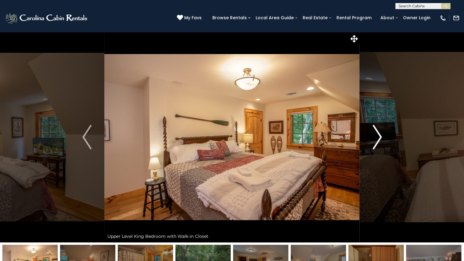
click at [377, 136] on img "Next" at bounding box center [376, 137] width 9 height 24
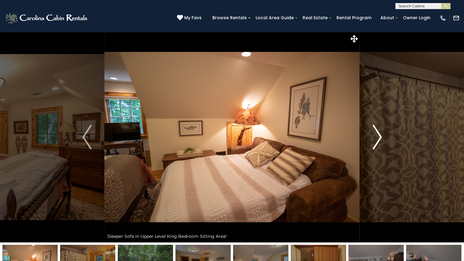
click at [377, 136] on img "Next" at bounding box center [376, 137] width 9 height 24
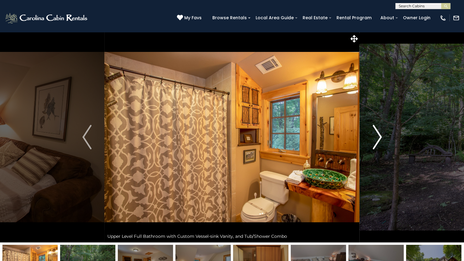
click at [377, 136] on img "Next" at bounding box center [376, 137] width 9 height 24
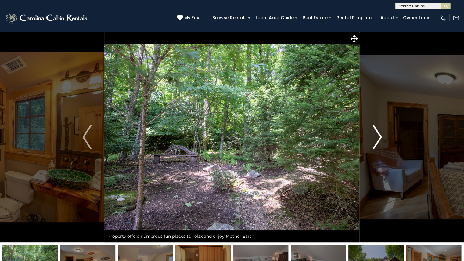
click at [377, 136] on img "Next" at bounding box center [376, 137] width 9 height 24
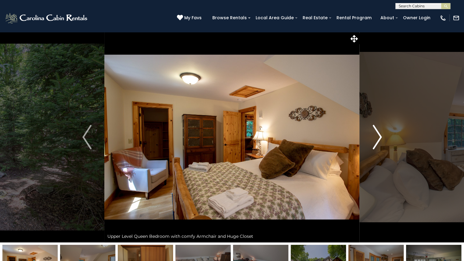
click at [377, 136] on img "Next" at bounding box center [376, 137] width 9 height 24
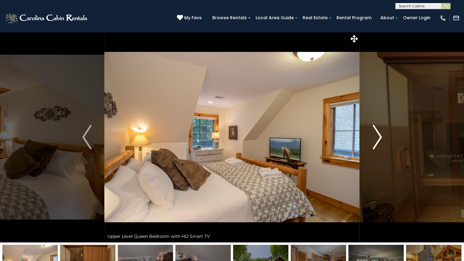
click at [377, 136] on img "Next" at bounding box center [376, 137] width 9 height 24
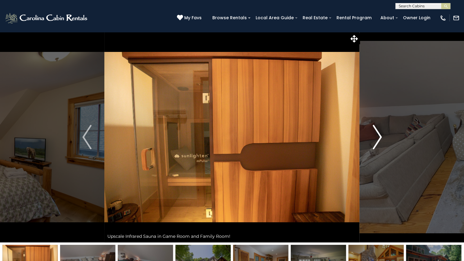
click at [377, 136] on img "Next" at bounding box center [376, 137] width 9 height 24
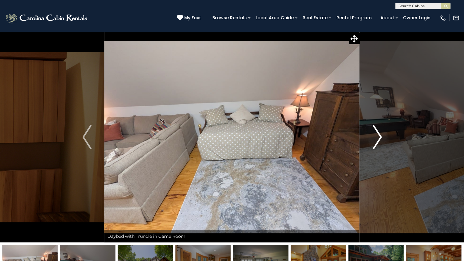
click at [377, 136] on img "Next" at bounding box center [376, 137] width 9 height 24
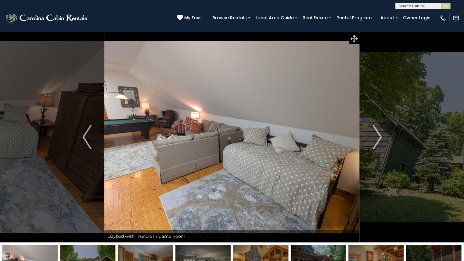
click at [352, 37] on icon at bounding box center [353, 38] width 7 height 7
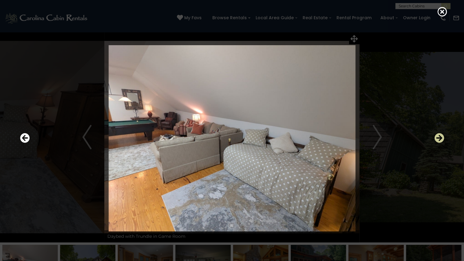
click at [439, 139] on icon "Next" at bounding box center [439, 138] width 10 height 10
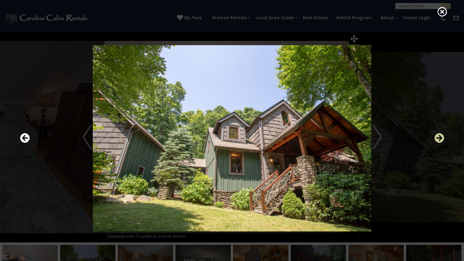
click at [439, 139] on icon "Next" at bounding box center [439, 138] width 10 height 10
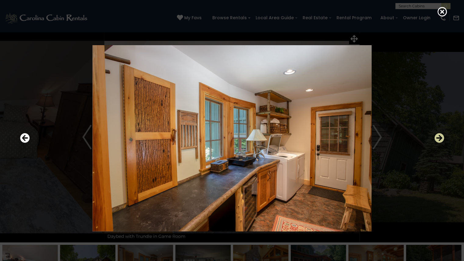
click at [439, 139] on icon "Next" at bounding box center [439, 138] width 10 height 10
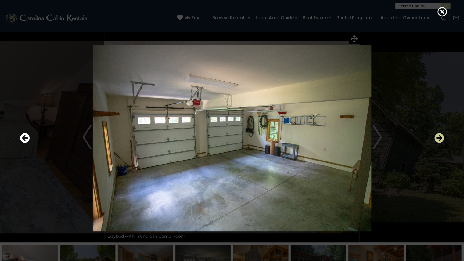
click at [439, 139] on icon "Next" at bounding box center [439, 138] width 10 height 10
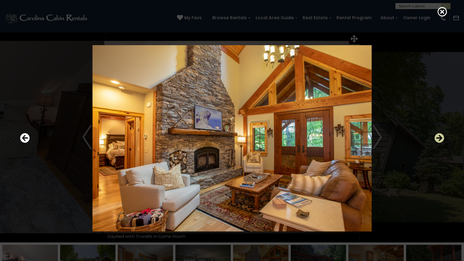
click at [439, 139] on icon "Next" at bounding box center [439, 138] width 10 height 10
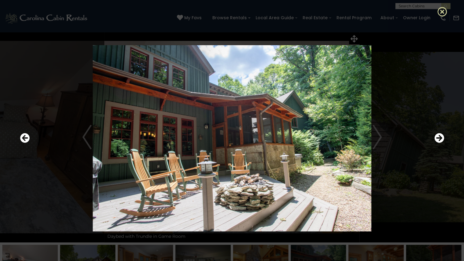
click at [440, 12] on icon at bounding box center [442, 12] width 10 height 10
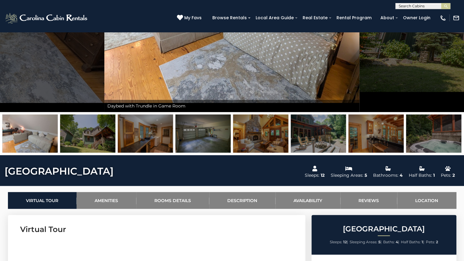
scroll to position [131, 0]
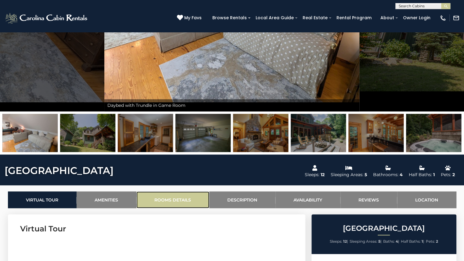
click at [166, 200] on link "Rooms Details" at bounding box center [172, 199] width 73 height 17
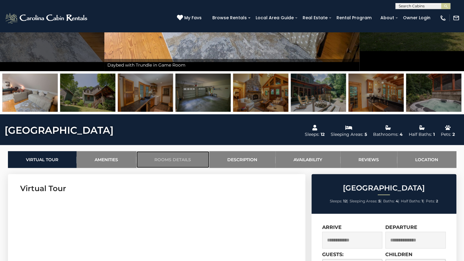
scroll to position [172, 0]
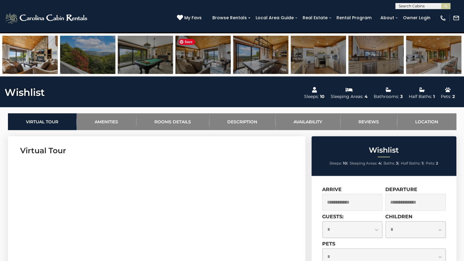
scroll to position [210, 0]
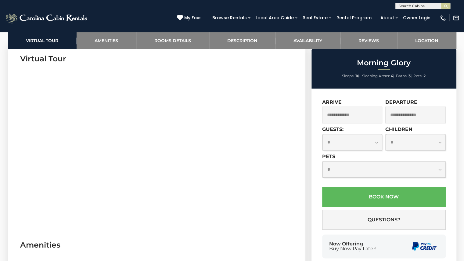
scroll to position [301, 0]
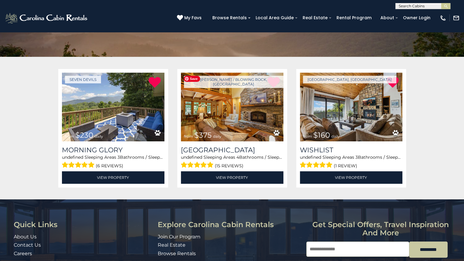
scroll to position [82, 0]
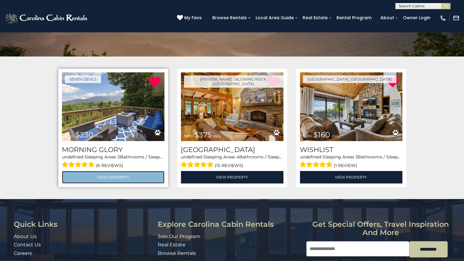
click at [155, 175] on link "View Property" at bounding box center [113, 177] width 102 height 12
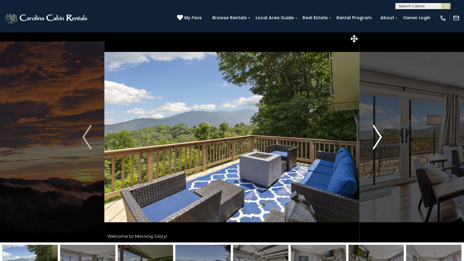
click at [377, 136] on img "Next" at bounding box center [376, 137] width 9 height 24
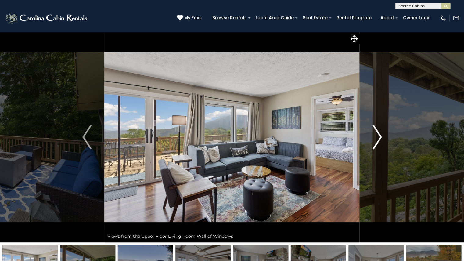
click at [377, 136] on img "Next" at bounding box center [376, 137] width 9 height 24
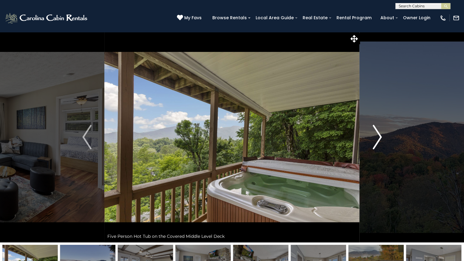
click at [377, 136] on img "Next" at bounding box center [376, 137] width 9 height 24
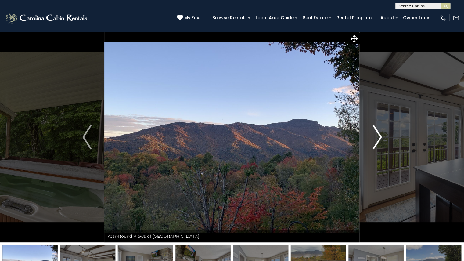
click at [377, 136] on img "Next" at bounding box center [376, 137] width 9 height 24
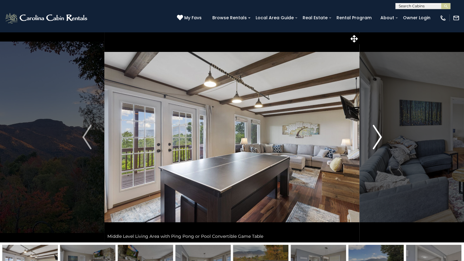
click at [377, 136] on img "Next" at bounding box center [376, 137] width 9 height 24
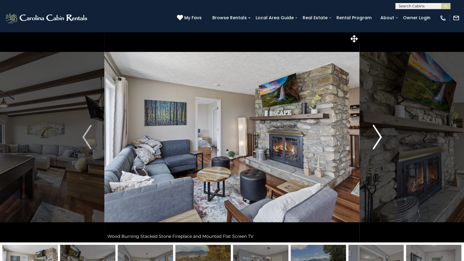
click at [377, 136] on img "Next" at bounding box center [376, 137] width 9 height 24
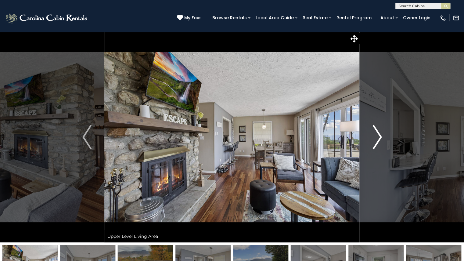
click at [377, 136] on img "Next" at bounding box center [376, 137] width 9 height 24
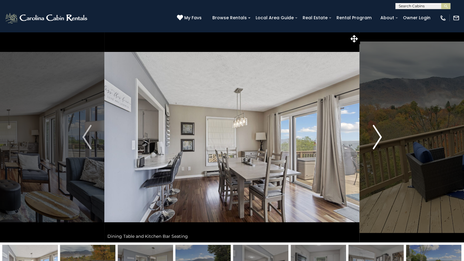
click at [377, 136] on img "Next" at bounding box center [376, 137] width 9 height 24
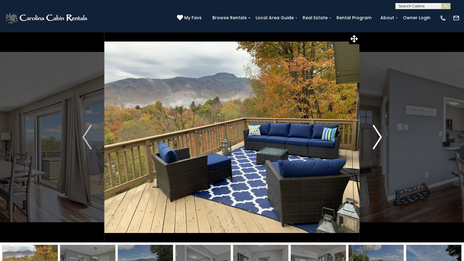
click at [377, 136] on img "Next" at bounding box center [376, 137] width 9 height 24
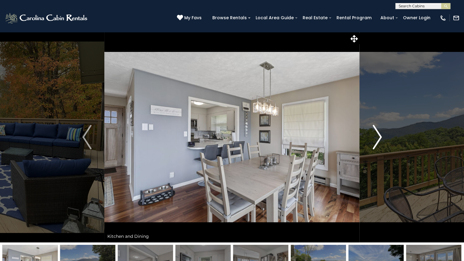
click at [377, 136] on img "Next" at bounding box center [376, 137] width 9 height 24
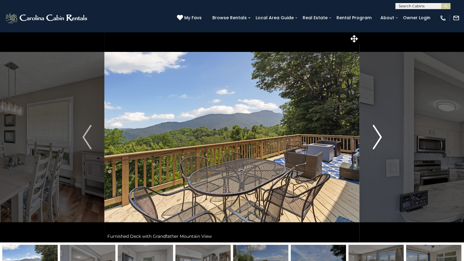
click at [377, 136] on img "Next" at bounding box center [376, 137] width 9 height 24
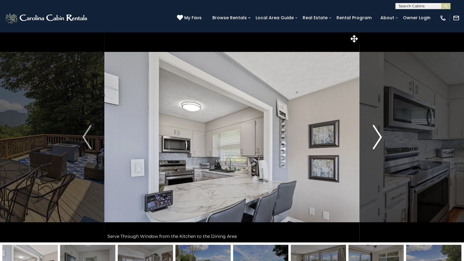
click at [377, 136] on img "Next" at bounding box center [376, 137] width 9 height 24
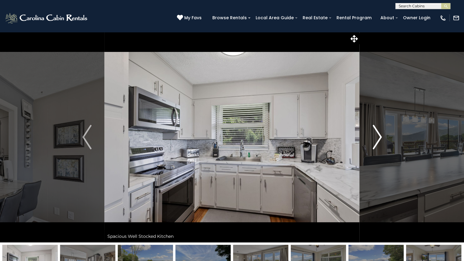
click at [377, 136] on img "Next" at bounding box center [376, 137] width 9 height 24
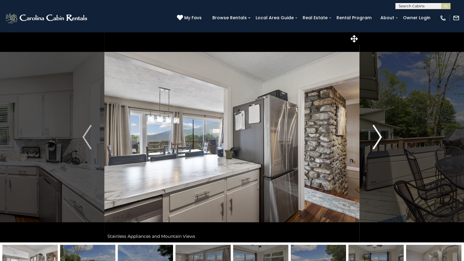
click at [377, 136] on img "Next" at bounding box center [376, 137] width 9 height 24
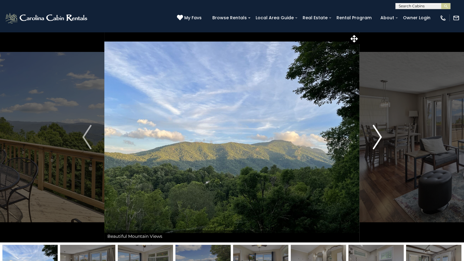
click at [377, 136] on img "Next" at bounding box center [376, 137] width 9 height 24
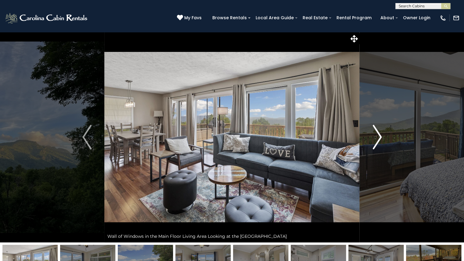
click at [377, 136] on img "Next" at bounding box center [376, 137] width 9 height 24
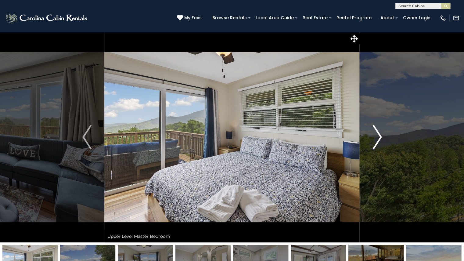
click at [377, 136] on img "Next" at bounding box center [376, 137] width 9 height 24
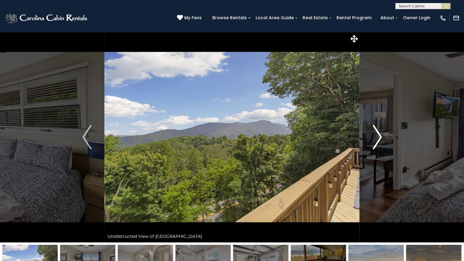
click at [377, 136] on img "Next" at bounding box center [376, 137] width 9 height 24
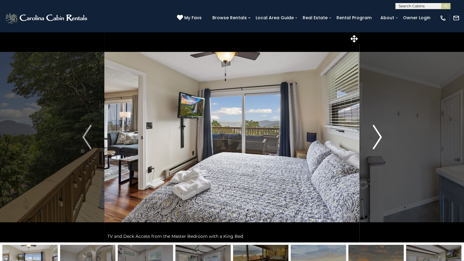
click at [377, 136] on img "Next" at bounding box center [376, 137] width 9 height 24
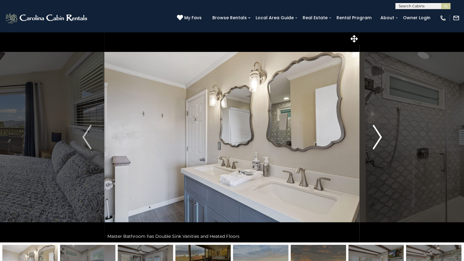
click at [377, 136] on img "Next" at bounding box center [376, 137] width 9 height 24
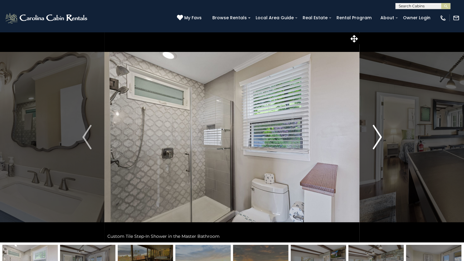
click at [377, 136] on img "Next" at bounding box center [376, 137] width 9 height 24
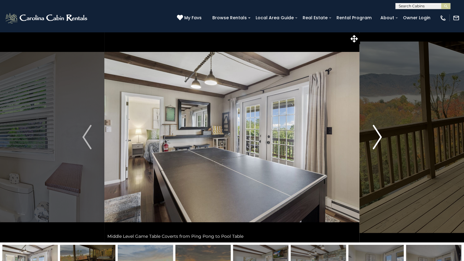
click at [377, 136] on img "Next" at bounding box center [376, 137] width 9 height 24
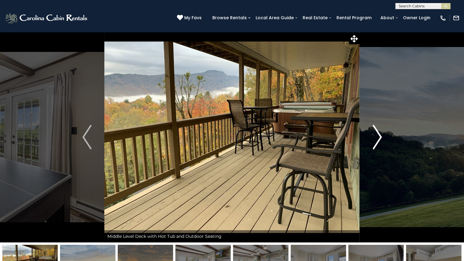
click at [377, 136] on img "Next" at bounding box center [376, 137] width 9 height 24
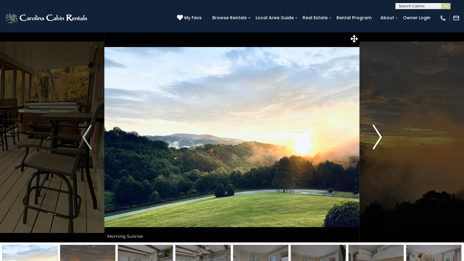
click at [377, 136] on img "Next" at bounding box center [376, 137] width 9 height 24
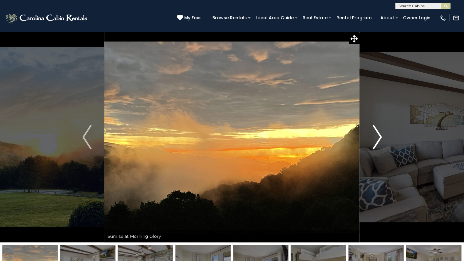
click at [377, 136] on img "Next" at bounding box center [376, 137] width 9 height 24
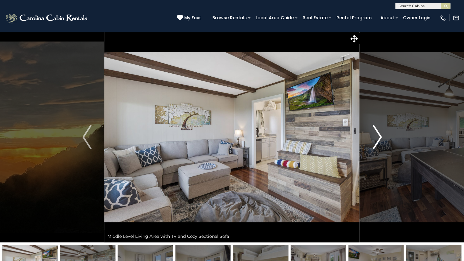
click at [377, 136] on img "Next" at bounding box center [376, 137] width 9 height 24
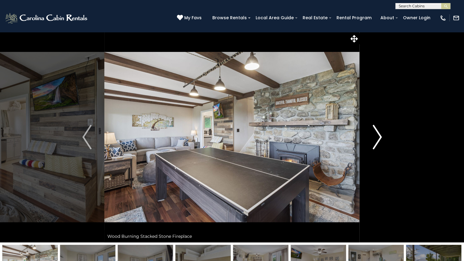
click at [377, 136] on img "Next" at bounding box center [376, 137] width 9 height 24
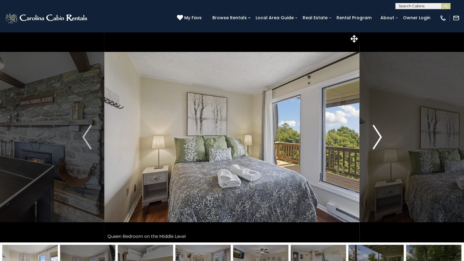
click at [377, 136] on img "Next" at bounding box center [376, 137] width 9 height 24
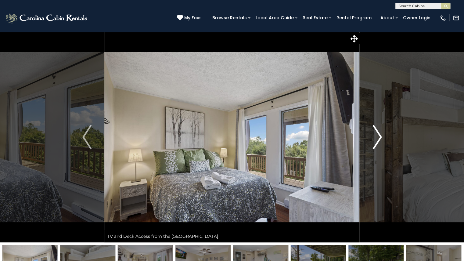
click at [377, 136] on img "Next" at bounding box center [376, 137] width 9 height 24
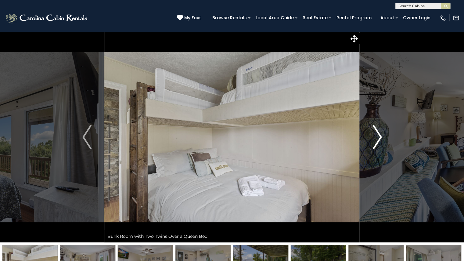
click at [377, 136] on img "Next" at bounding box center [376, 137] width 9 height 24
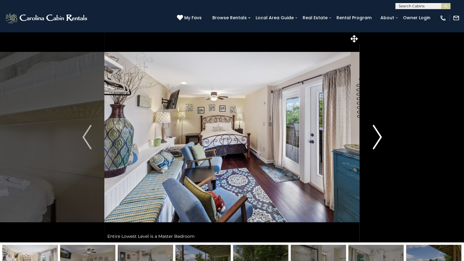
click at [377, 136] on img "Next" at bounding box center [376, 137] width 9 height 24
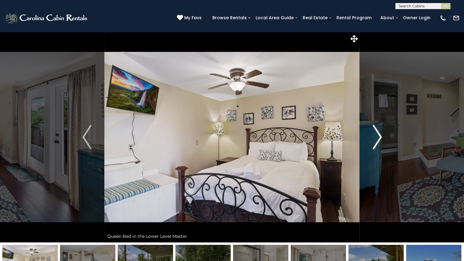
click at [377, 136] on img "Next" at bounding box center [376, 137] width 9 height 24
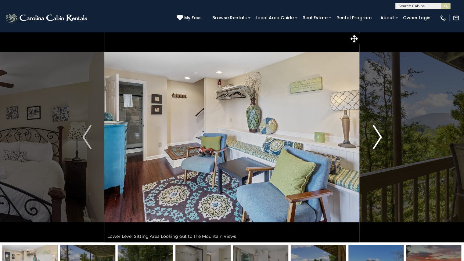
click at [377, 136] on img "Next" at bounding box center [376, 137] width 9 height 24
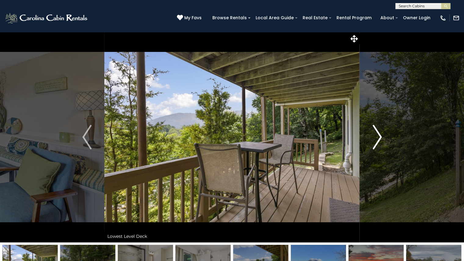
click at [377, 136] on img "Next" at bounding box center [376, 137] width 9 height 24
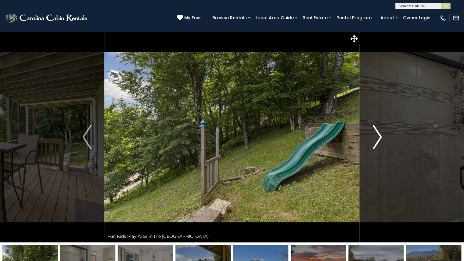
click at [377, 136] on img "Next" at bounding box center [376, 137] width 9 height 24
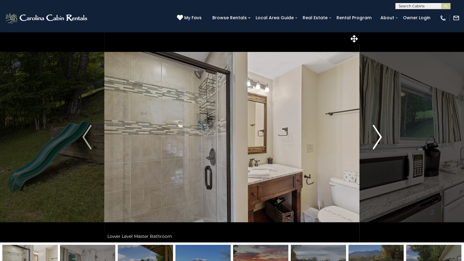
click at [377, 136] on img "Next" at bounding box center [376, 137] width 9 height 24
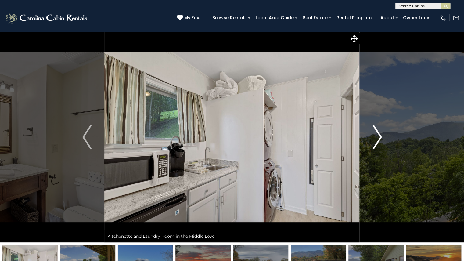
click at [377, 136] on img "Next" at bounding box center [376, 137] width 9 height 24
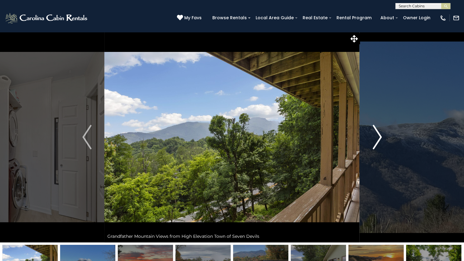
click at [377, 136] on img "Next" at bounding box center [376, 137] width 9 height 24
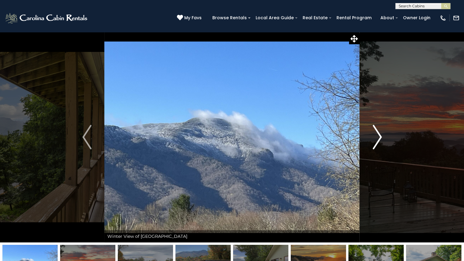
click at [377, 136] on img "Next" at bounding box center [376, 137] width 9 height 24
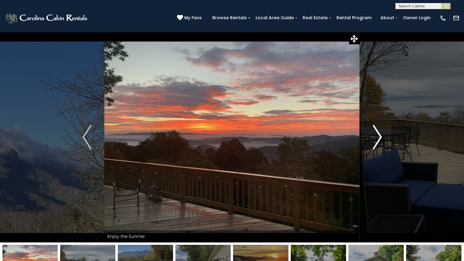
click at [377, 136] on img "Next" at bounding box center [376, 137] width 9 height 24
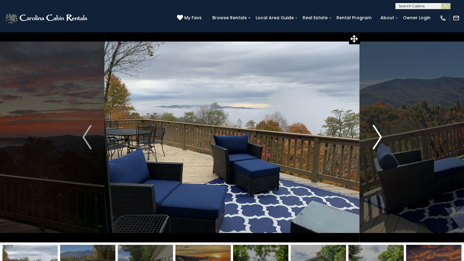
click at [377, 136] on img "Next" at bounding box center [376, 137] width 9 height 24
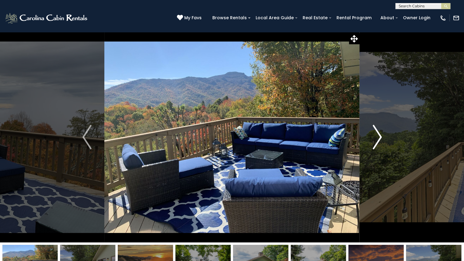
click at [377, 136] on img "Next" at bounding box center [376, 137] width 9 height 24
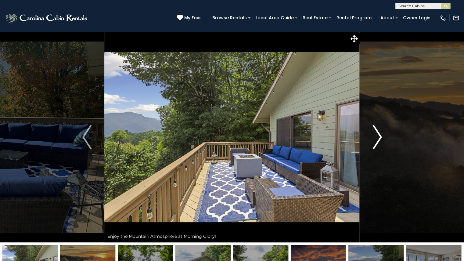
click at [377, 136] on img "Next" at bounding box center [376, 137] width 9 height 24
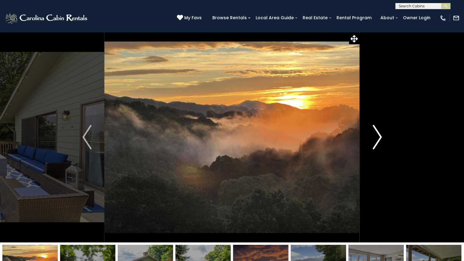
click at [377, 136] on img "Next" at bounding box center [376, 137] width 9 height 24
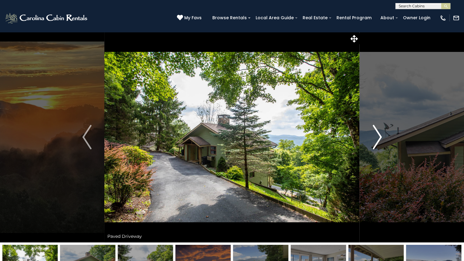
click at [377, 136] on img "Next" at bounding box center [376, 137] width 9 height 24
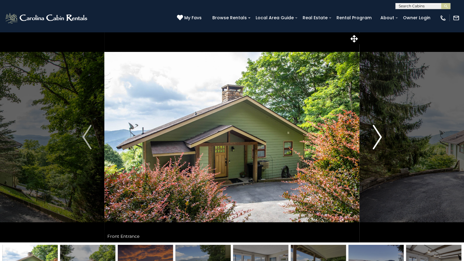
click at [377, 136] on img "Next" at bounding box center [376, 137] width 9 height 24
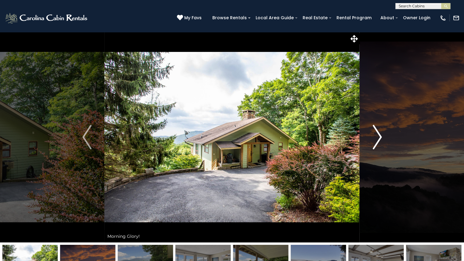
click at [377, 136] on img "Next" at bounding box center [376, 137] width 9 height 24
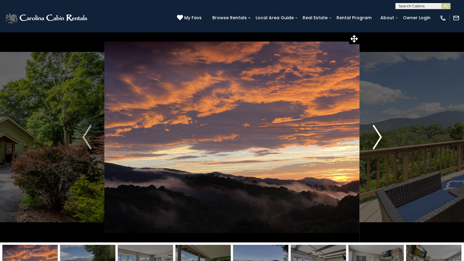
click at [377, 136] on img "Next" at bounding box center [376, 137] width 9 height 24
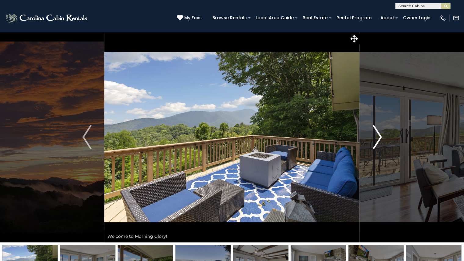
click at [377, 136] on img "Next" at bounding box center [376, 137] width 9 height 24
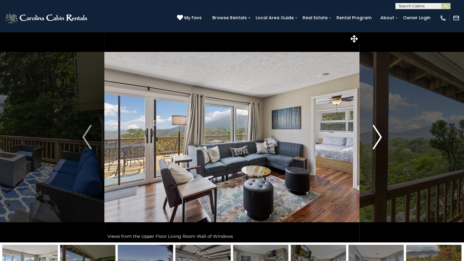
click at [377, 136] on img "Next" at bounding box center [376, 137] width 9 height 24
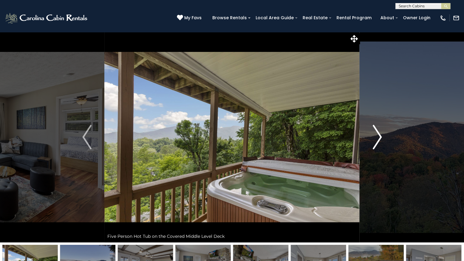
click at [377, 136] on img "Next" at bounding box center [376, 137] width 9 height 24
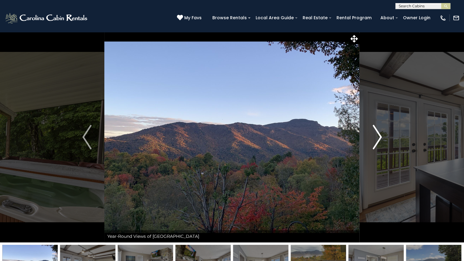
click at [377, 136] on img "Next" at bounding box center [376, 137] width 9 height 24
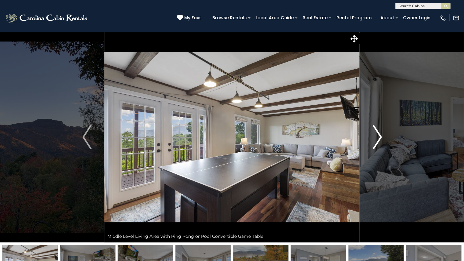
click at [377, 136] on img "Next" at bounding box center [376, 137] width 9 height 24
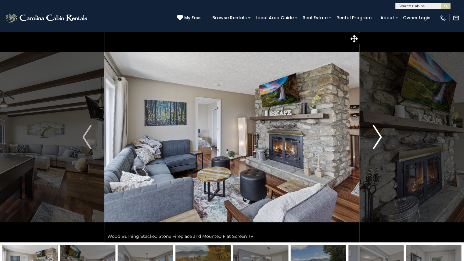
click at [377, 136] on img "Next" at bounding box center [376, 137] width 9 height 24
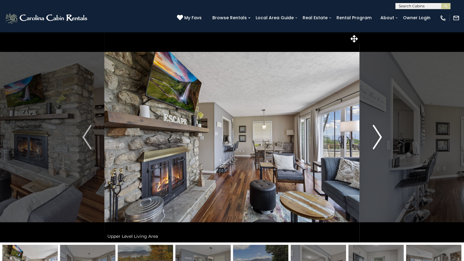
click at [377, 136] on img "Next" at bounding box center [376, 137] width 9 height 24
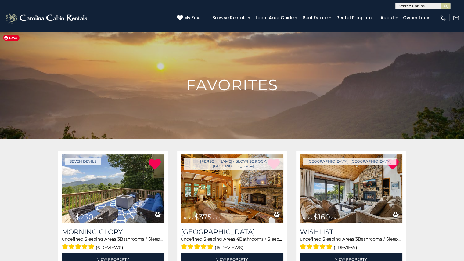
scroll to position [82, 0]
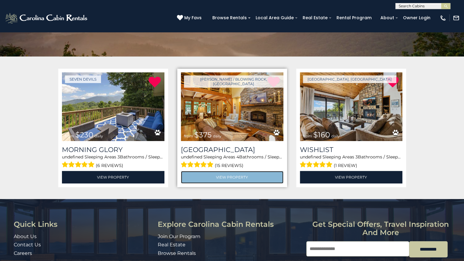
click at [207, 173] on link "View Property" at bounding box center [232, 177] width 102 height 12
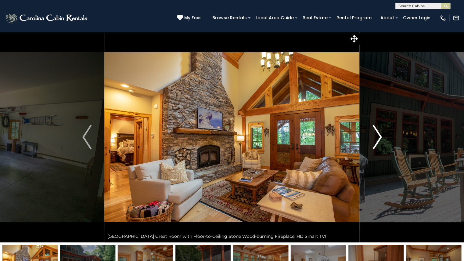
click at [375, 136] on img "Next" at bounding box center [376, 137] width 9 height 24
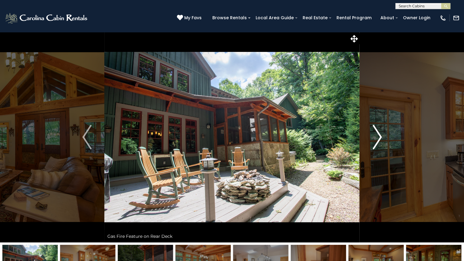
click at [375, 136] on img "Next" at bounding box center [376, 137] width 9 height 24
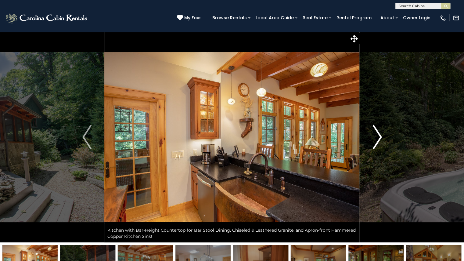
click at [378, 134] on img "Next" at bounding box center [376, 137] width 9 height 24
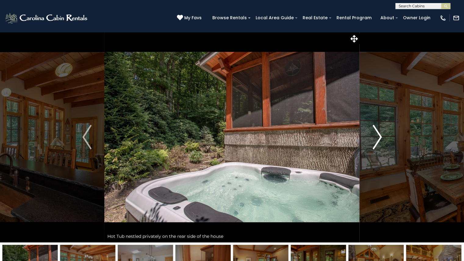
click at [378, 134] on img "Next" at bounding box center [376, 137] width 9 height 24
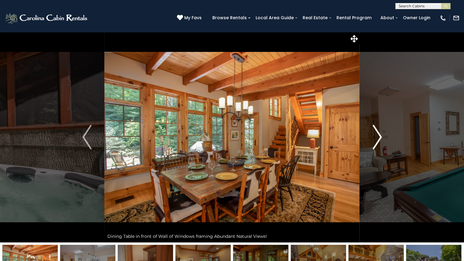
click at [378, 134] on img "Next" at bounding box center [376, 137] width 9 height 24
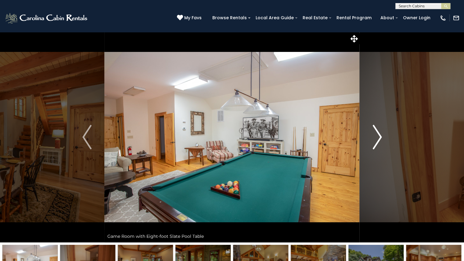
click at [378, 134] on img "Next" at bounding box center [376, 137] width 9 height 24
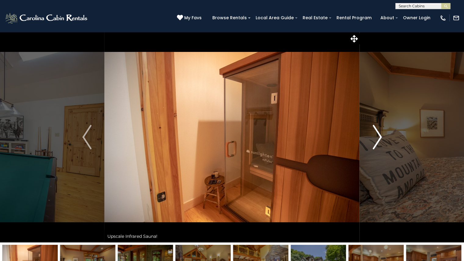
click at [378, 134] on img "Next" at bounding box center [376, 137] width 9 height 24
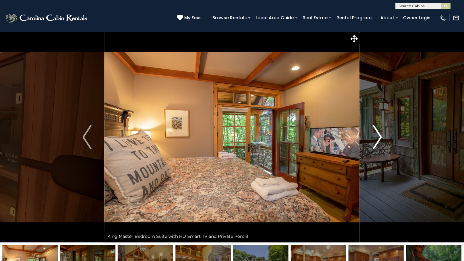
click at [378, 134] on img "Next" at bounding box center [376, 137] width 9 height 24
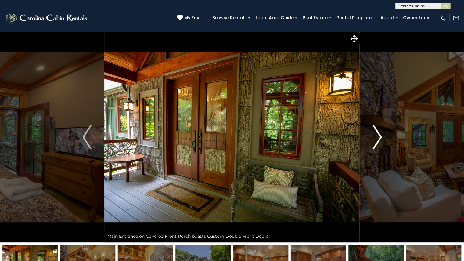
click at [378, 134] on img "Next" at bounding box center [376, 137] width 9 height 24
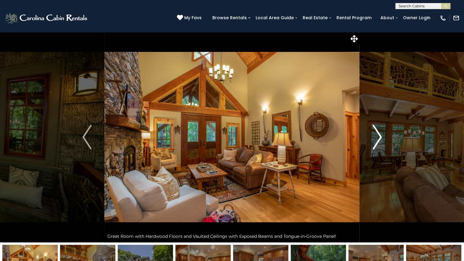
click at [378, 134] on img "Next" at bounding box center [376, 137] width 9 height 24
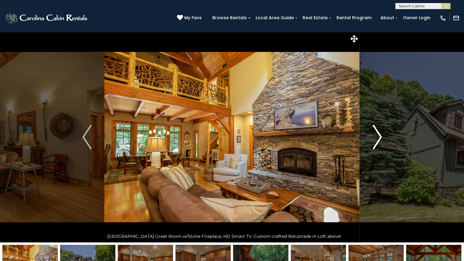
click at [378, 134] on img "Next" at bounding box center [376, 137] width 9 height 24
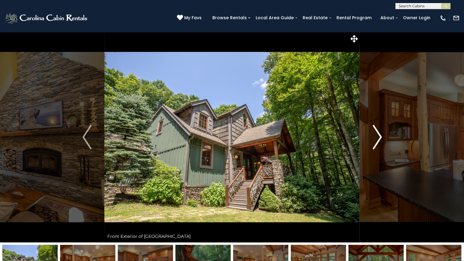
click at [378, 134] on img "Next" at bounding box center [376, 137] width 9 height 24
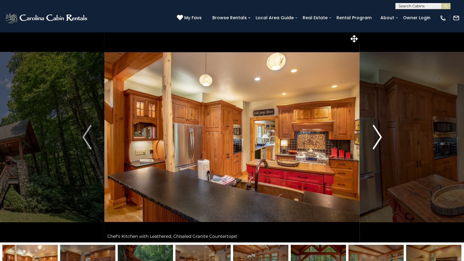
click at [378, 134] on img "Next" at bounding box center [376, 137] width 9 height 24
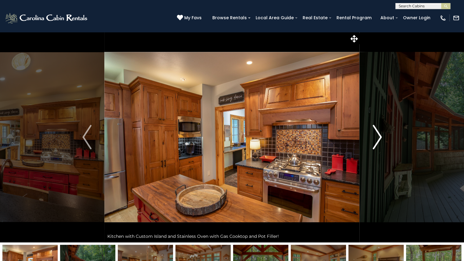
click at [378, 134] on img "Next" at bounding box center [376, 137] width 9 height 24
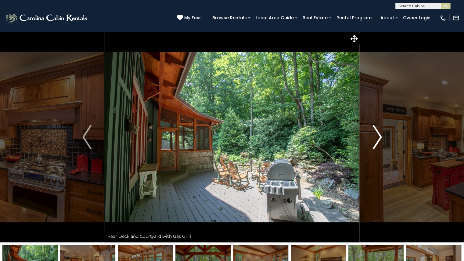
click at [378, 134] on img "Next" at bounding box center [376, 137] width 9 height 24
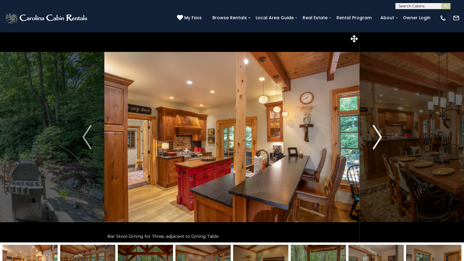
click at [378, 134] on img "Next" at bounding box center [376, 137] width 9 height 24
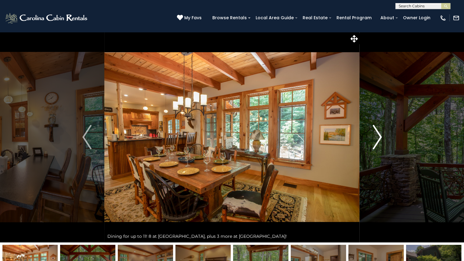
click at [378, 134] on img "Next" at bounding box center [376, 137] width 9 height 24
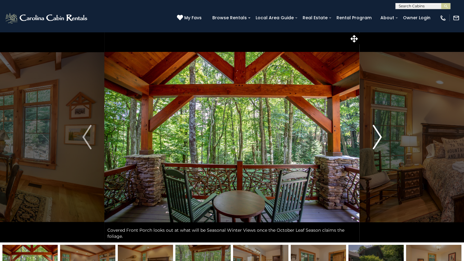
click at [378, 134] on img "Next" at bounding box center [376, 137] width 9 height 24
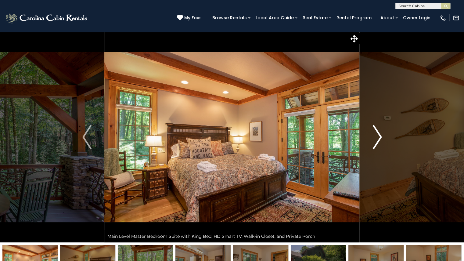
click at [378, 134] on img "Next" at bounding box center [376, 137] width 9 height 24
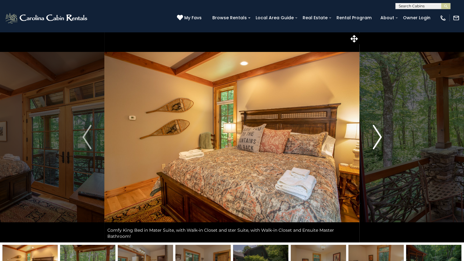
click at [378, 134] on img "Next" at bounding box center [376, 137] width 9 height 24
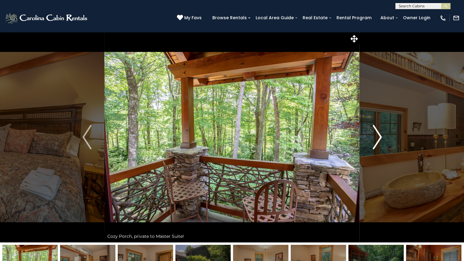
click at [378, 134] on img "Next" at bounding box center [376, 137] width 9 height 24
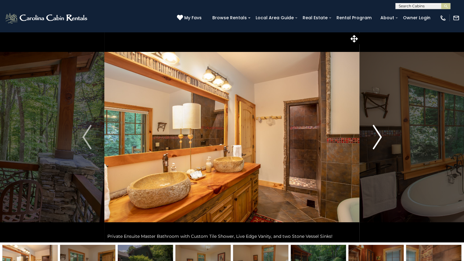
click at [378, 134] on img "Next" at bounding box center [376, 137] width 9 height 24
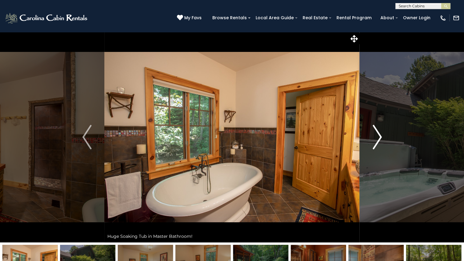
click at [378, 134] on img "Next" at bounding box center [376, 137] width 9 height 24
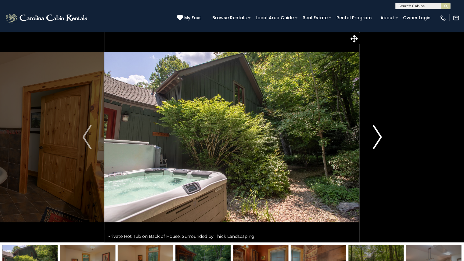
click at [378, 134] on img "Next" at bounding box center [376, 137] width 9 height 24
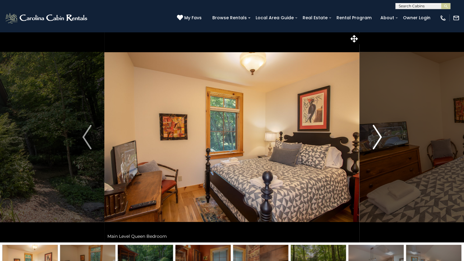
click at [378, 134] on img "Next" at bounding box center [376, 137] width 9 height 24
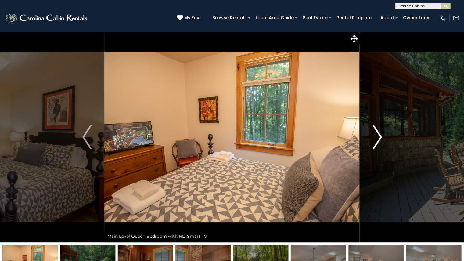
click at [378, 134] on img "Next" at bounding box center [376, 137] width 9 height 24
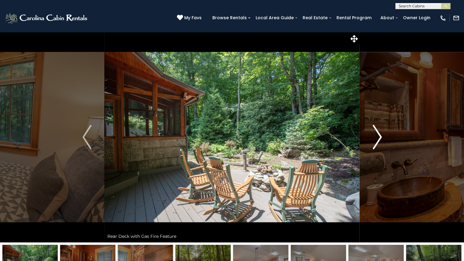
click at [378, 134] on img "Next" at bounding box center [376, 137] width 9 height 24
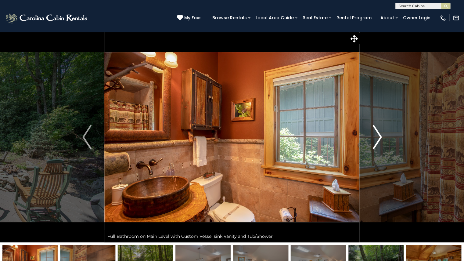
click at [378, 134] on img "Next" at bounding box center [376, 137] width 9 height 24
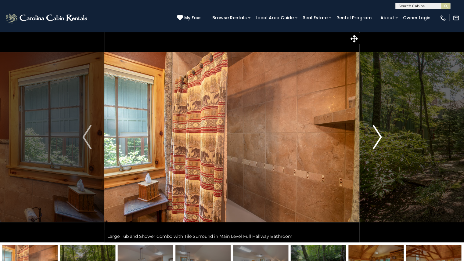
click at [378, 134] on img "Next" at bounding box center [376, 137] width 9 height 24
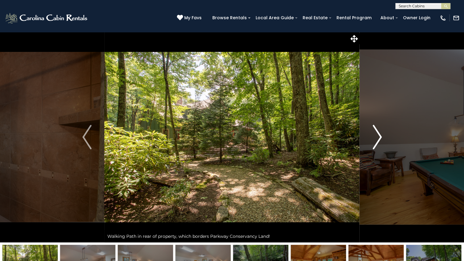
click at [378, 134] on img "Next" at bounding box center [376, 137] width 9 height 24
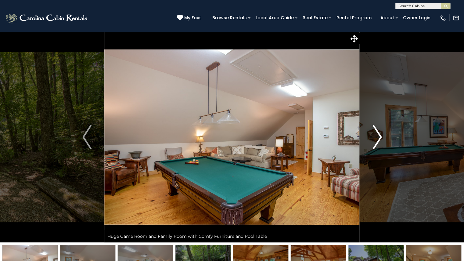
click at [378, 134] on img "Next" at bounding box center [376, 137] width 9 height 24
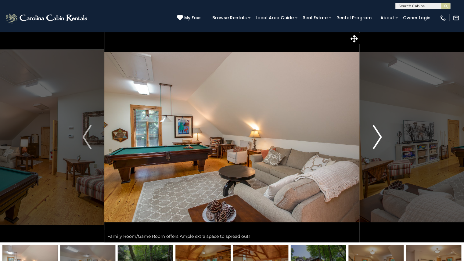
click at [378, 134] on img "Next" at bounding box center [376, 137] width 9 height 24
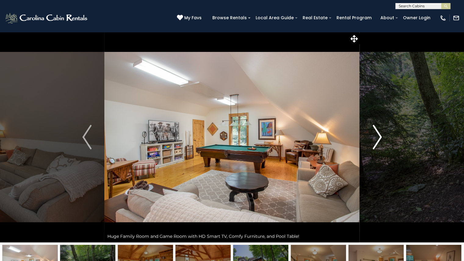
click at [378, 134] on img "Next" at bounding box center [376, 137] width 9 height 24
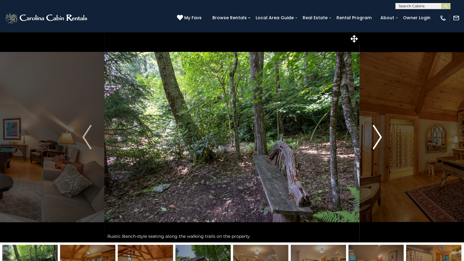
click at [378, 134] on img "Next" at bounding box center [376, 137] width 9 height 24
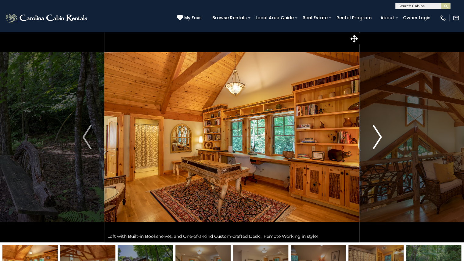
click at [378, 134] on img "Next" at bounding box center [376, 137] width 9 height 24
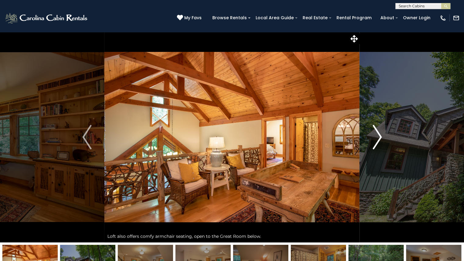
click at [378, 134] on img "Next" at bounding box center [376, 137] width 9 height 24
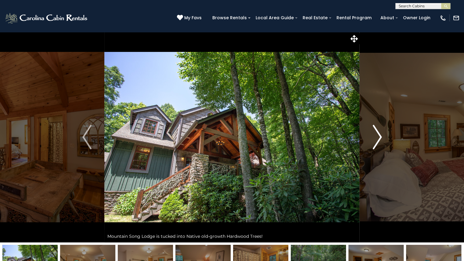
click at [378, 133] on img "Next" at bounding box center [376, 137] width 9 height 24
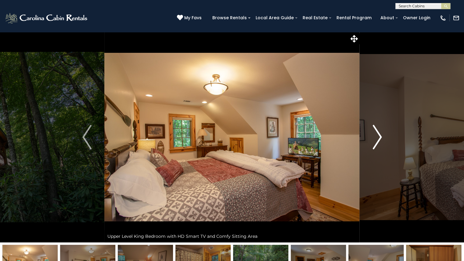
click at [378, 133] on img "Next" at bounding box center [376, 137] width 9 height 24
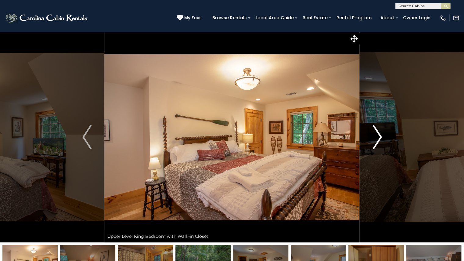
click at [378, 133] on img "Next" at bounding box center [376, 137] width 9 height 24
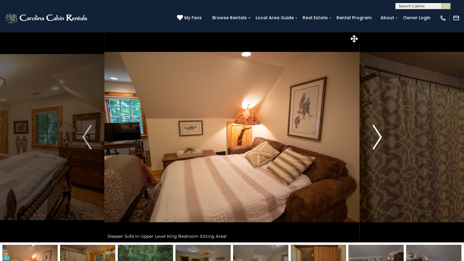
click at [378, 133] on img "Next" at bounding box center [376, 137] width 9 height 24
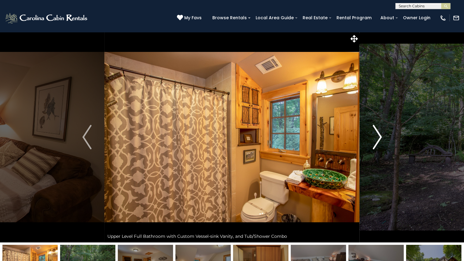
click at [378, 133] on img "Next" at bounding box center [376, 137] width 9 height 24
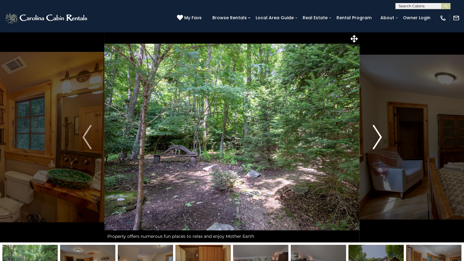
click at [378, 133] on img "Next" at bounding box center [376, 137] width 9 height 24
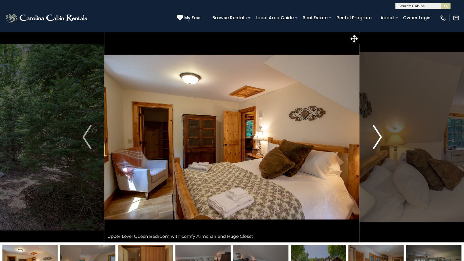
click at [378, 133] on img "Next" at bounding box center [376, 137] width 9 height 24
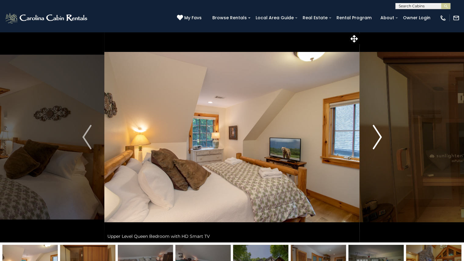
click at [378, 133] on img "Next" at bounding box center [376, 137] width 9 height 24
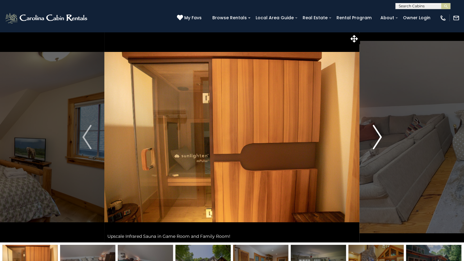
click at [378, 133] on img "Next" at bounding box center [376, 137] width 9 height 24
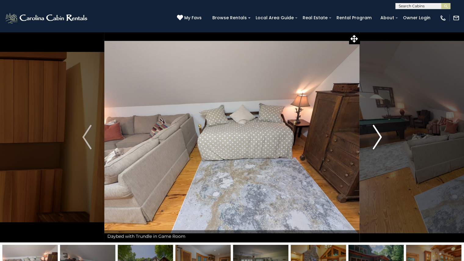
click at [378, 133] on img "Next" at bounding box center [376, 137] width 9 height 24
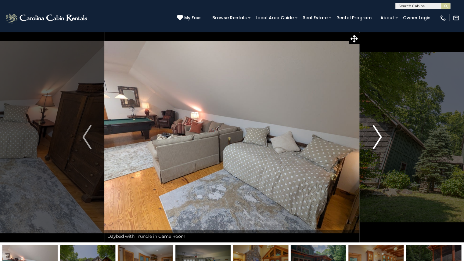
click at [378, 133] on img "Next" at bounding box center [376, 137] width 9 height 24
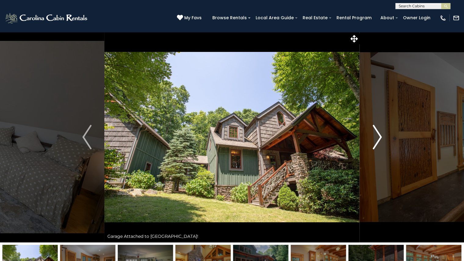
click at [378, 133] on img "Next" at bounding box center [376, 137] width 9 height 24
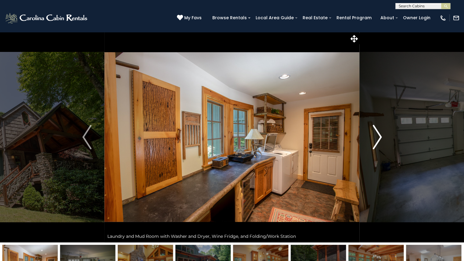
click at [378, 133] on img "Next" at bounding box center [376, 137] width 9 height 24
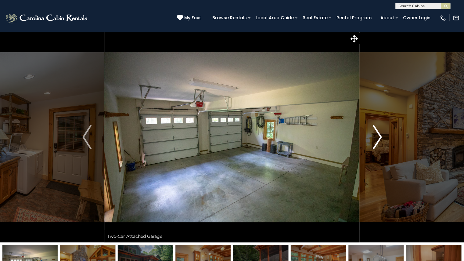
click at [378, 133] on img "Next" at bounding box center [376, 137] width 9 height 24
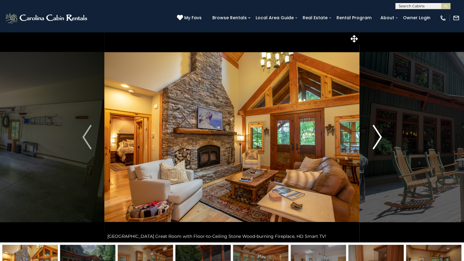
click at [378, 133] on img "Next" at bounding box center [376, 137] width 9 height 24
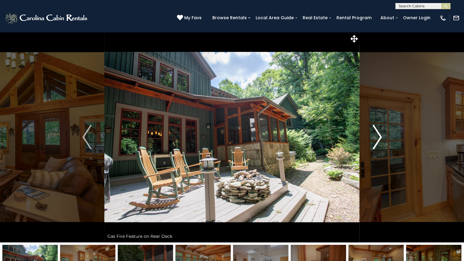
click at [378, 133] on img "Next" at bounding box center [376, 137] width 9 height 24
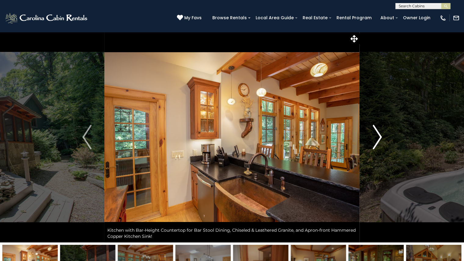
click at [378, 133] on img "Next" at bounding box center [376, 137] width 9 height 24
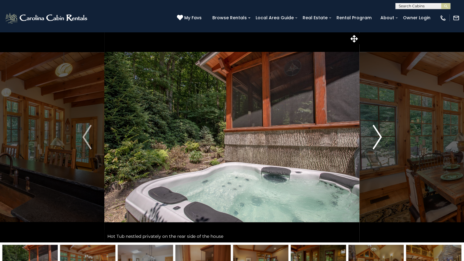
click at [378, 133] on img "Next" at bounding box center [376, 137] width 9 height 24
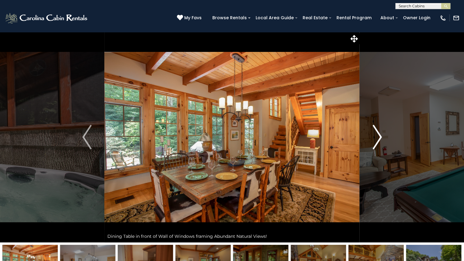
click at [378, 133] on img "Next" at bounding box center [376, 137] width 9 height 24
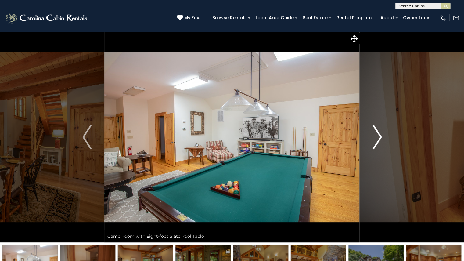
click at [378, 133] on img "Next" at bounding box center [376, 137] width 9 height 24
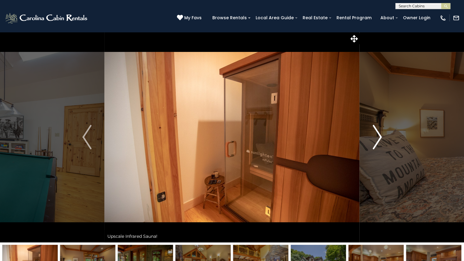
click at [378, 133] on img "Next" at bounding box center [376, 137] width 9 height 24
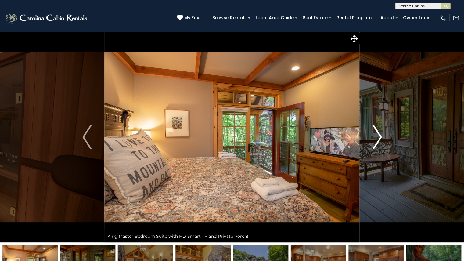
click at [378, 133] on img "Next" at bounding box center [376, 137] width 9 height 24
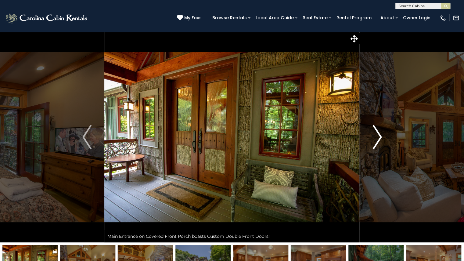
click at [378, 133] on img "Next" at bounding box center [376, 137] width 9 height 24
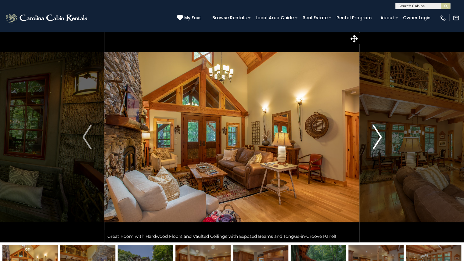
click at [378, 133] on img "Next" at bounding box center [376, 137] width 9 height 24
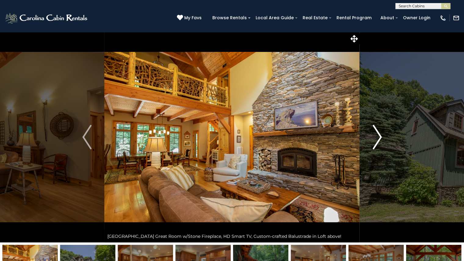
click at [378, 133] on img "Next" at bounding box center [376, 137] width 9 height 24
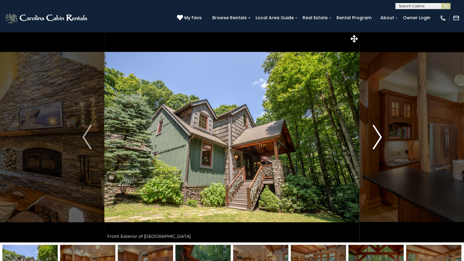
click at [378, 133] on img "Next" at bounding box center [376, 137] width 9 height 24
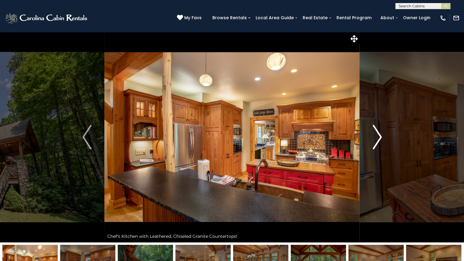
click at [378, 133] on img "Next" at bounding box center [376, 137] width 9 height 24
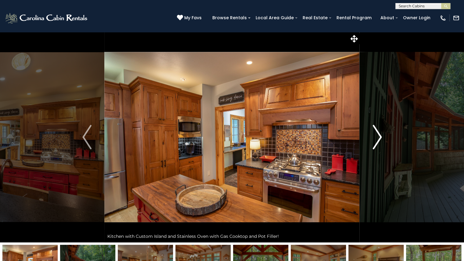
click at [378, 133] on img "Next" at bounding box center [376, 137] width 9 height 24
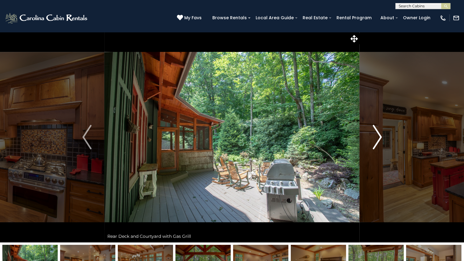
click at [378, 133] on img "Next" at bounding box center [376, 137] width 9 height 24
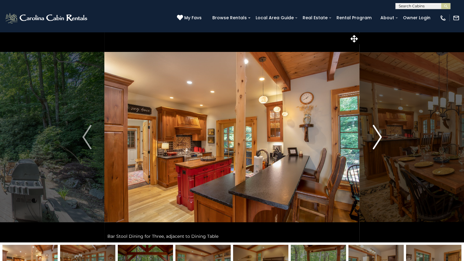
click at [378, 133] on img "Next" at bounding box center [376, 137] width 9 height 24
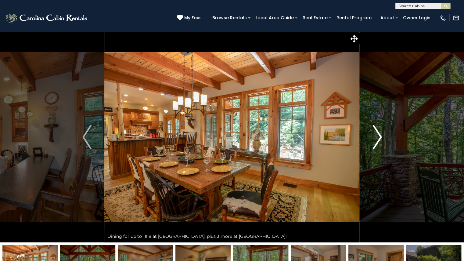
click at [378, 133] on img "Next" at bounding box center [376, 137] width 9 height 24
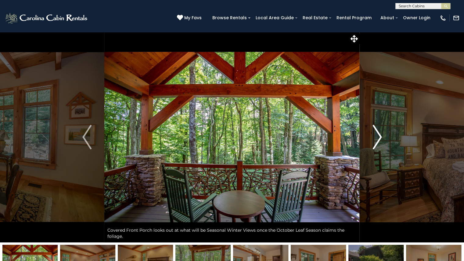
click at [378, 133] on img "Next" at bounding box center [376, 137] width 9 height 24
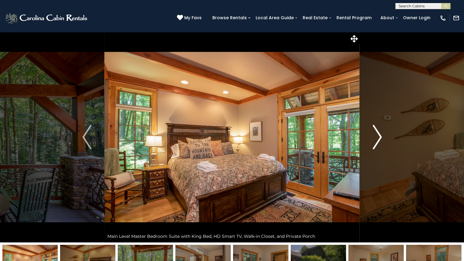
click at [378, 133] on img "Next" at bounding box center [376, 137] width 9 height 24
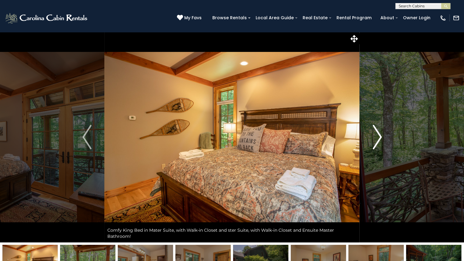
click at [378, 133] on img "Next" at bounding box center [376, 137] width 9 height 24
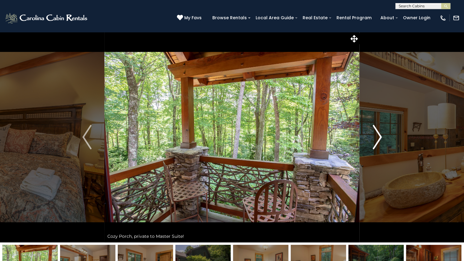
click at [378, 133] on img "Next" at bounding box center [376, 137] width 9 height 24
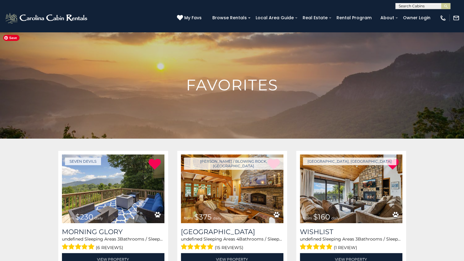
scroll to position [82, 0]
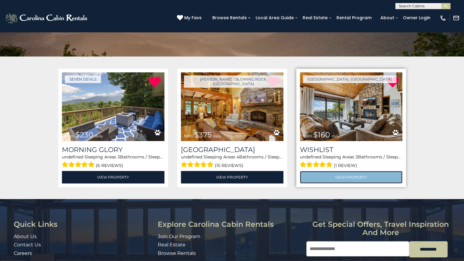
click at [314, 176] on link "View Property" at bounding box center [351, 177] width 102 height 12
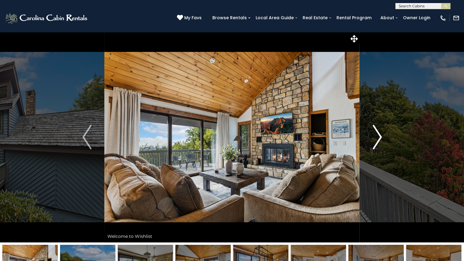
click at [376, 139] on img "Next" at bounding box center [376, 137] width 9 height 24
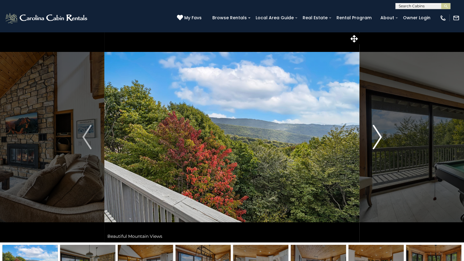
click at [376, 138] on img "Next" at bounding box center [376, 137] width 9 height 24
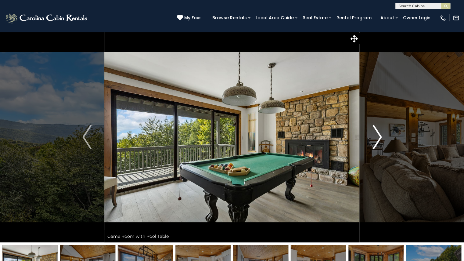
click at [376, 138] on img "Next" at bounding box center [376, 137] width 9 height 24
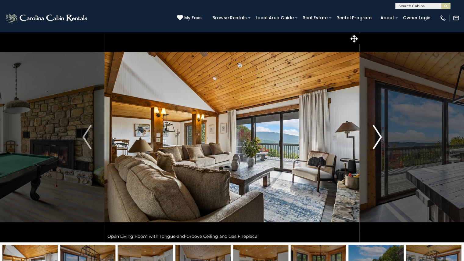
click at [376, 138] on img "Next" at bounding box center [376, 137] width 9 height 24
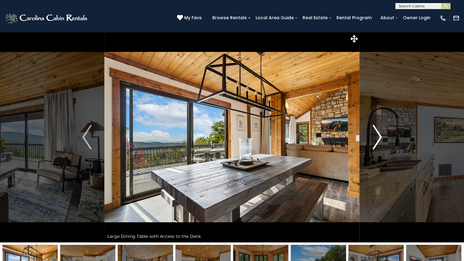
click at [376, 138] on img "Next" at bounding box center [376, 137] width 9 height 24
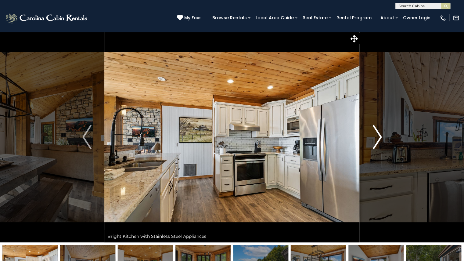
click at [376, 138] on img "Next" at bounding box center [376, 137] width 9 height 24
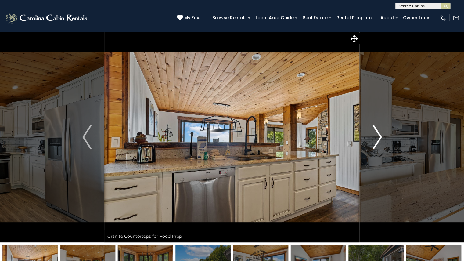
click at [376, 138] on img "Next" at bounding box center [376, 137] width 9 height 24
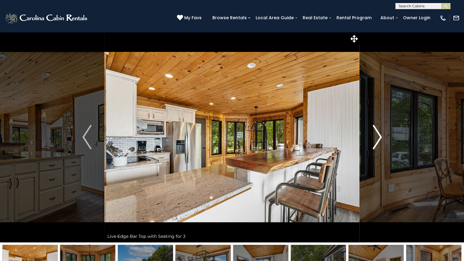
click at [376, 138] on img "Next" at bounding box center [376, 137] width 9 height 24
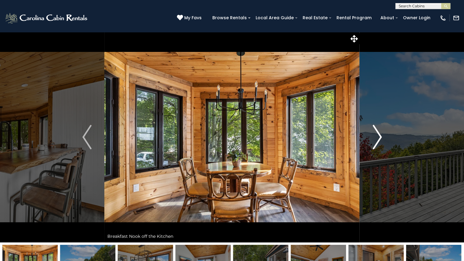
click at [376, 138] on img "Next" at bounding box center [376, 137] width 9 height 24
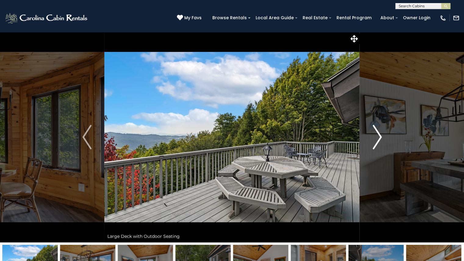
click at [376, 138] on img "Next" at bounding box center [376, 137] width 9 height 24
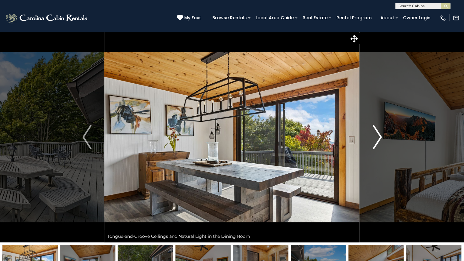
click at [376, 138] on img "Next" at bounding box center [376, 137] width 9 height 24
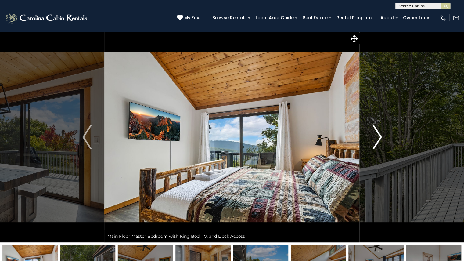
click at [376, 138] on img "Next" at bounding box center [376, 137] width 9 height 24
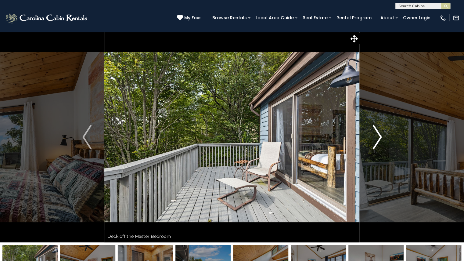
click at [376, 138] on img "Next" at bounding box center [376, 137] width 9 height 24
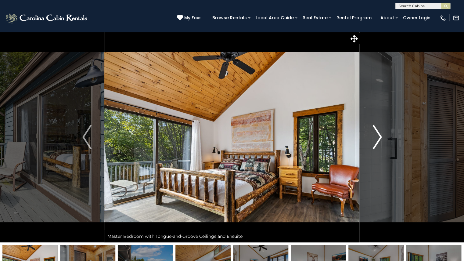
click at [376, 138] on img "Next" at bounding box center [376, 137] width 9 height 24
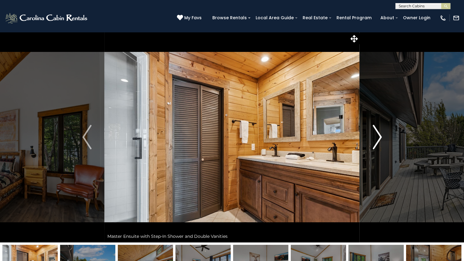
click at [376, 138] on img "Next" at bounding box center [376, 137] width 9 height 24
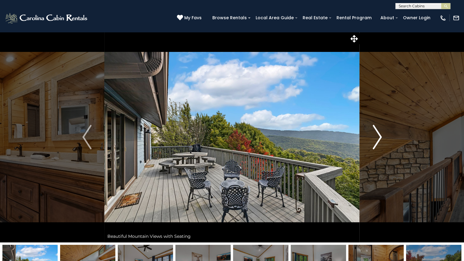
click at [376, 138] on img "Next" at bounding box center [376, 137] width 9 height 24
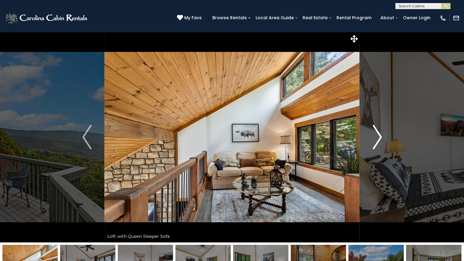
click at [376, 138] on img "Next" at bounding box center [376, 137] width 9 height 24
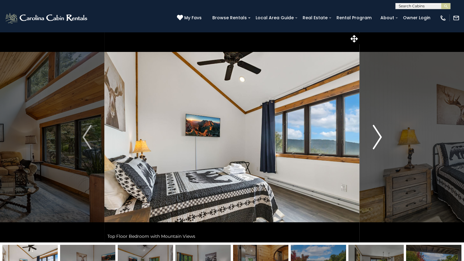
click at [376, 138] on img "Next" at bounding box center [376, 137] width 9 height 24
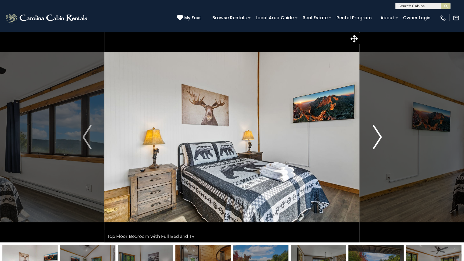
click at [376, 138] on img "Next" at bounding box center [376, 137] width 9 height 24
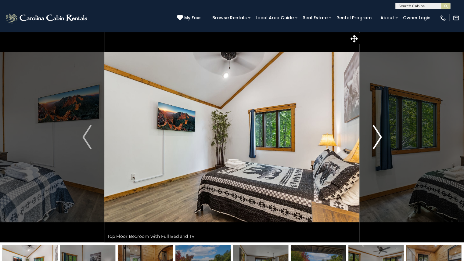
click at [376, 138] on img "Next" at bounding box center [376, 137] width 9 height 24
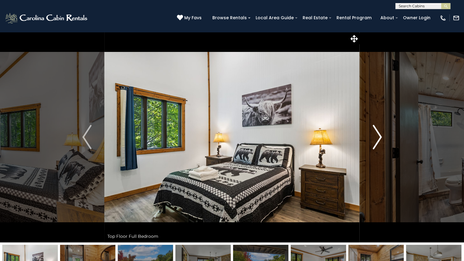
click at [376, 138] on img "Next" at bounding box center [376, 137] width 9 height 24
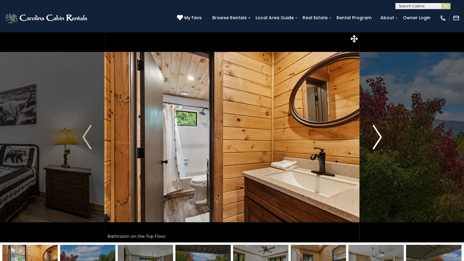
click at [376, 138] on img "Next" at bounding box center [376, 137] width 9 height 24
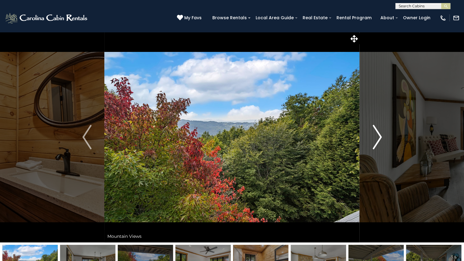
click at [376, 138] on img "Next" at bounding box center [376, 137] width 9 height 24
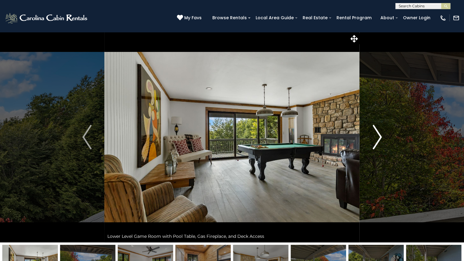
click at [376, 138] on img "Next" at bounding box center [376, 137] width 9 height 24
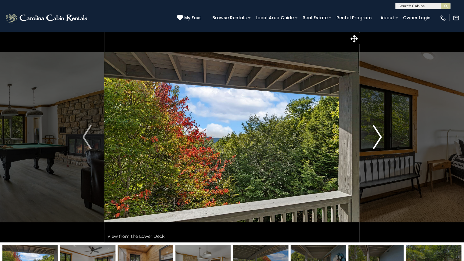
click at [376, 138] on img "Next" at bounding box center [376, 137] width 9 height 24
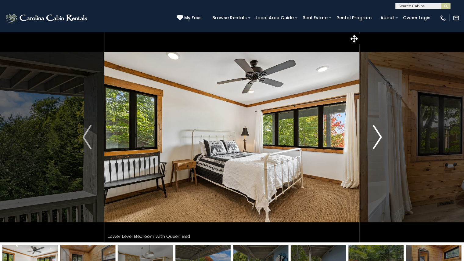
click at [376, 138] on img "Next" at bounding box center [376, 137] width 9 height 24
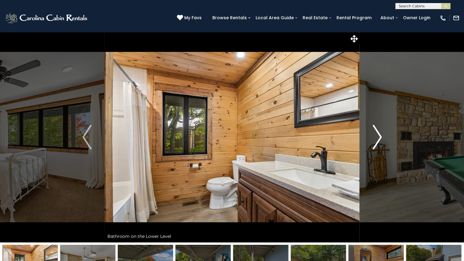
click at [376, 138] on img "Next" at bounding box center [376, 137] width 9 height 24
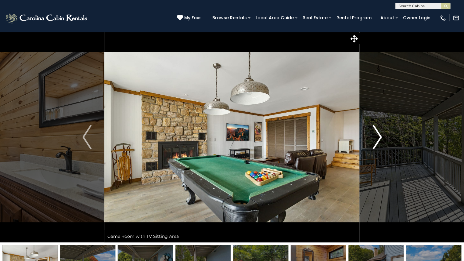
click at [376, 138] on img "Next" at bounding box center [376, 137] width 9 height 24
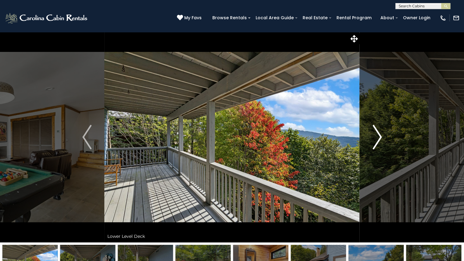
click at [376, 138] on img "Next" at bounding box center [376, 137] width 9 height 24
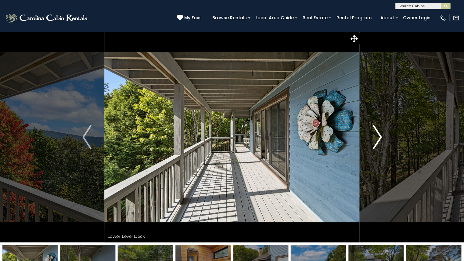
click at [376, 138] on img "Next" at bounding box center [376, 137] width 9 height 24
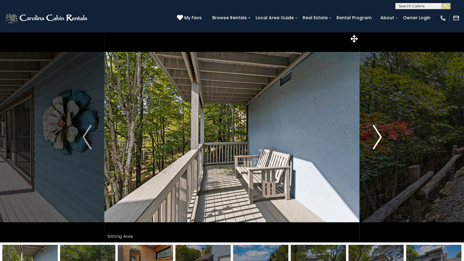
click at [376, 138] on img "Next" at bounding box center [376, 137] width 9 height 24
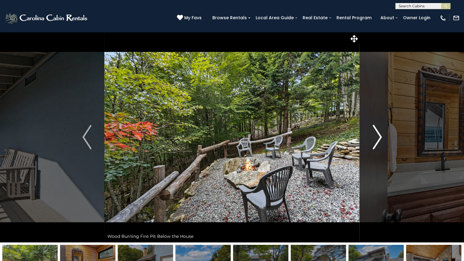
click at [376, 138] on img "Next" at bounding box center [376, 137] width 9 height 24
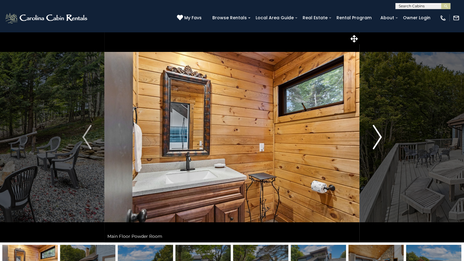
click at [376, 138] on img "Next" at bounding box center [376, 137] width 9 height 24
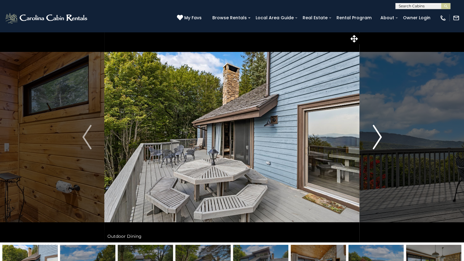
click at [376, 138] on img "Next" at bounding box center [376, 137] width 9 height 24
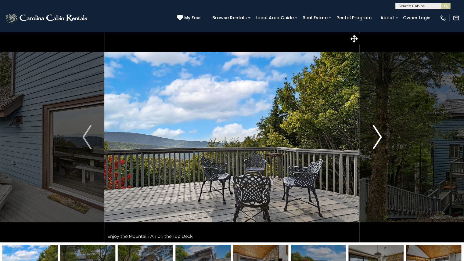
click at [376, 138] on img "Next" at bounding box center [376, 137] width 9 height 24
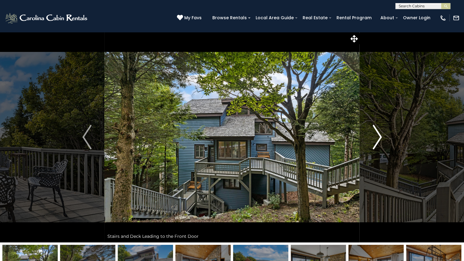
click at [376, 138] on img "Next" at bounding box center [376, 137] width 9 height 24
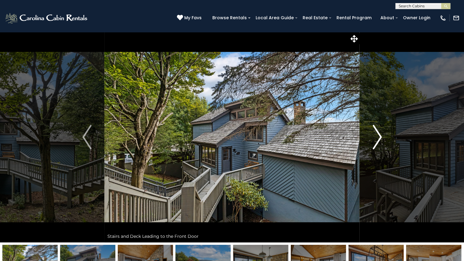
click at [376, 138] on img "Next" at bounding box center [376, 137] width 9 height 24
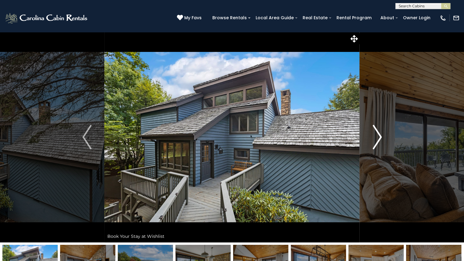
click at [376, 138] on img "Next" at bounding box center [376, 137] width 9 height 24
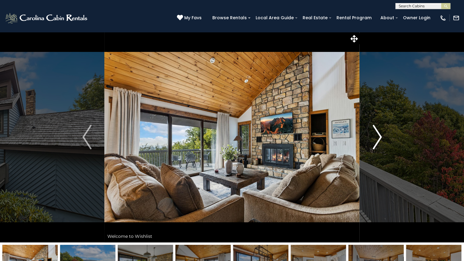
click at [376, 138] on img "Next" at bounding box center [376, 137] width 9 height 24
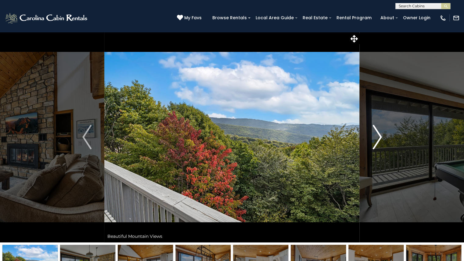
click at [376, 138] on img "Next" at bounding box center [376, 137] width 9 height 24
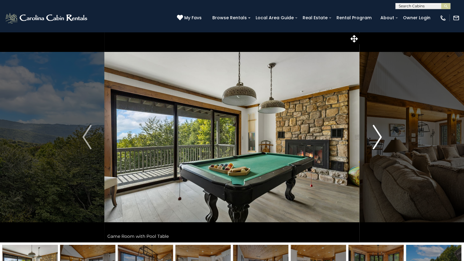
click at [376, 138] on img "Next" at bounding box center [376, 137] width 9 height 24
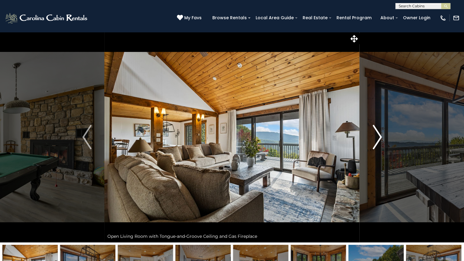
click at [376, 138] on img "Next" at bounding box center [376, 137] width 9 height 24
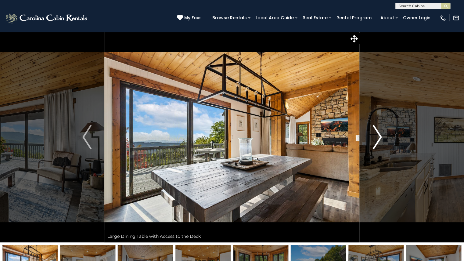
click at [376, 138] on img "Next" at bounding box center [376, 137] width 9 height 24
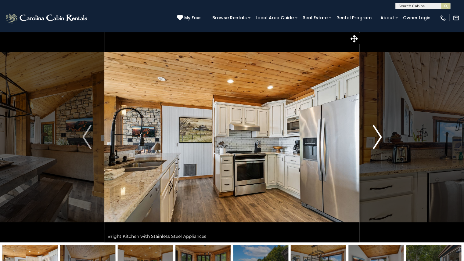
click at [376, 138] on img "Next" at bounding box center [376, 137] width 9 height 24
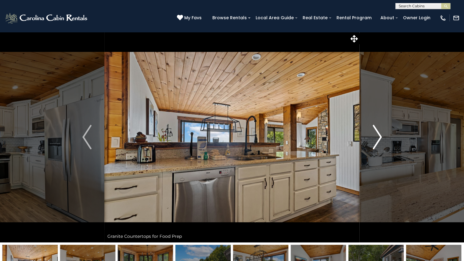
click at [376, 138] on img "Next" at bounding box center [376, 137] width 9 height 24
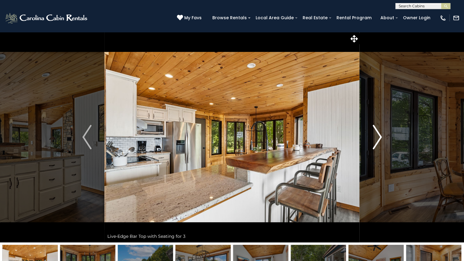
click at [376, 138] on img "Next" at bounding box center [376, 137] width 9 height 24
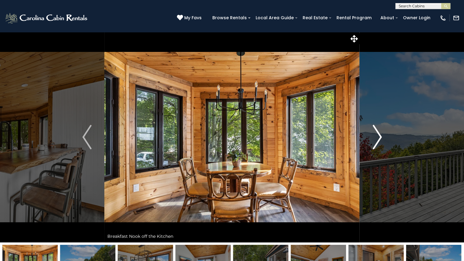
click at [376, 138] on img "Next" at bounding box center [376, 137] width 9 height 24
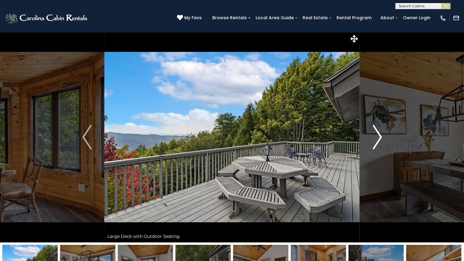
click at [376, 138] on img "Next" at bounding box center [376, 137] width 9 height 24
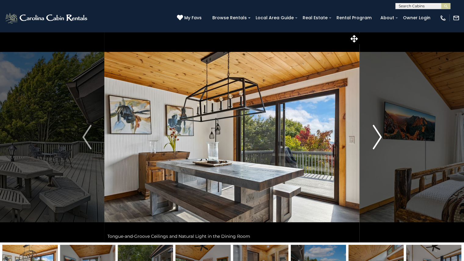
click at [376, 138] on img "Next" at bounding box center [376, 137] width 9 height 24
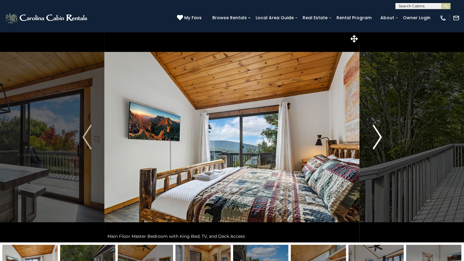
click at [376, 138] on img "Next" at bounding box center [376, 137] width 9 height 24
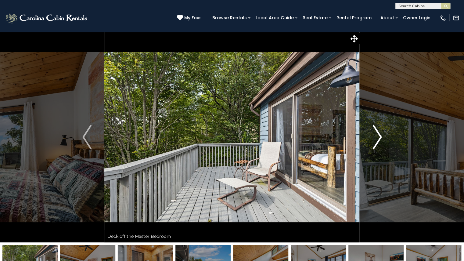
click at [376, 138] on img "Next" at bounding box center [376, 137] width 9 height 24
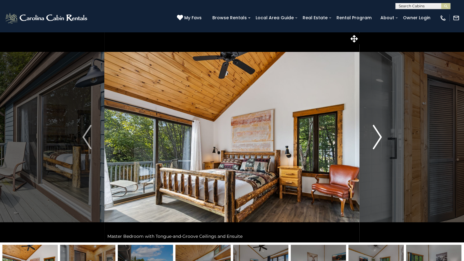
click at [376, 138] on img "Next" at bounding box center [376, 137] width 9 height 24
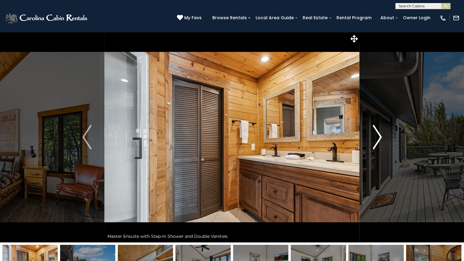
click at [376, 138] on img "Next" at bounding box center [376, 137] width 9 height 24
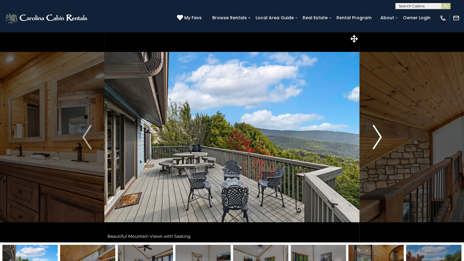
click at [376, 138] on img "Next" at bounding box center [376, 137] width 9 height 24
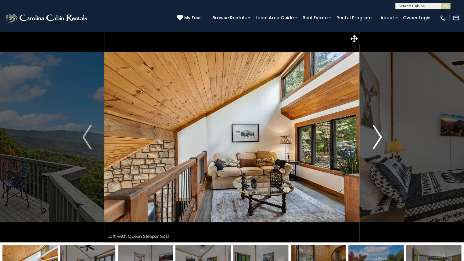
click at [376, 138] on img "Next" at bounding box center [376, 137] width 9 height 24
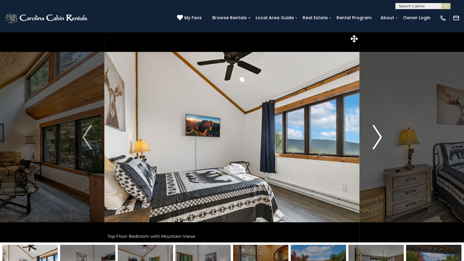
click at [376, 138] on img "Next" at bounding box center [376, 137] width 9 height 24
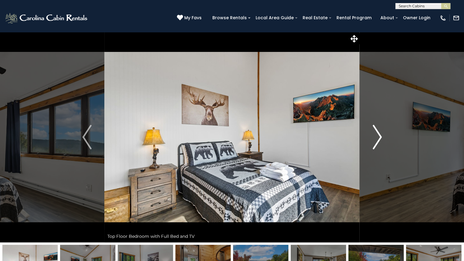
click at [376, 138] on img "Next" at bounding box center [376, 137] width 9 height 24
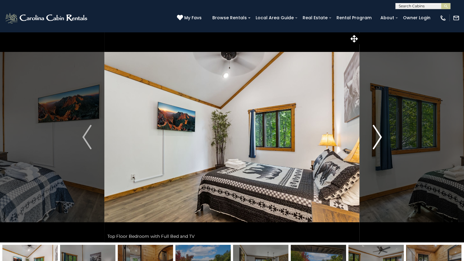
click at [376, 138] on img "Next" at bounding box center [376, 137] width 9 height 24
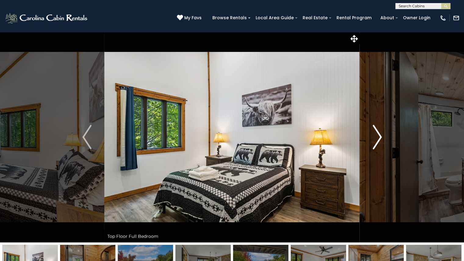
click at [376, 138] on img "Next" at bounding box center [376, 137] width 9 height 24
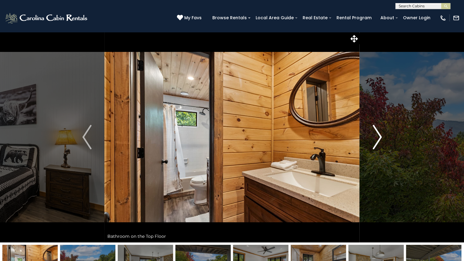
click at [376, 138] on img "Next" at bounding box center [376, 137] width 9 height 24
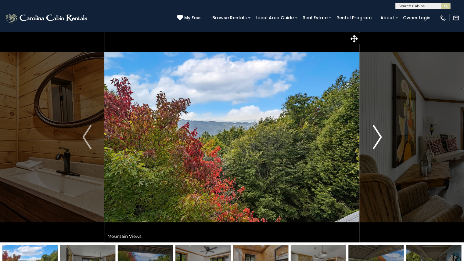
click at [376, 138] on img "Next" at bounding box center [376, 137] width 9 height 24
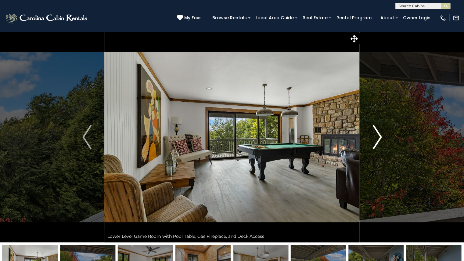
click at [376, 138] on img "Next" at bounding box center [376, 137] width 9 height 24
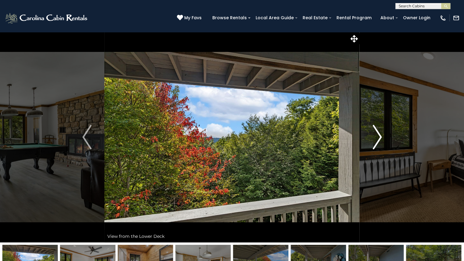
click at [376, 138] on img "Next" at bounding box center [376, 137] width 9 height 24
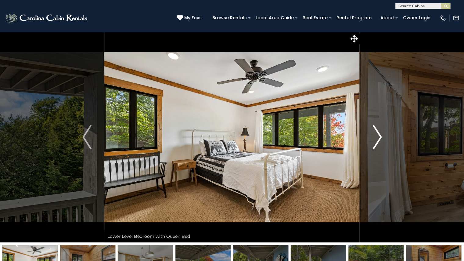
click at [376, 138] on img "Next" at bounding box center [376, 137] width 9 height 24
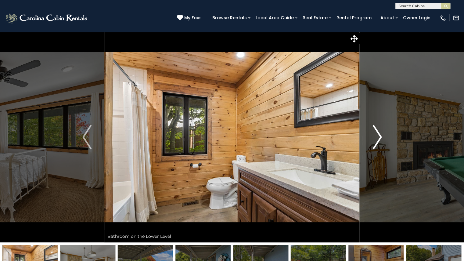
click at [376, 138] on img "Next" at bounding box center [376, 137] width 9 height 24
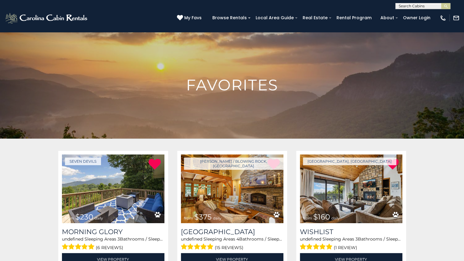
scroll to position [82, 0]
